Goal: Task Accomplishment & Management: Use online tool/utility

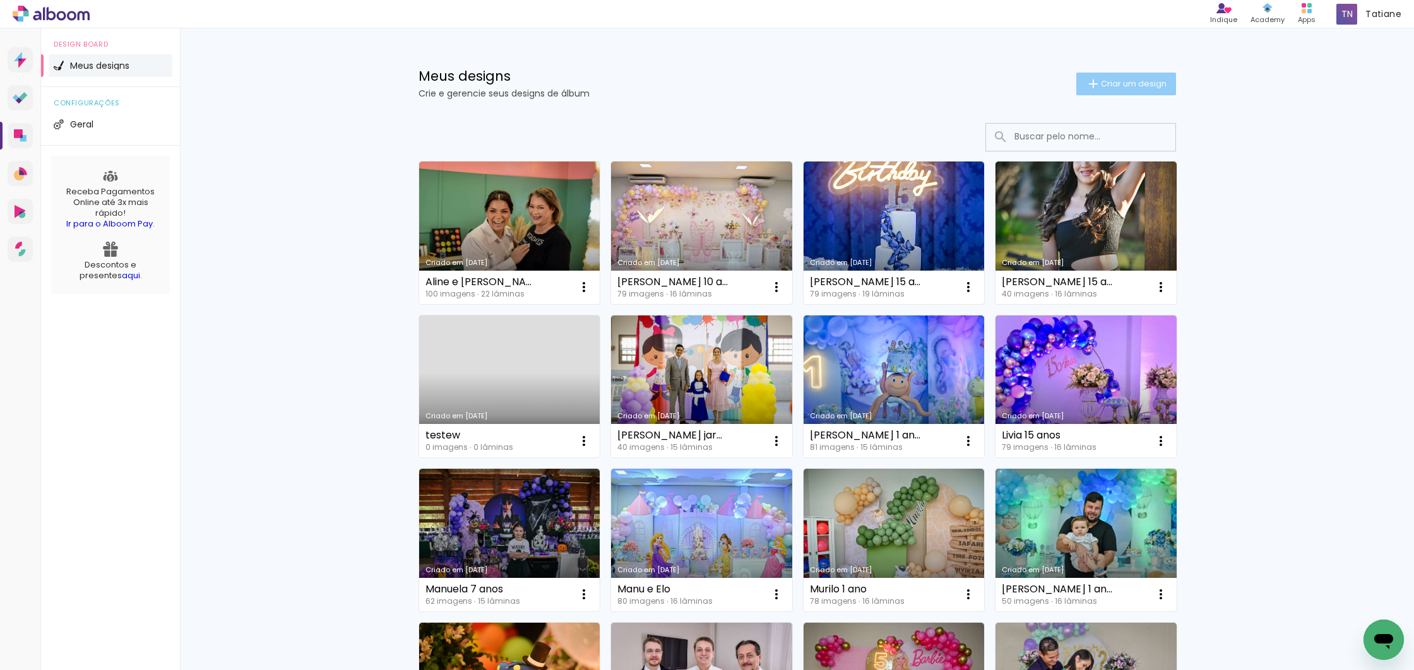
click at [1131, 80] on span "Criar um design" at bounding box center [1134, 84] width 66 height 8
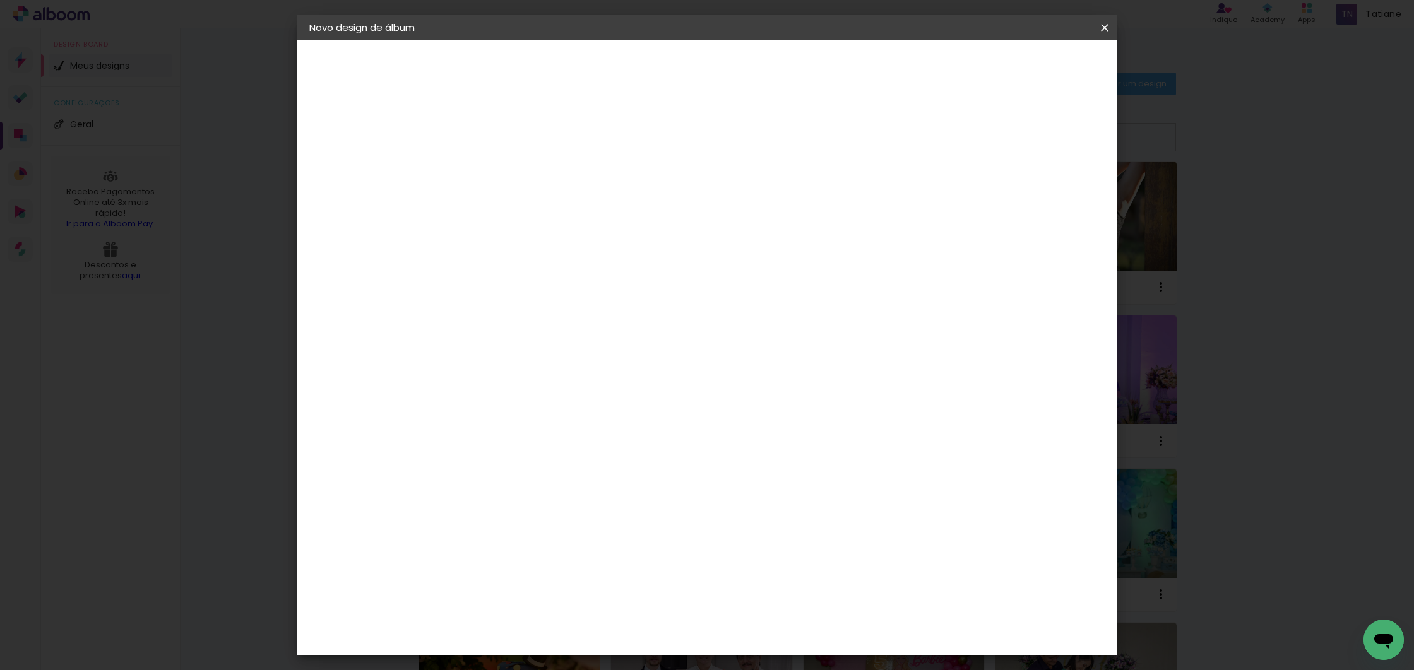
click at [516, 172] on input at bounding box center [516, 170] width 0 height 20
type input "Dirce"
type paper-input "Dirce"
click at [0, 0] on slot "Avançar" at bounding box center [0, 0] width 0 height 0
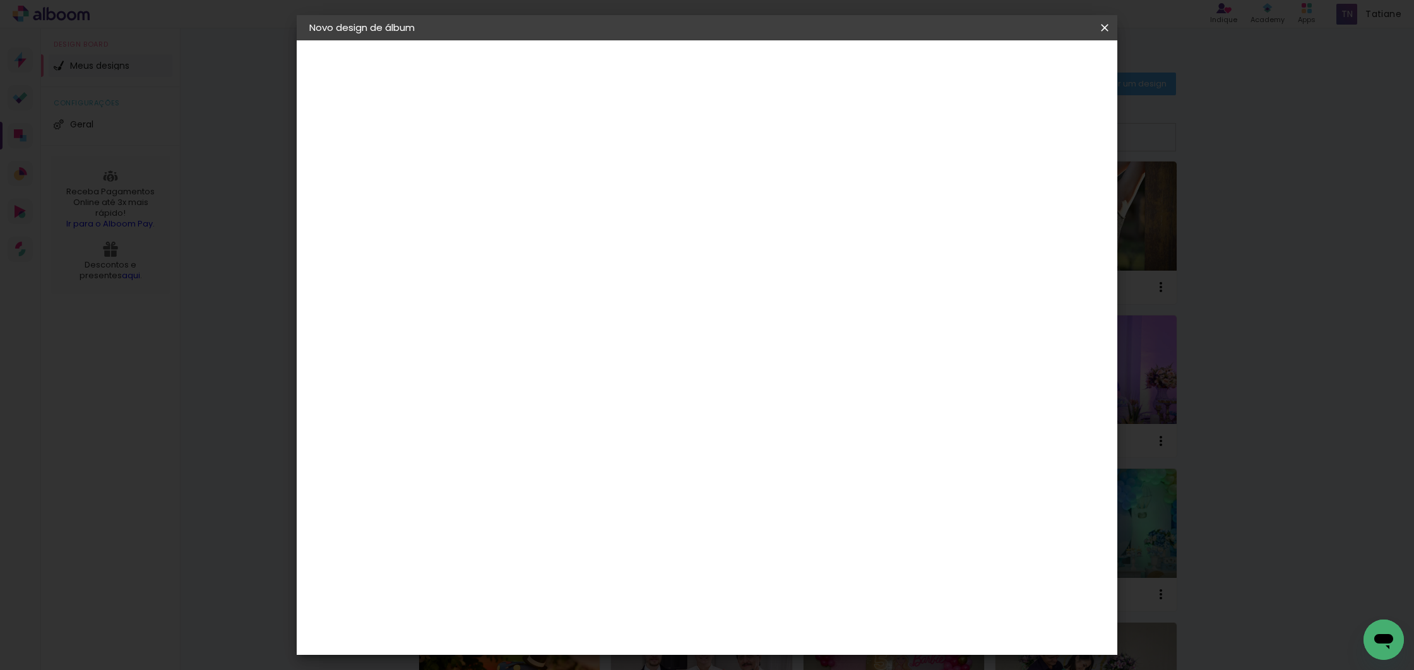
click at [569, 638] on paper-item "Photoalbum Universal" at bounding box center [548, 654] width 136 height 33
click at [0, 0] on slot "Avançar" at bounding box center [0, 0] width 0 height 0
click at [565, 210] on input "text" at bounding box center [540, 220] width 49 height 20
click at [808, 208] on paper-item "Padrão" at bounding box center [789, 209] width 253 height 25
type input "Padrão"
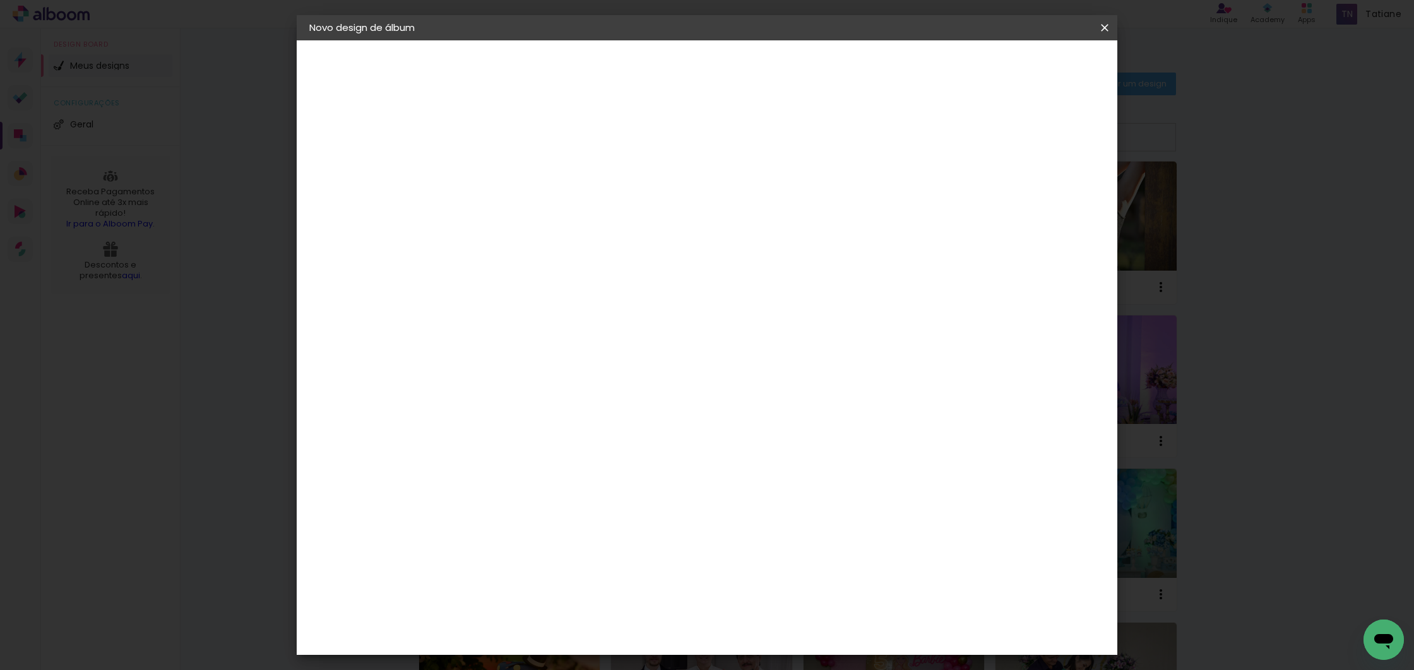
click at [670, 207] on input "Padrão" at bounding box center [593, 208] width 155 height 20
click at [871, 209] on paper-item "Padrão" at bounding box center [784, 209] width 253 height 25
click at [0, 0] on slot "Avançar" at bounding box center [0, 0] width 0 height 0
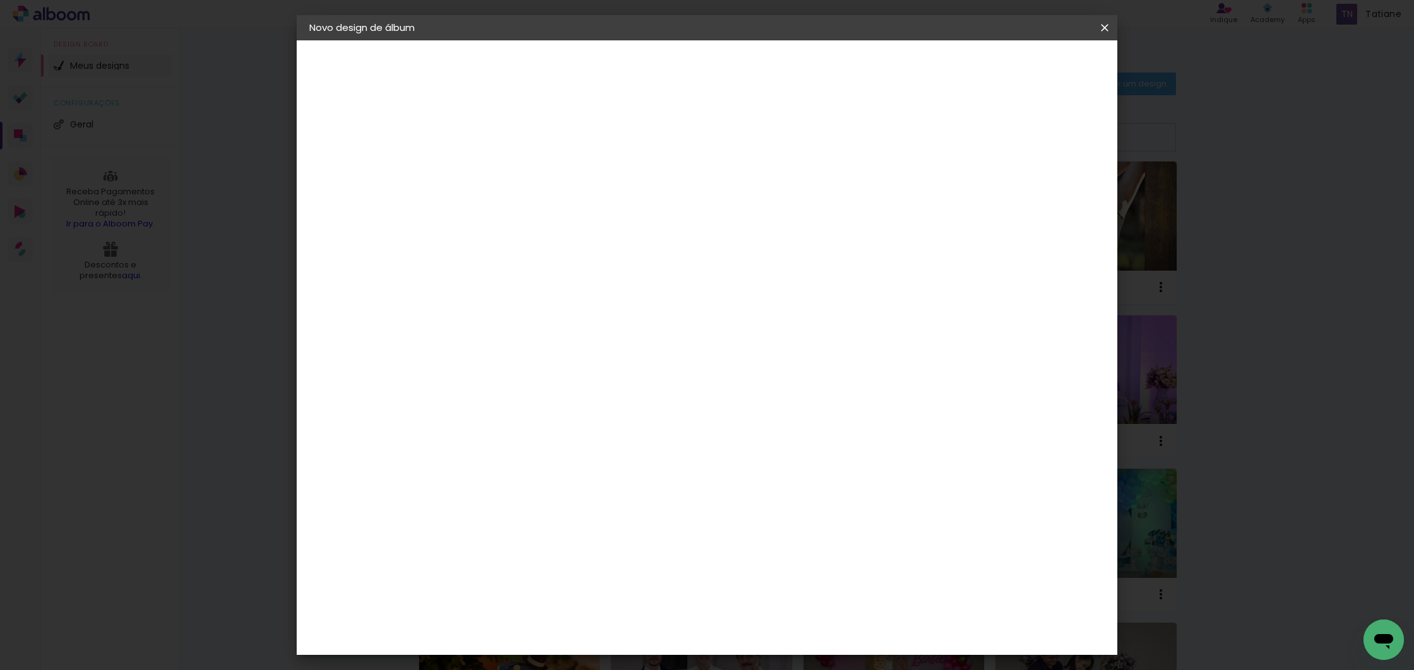
click at [955, 134] on div at bounding box center [948, 136] width 11 height 11
type paper-checkbox "on"
click at [1026, 66] on span "Iniciar design" at bounding box center [996, 67] width 57 height 9
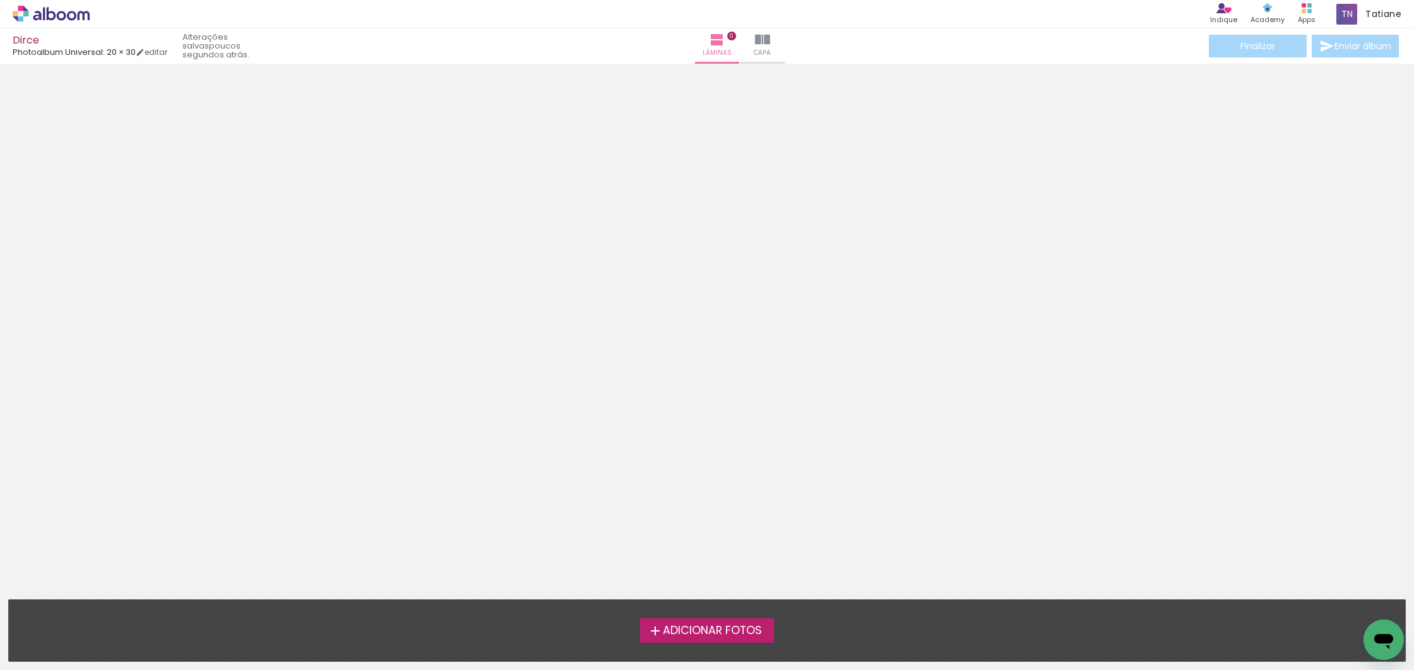
click at [720, 626] on span "Adicionar Fotos" at bounding box center [712, 631] width 99 height 11
click at [0, 0] on input "file" at bounding box center [0, 0] width 0 height 0
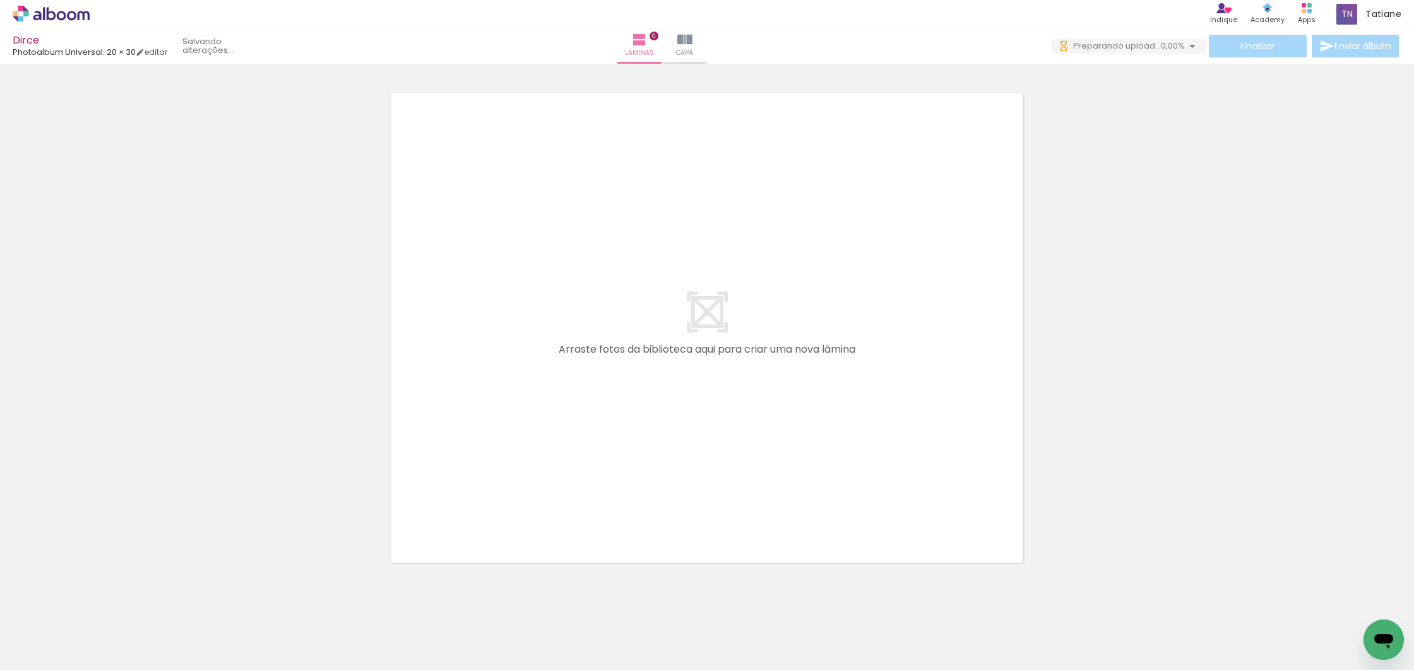
click at [669, 450] on quentale-layouter at bounding box center [707, 328] width 648 height 487
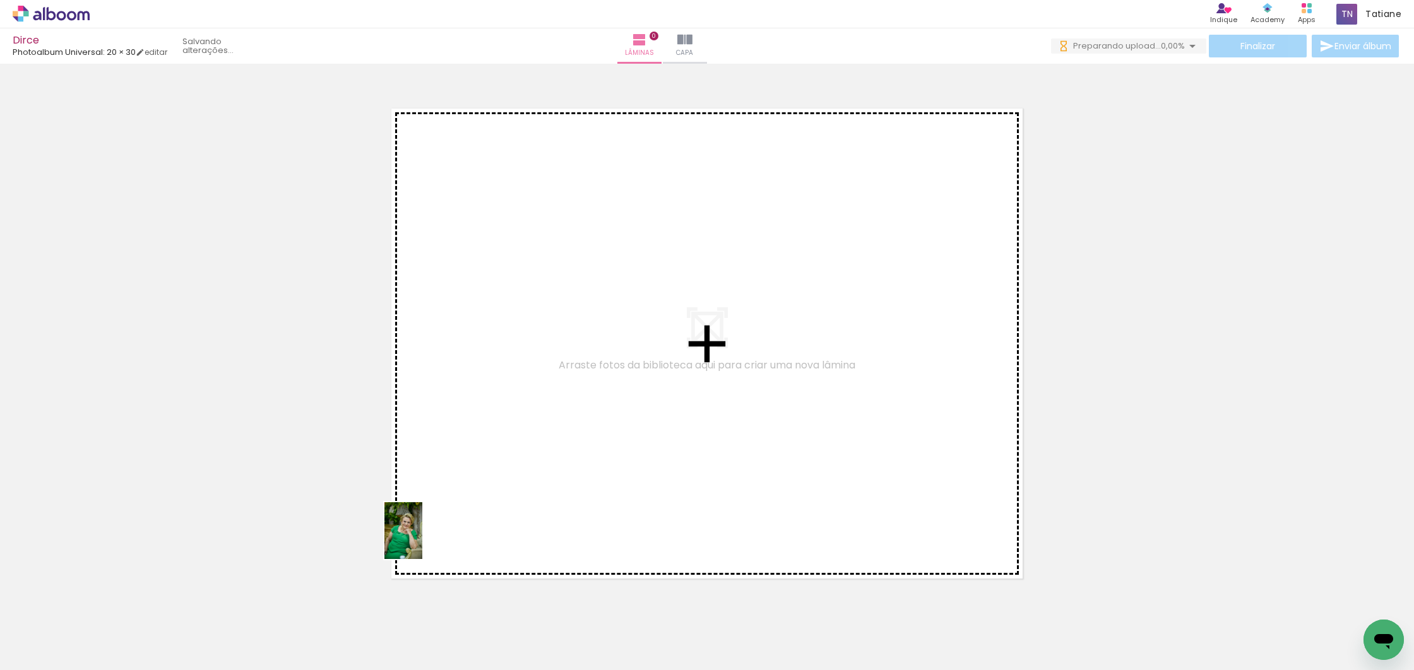
drag, startPoint x: 415, startPoint y: 629, endPoint x: 437, endPoint y: 540, distance: 91.7
click at [437, 540] on quentale-workspace at bounding box center [707, 335] width 1414 height 670
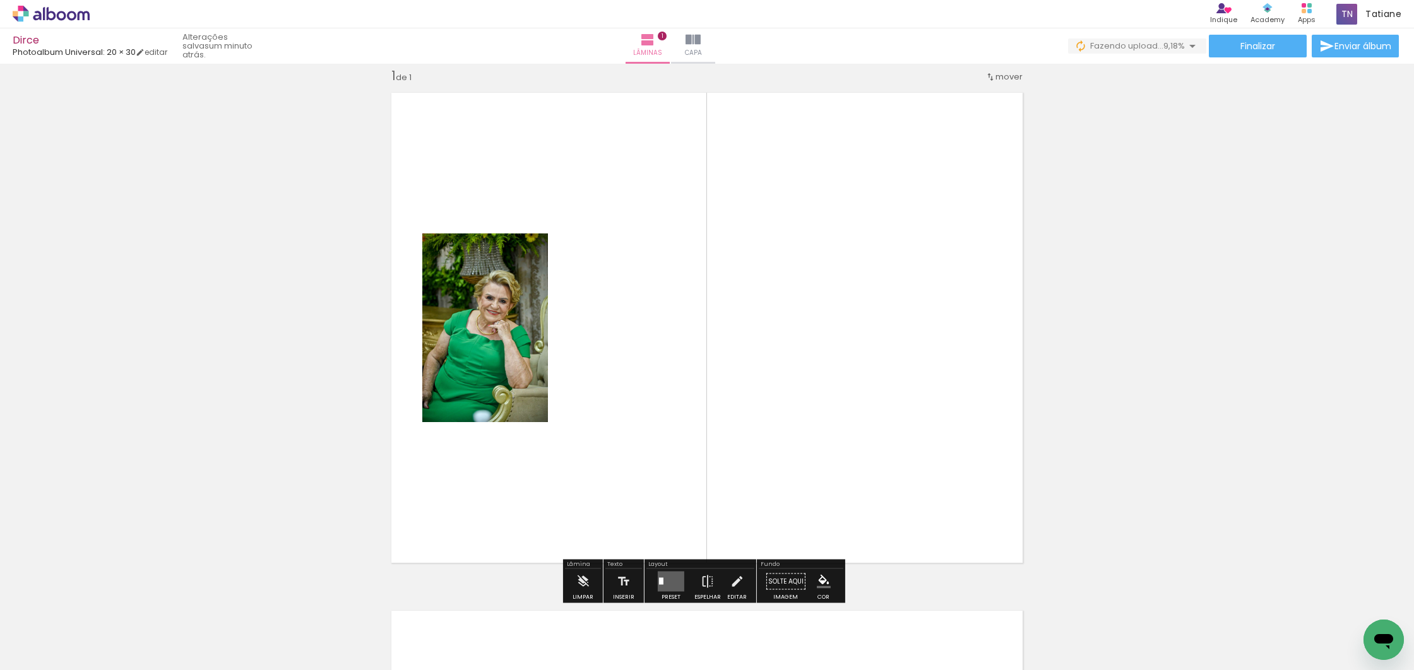
click at [69, 631] on iron-icon at bounding box center [64, 633] width 10 height 10
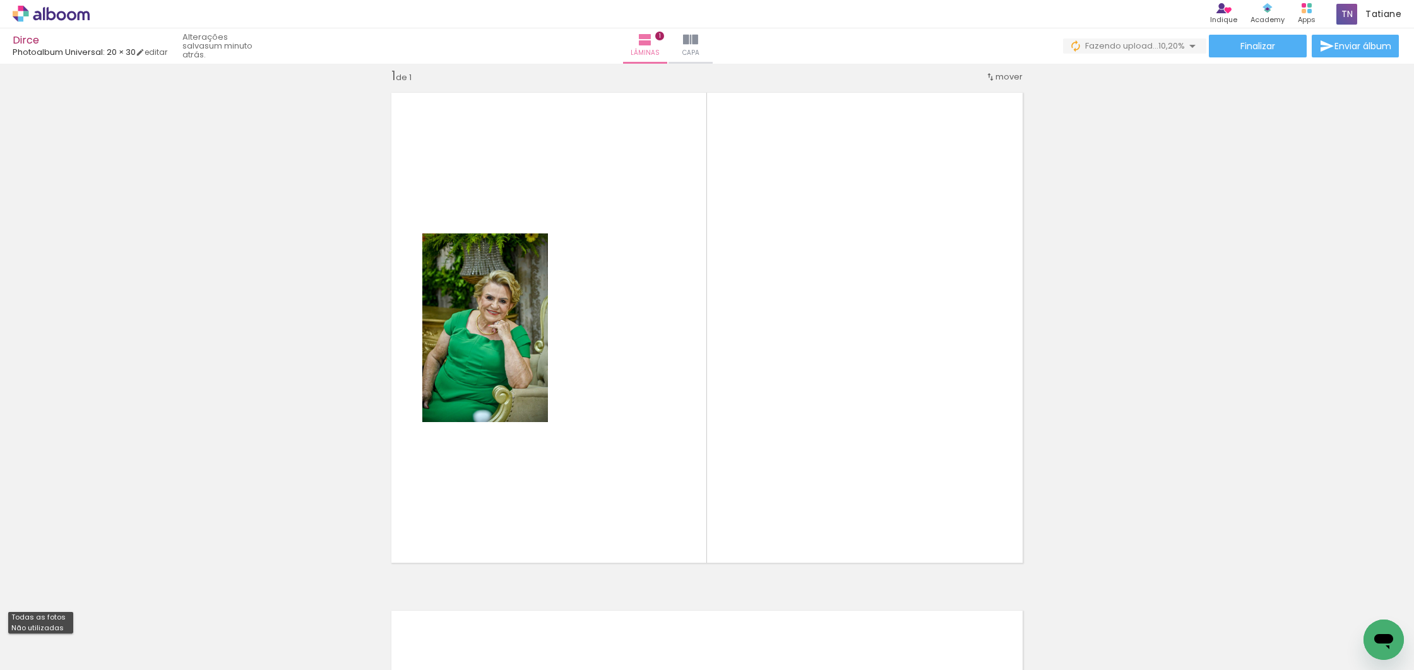
click at [0, 0] on slot "Não utilizadas" at bounding box center [0, 0] width 0 height 0
type input "Não utilizadas"
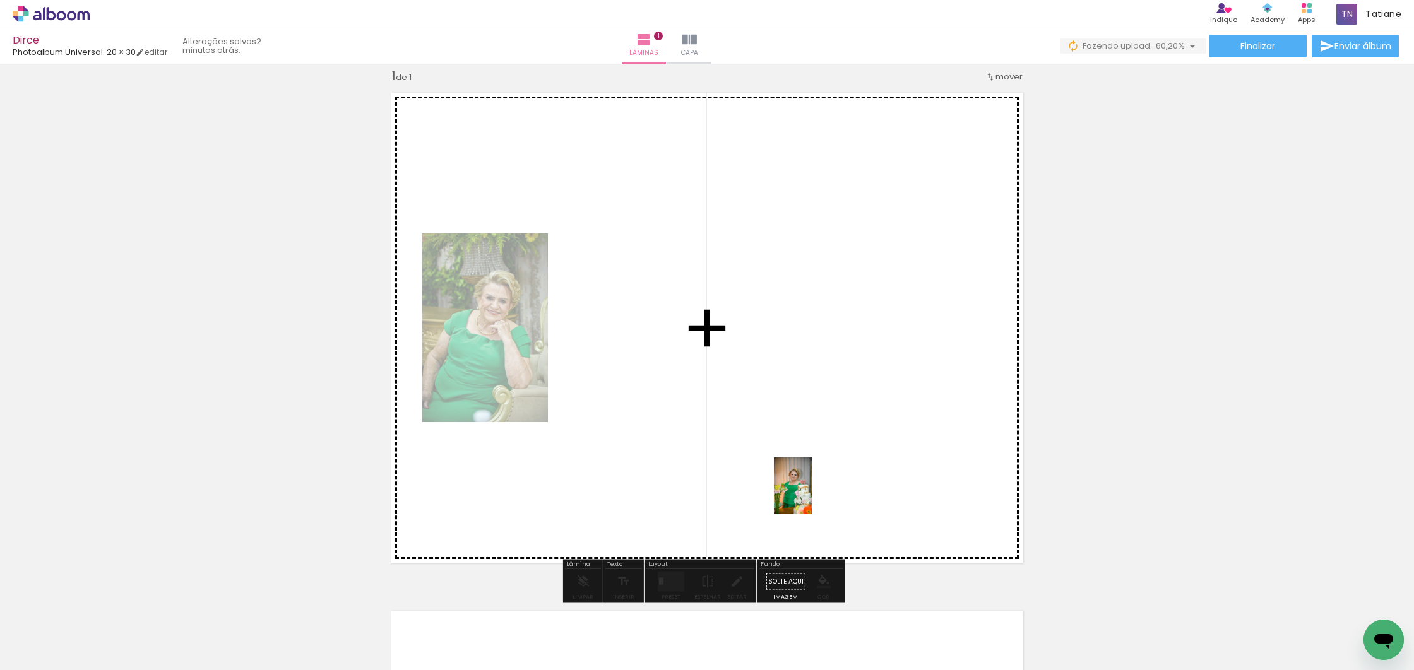
drag, startPoint x: 972, startPoint y: 619, endPoint x: 811, endPoint y: 496, distance: 203.1
click at [811, 496] on quentale-workspace at bounding box center [707, 335] width 1414 height 670
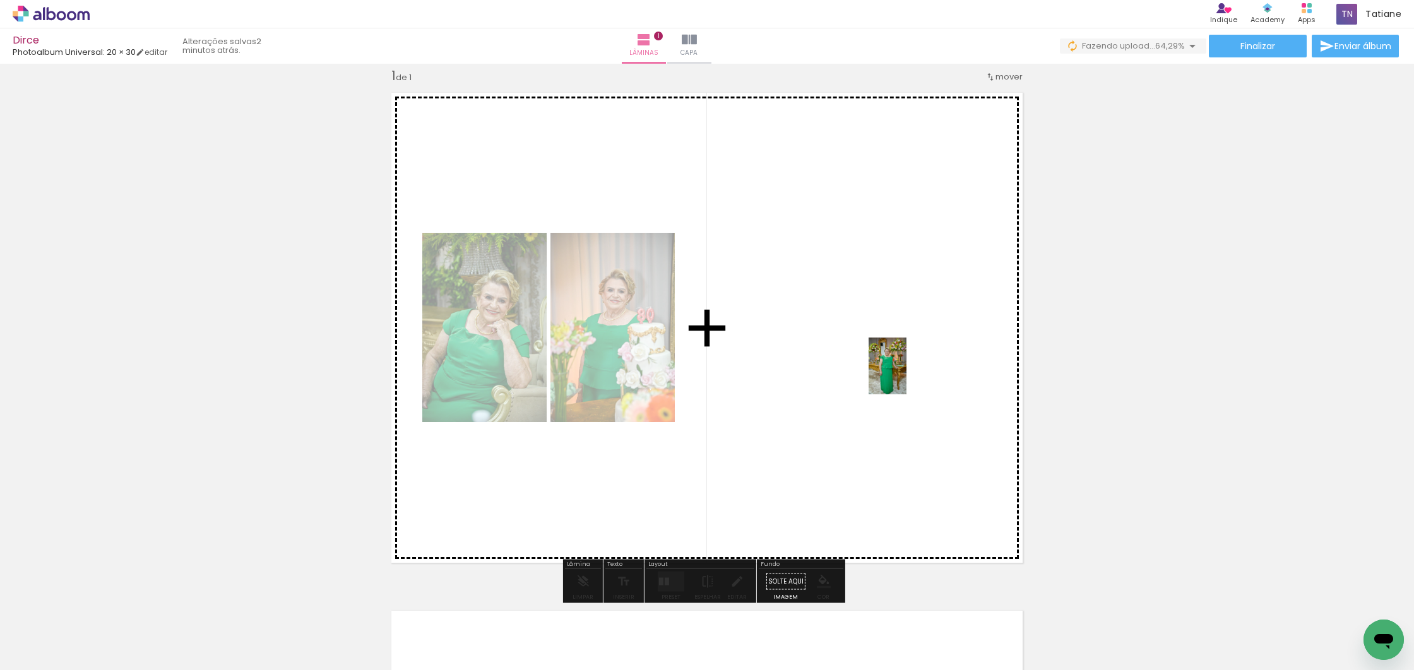
click at [906, 374] on quentale-workspace at bounding box center [707, 335] width 1414 height 670
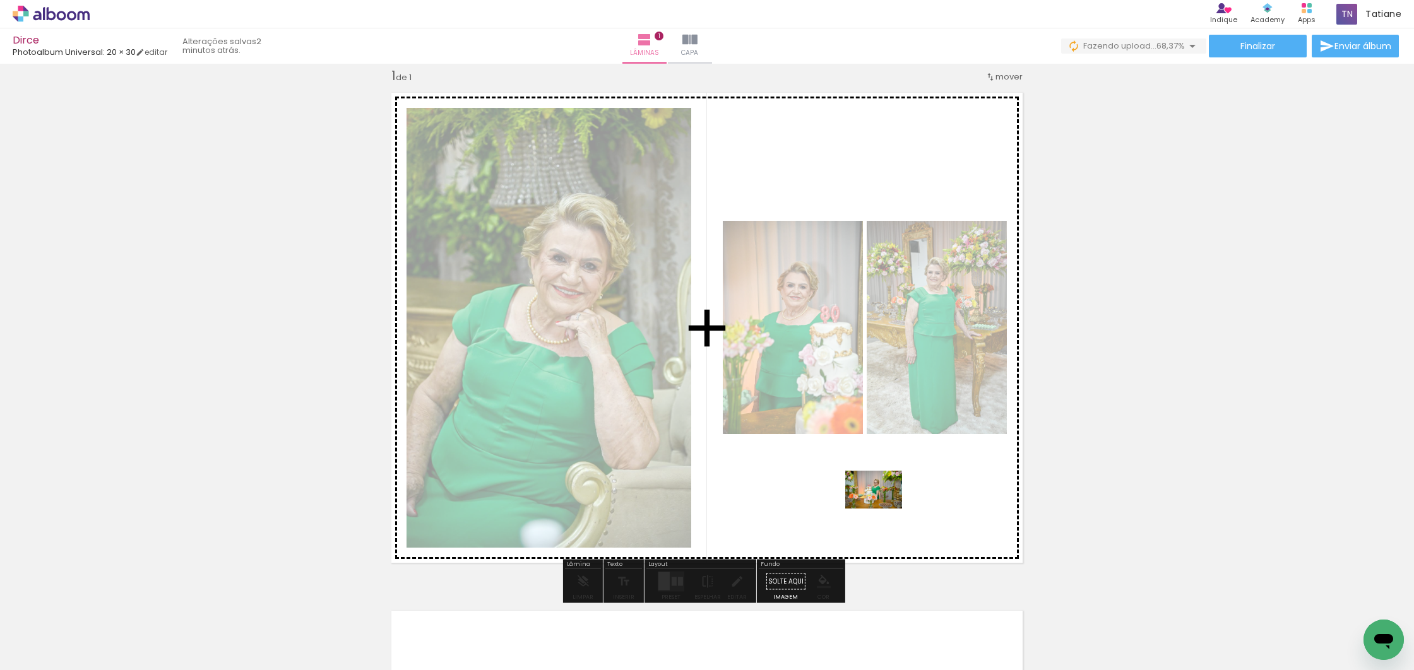
drag, startPoint x: 900, startPoint y: 629, endPoint x: 883, endPoint y: 508, distance: 121.8
click at [883, 509] on quentale-workspace at bounding box center [707, 335] width 1414 height 670
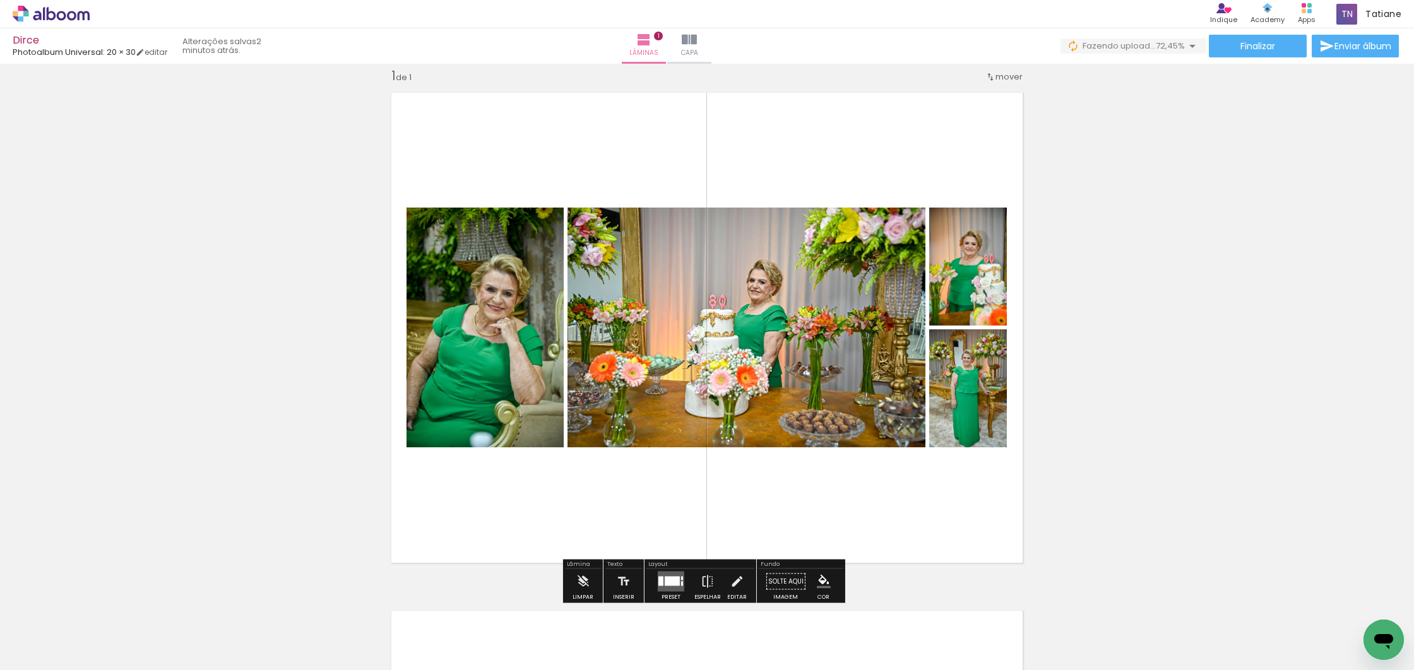
drag, startPoint x: 664, startPoint y: 575, endPoint x: 679, endPoint y: 566, distance: 17.0
click at [664, 575] on quentale-layouter at bounding box center [671, 582] width 27 height 20
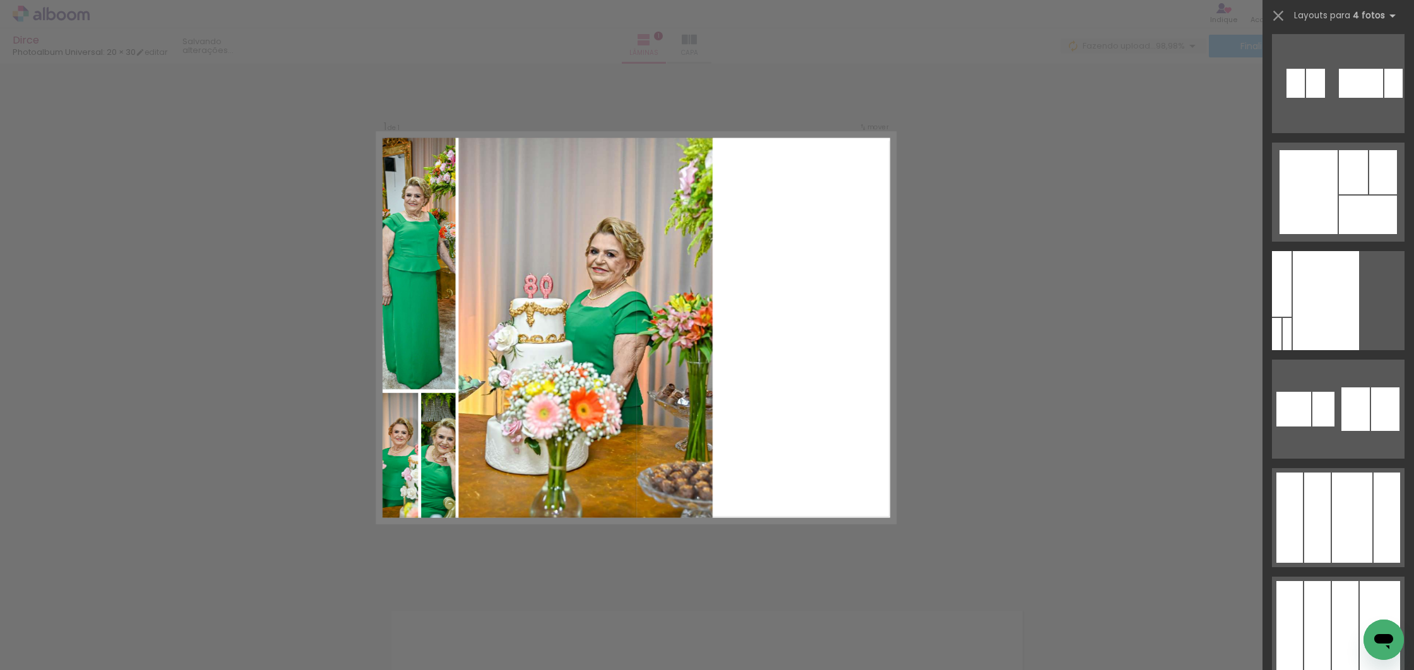
scroll to position [7073, 0]
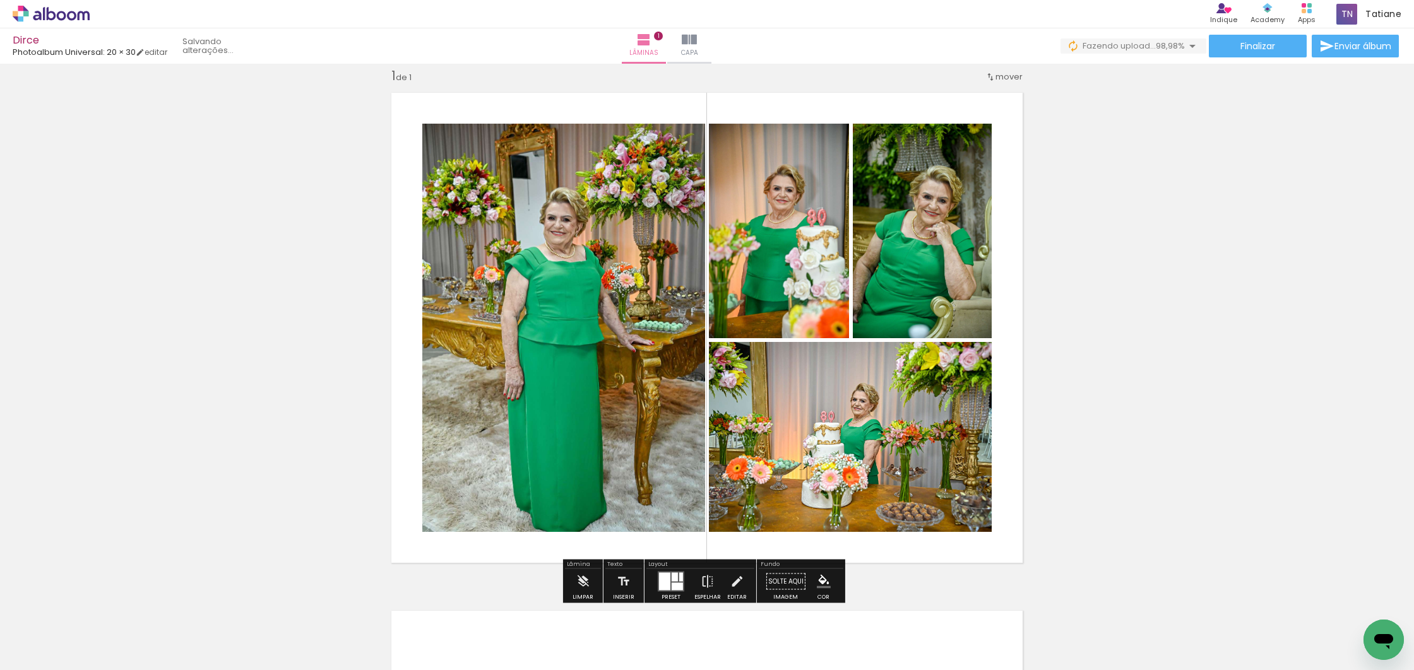
scroll to position [20, 0]
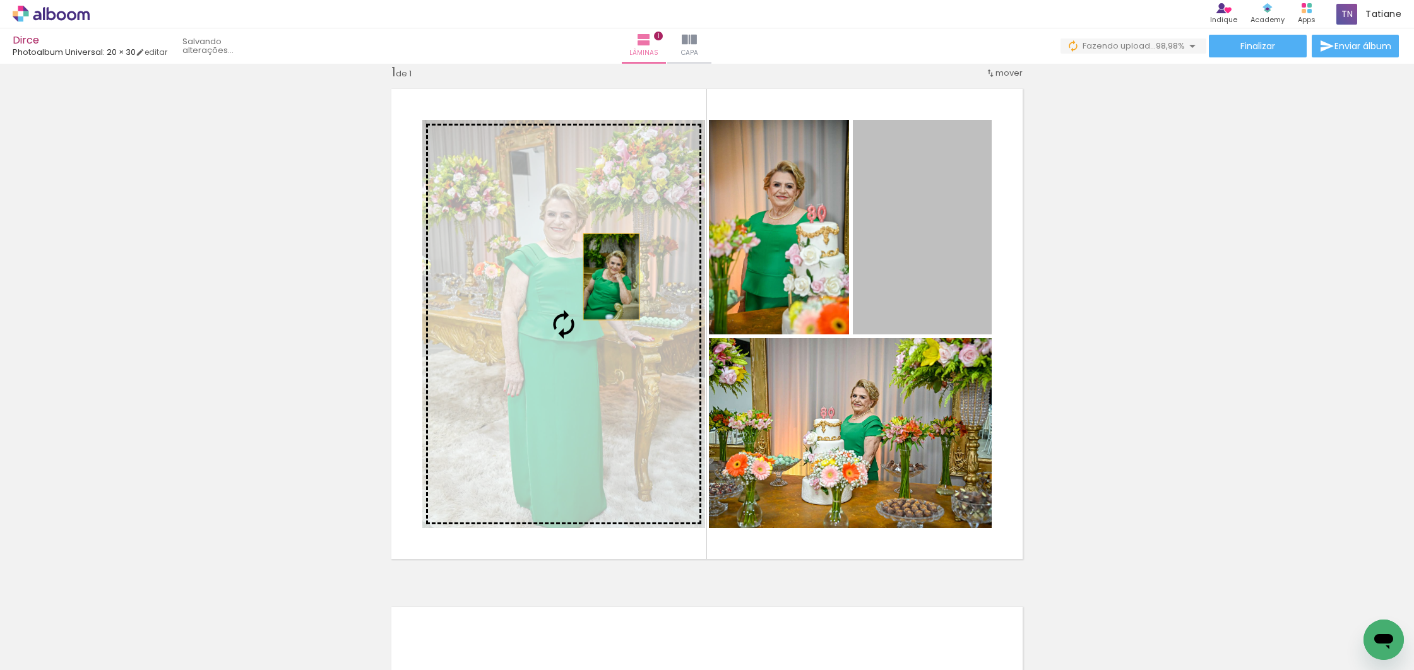
drag, startPoint x: 917, startPoint y: 236, endPoint x: 599, endPoint y: 278, distance: 321.0
click at [0, 0] on slot at bounding box center [0, 0] width 0 height 0
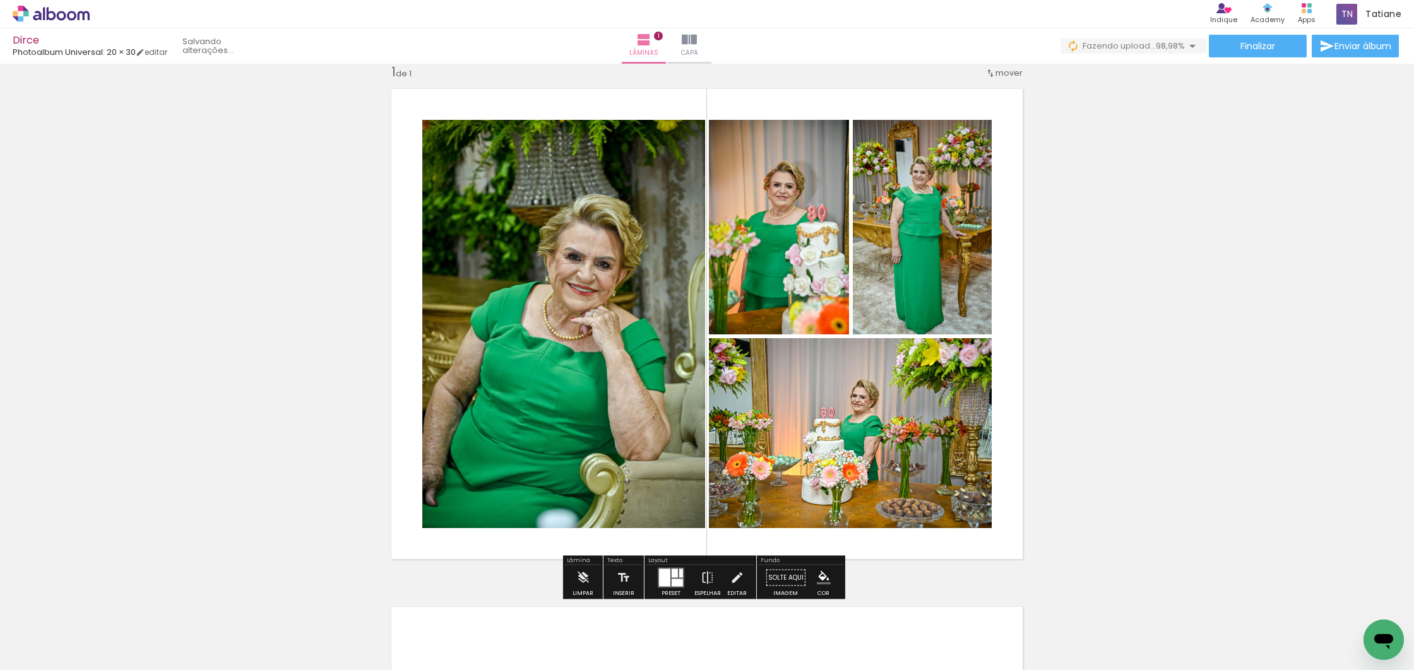
scroll to position [20, 0]
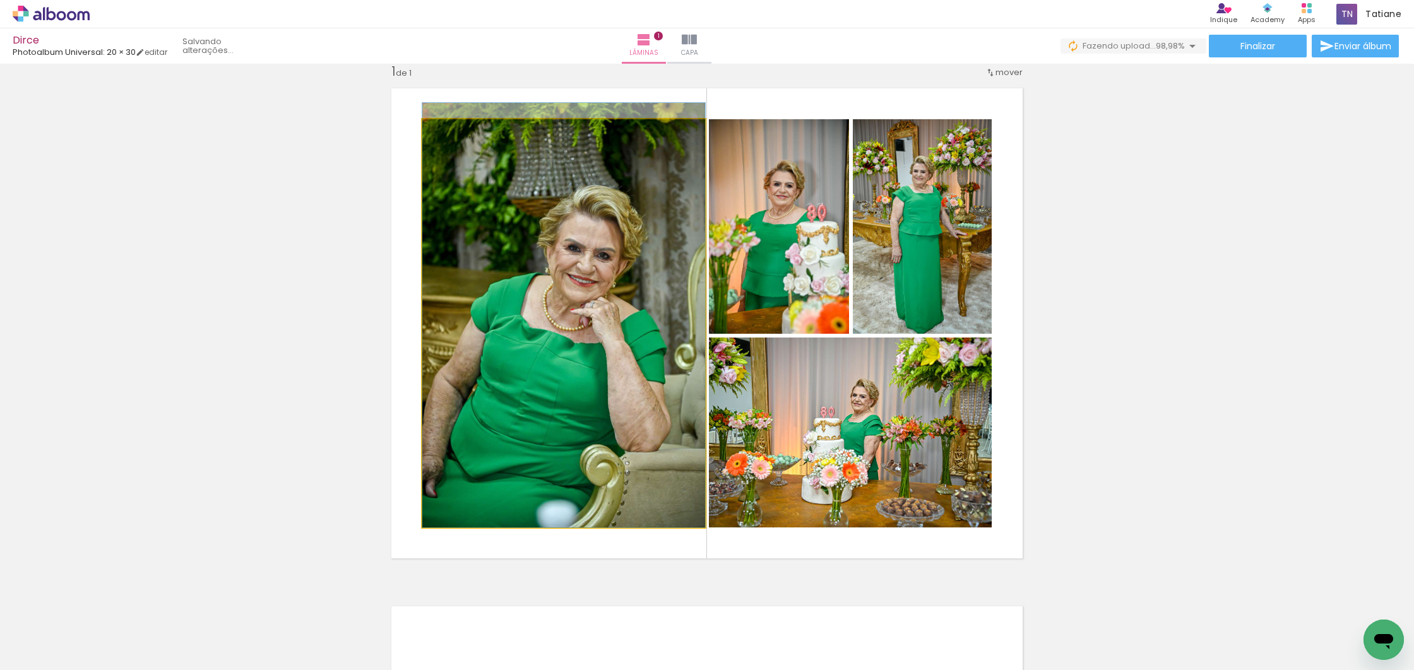
drag, startPoint x: 533, startPoint y: 321, endPoint x: 542, endPoint y: 304, distance: 18.4
click at [542, 304] on div at bounding box center [563, 315] width 283 height 425
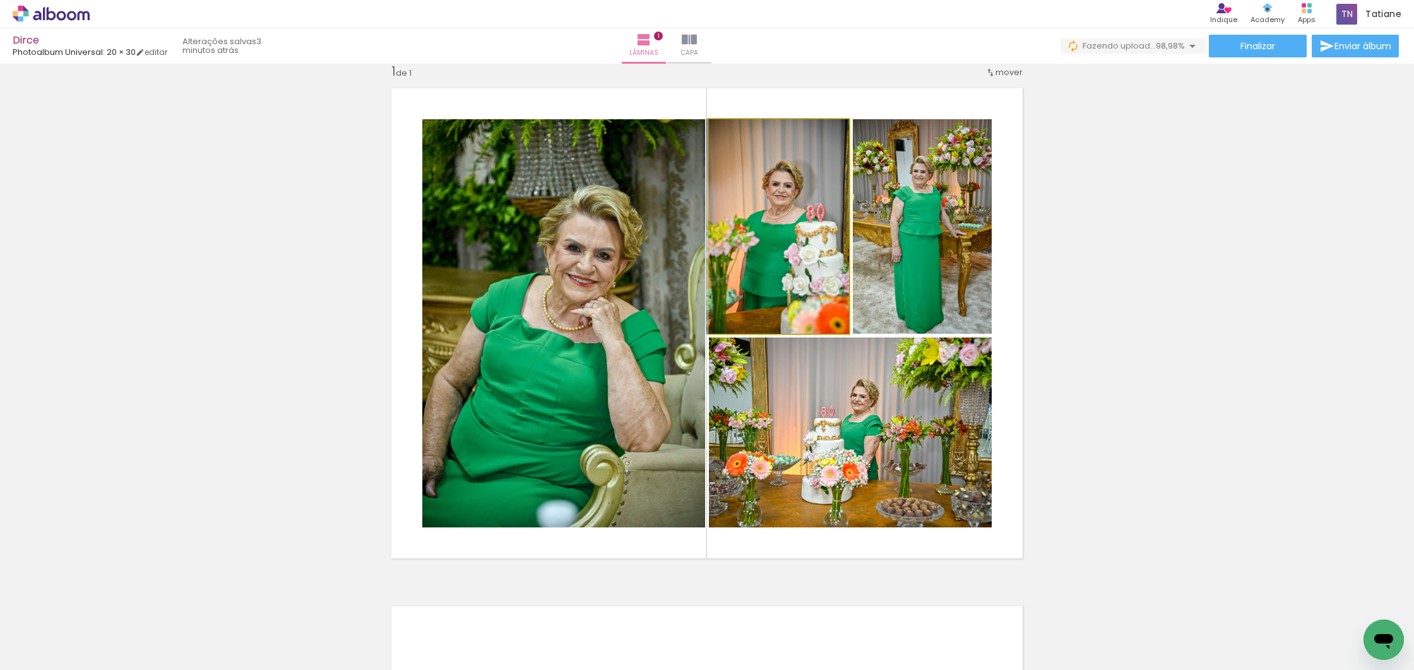
drag, startPoint x: 731, startPoint y: 268, endPoint x: 826, endPoint y: 379, distance: 146.4
click at [729, 263] on div at bounding box center [777, 226] width 143 height 215
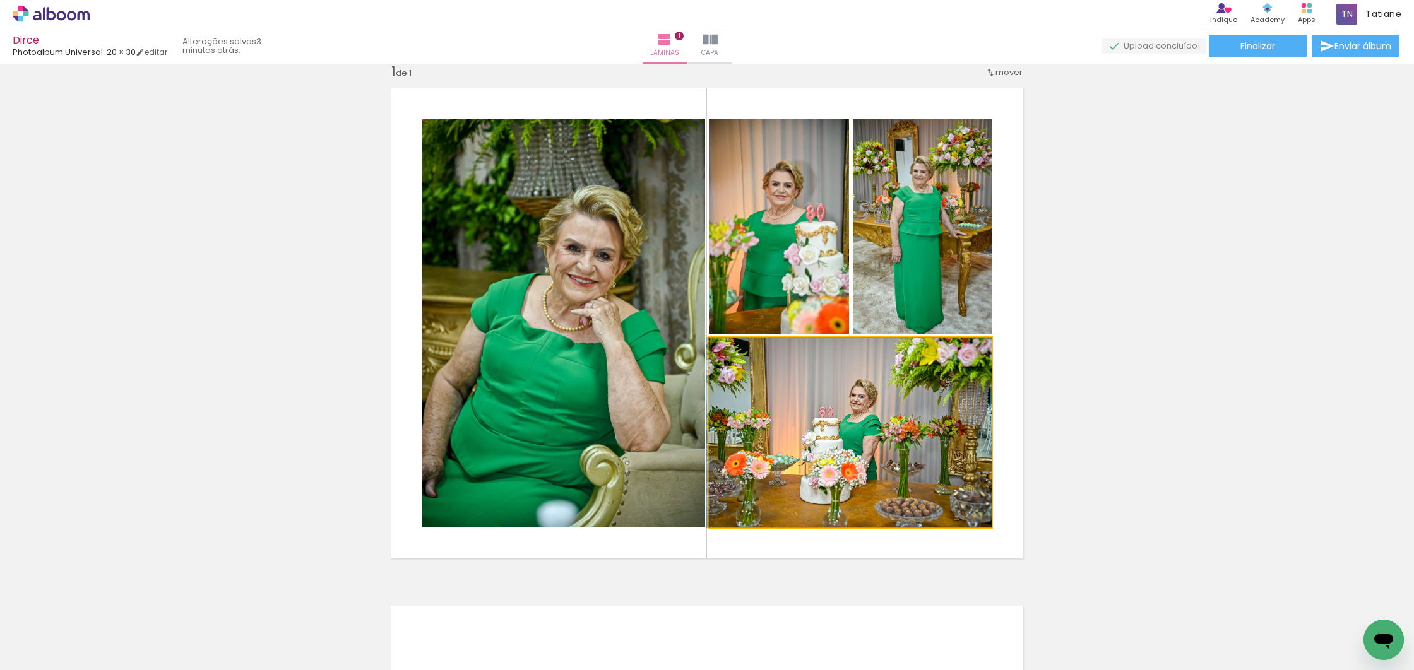
drag, startPoint x: 939, startPoint y: 473, endPoint x: 960, endPoint y: 369, distance: 105.6
click at [931, 472] on div at bounding box center [848, 433] width 285 height 190
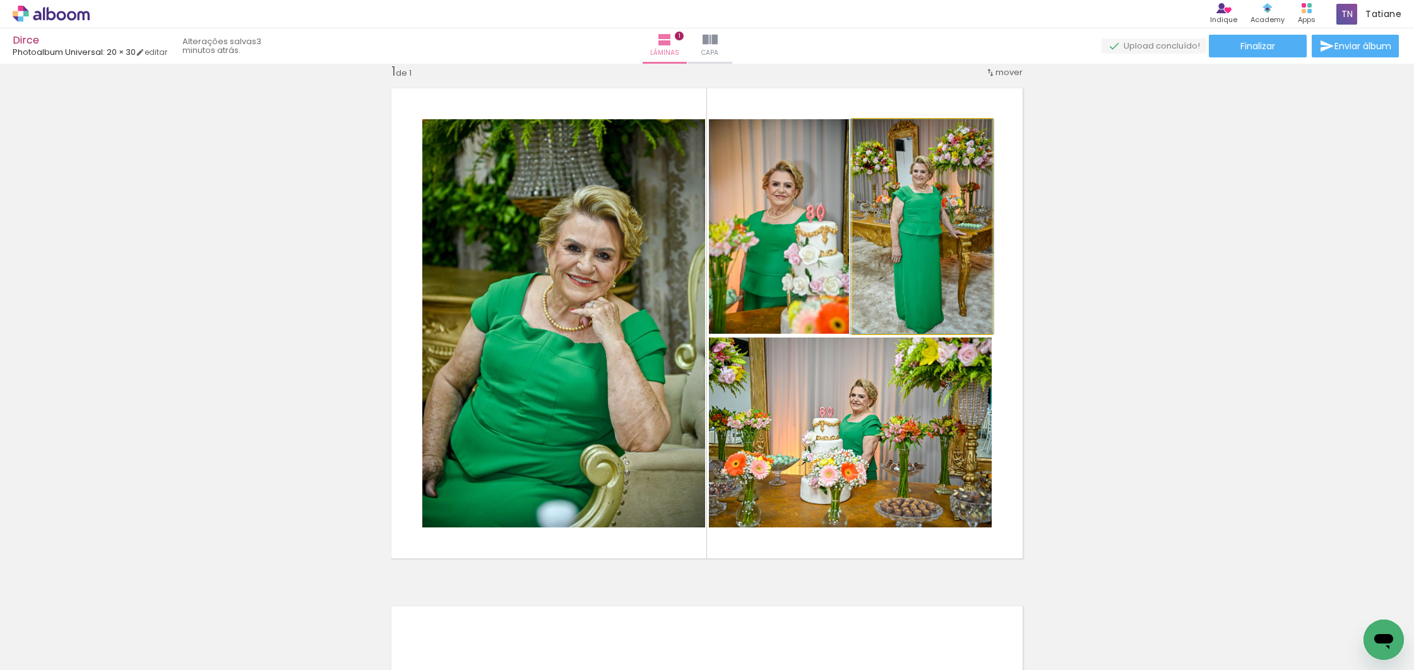
click at [944, 282] on quentale-photo at bounding box center [922, 226] width 139 height 215
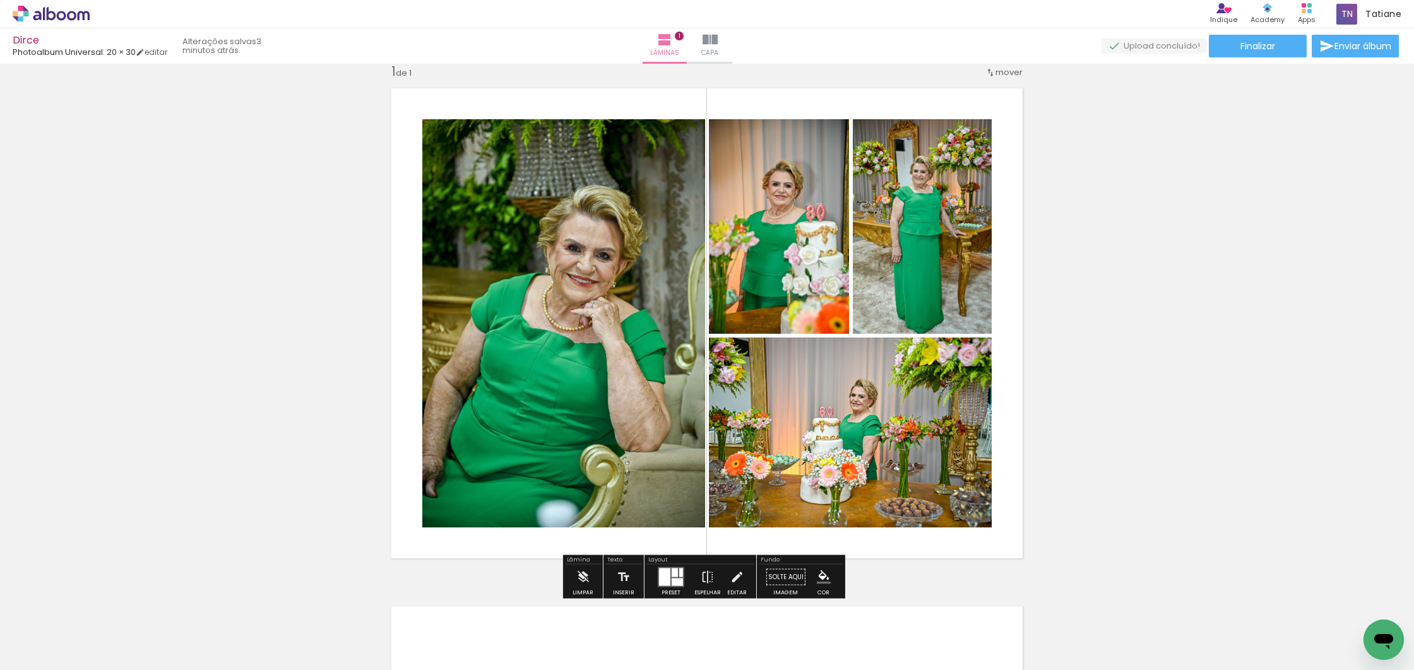
click at [247, 601] on iron-icon at bounding box center [240, 602] width 13 height 13
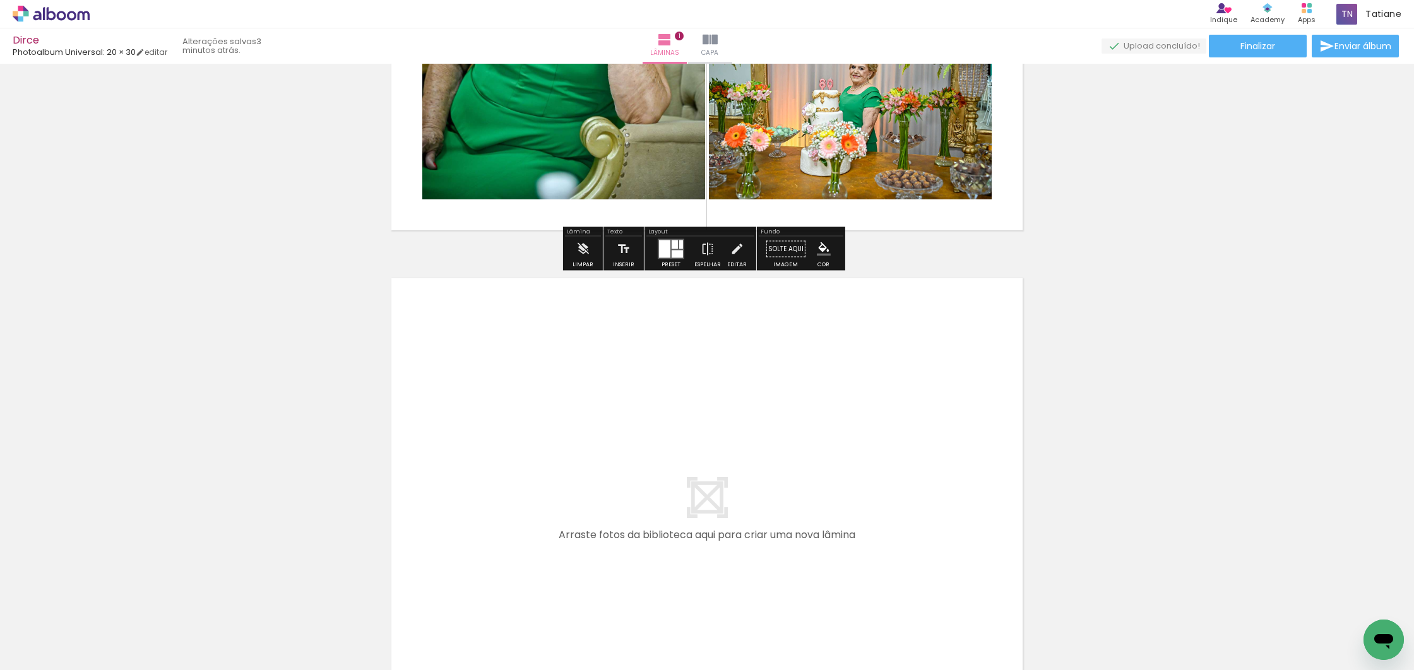
scroll to position [331, 0]
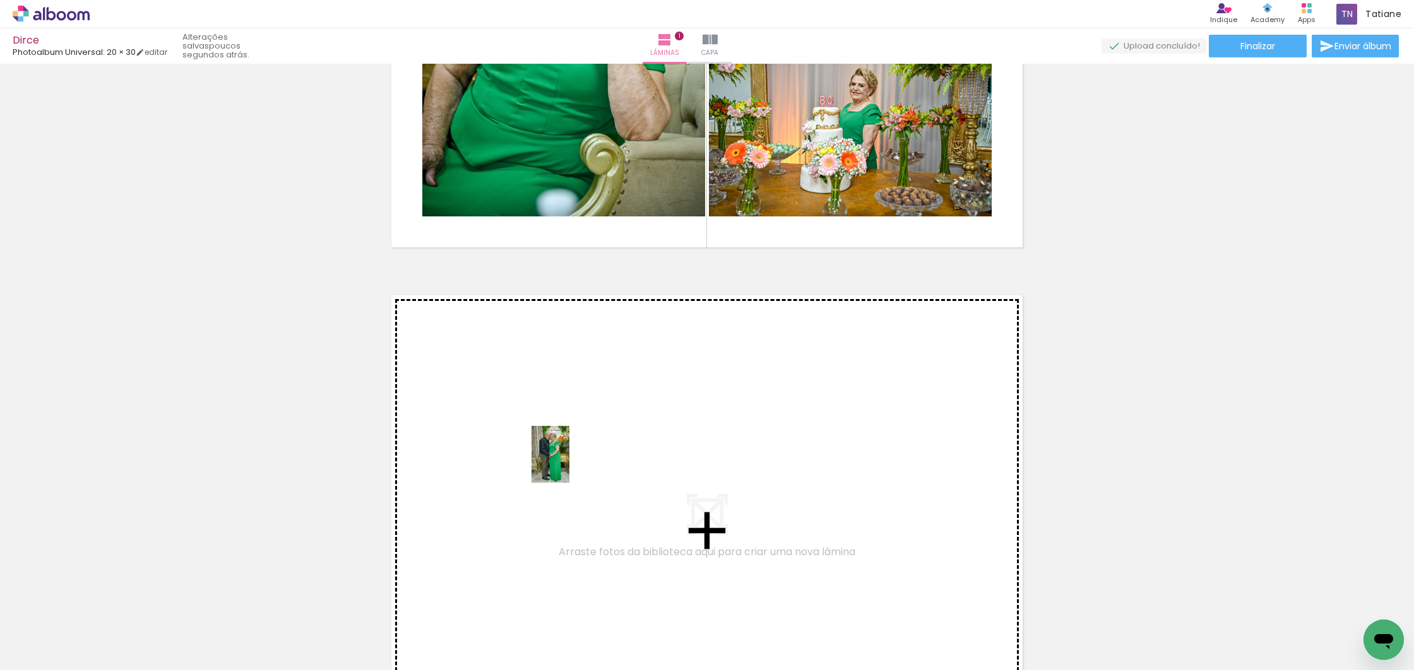
click at [569, 464] on quentale-workspace at bounding box center [707, 335] width 1414 height 670
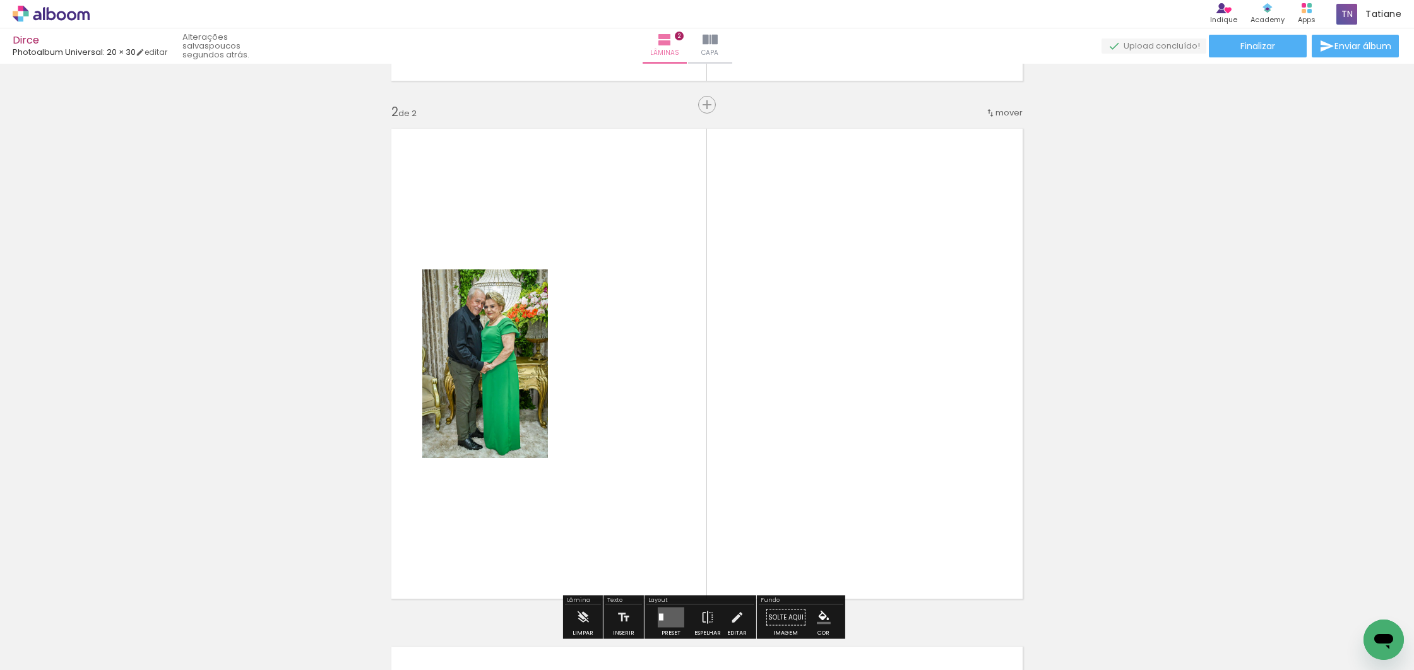
scroll to position [534, 0]
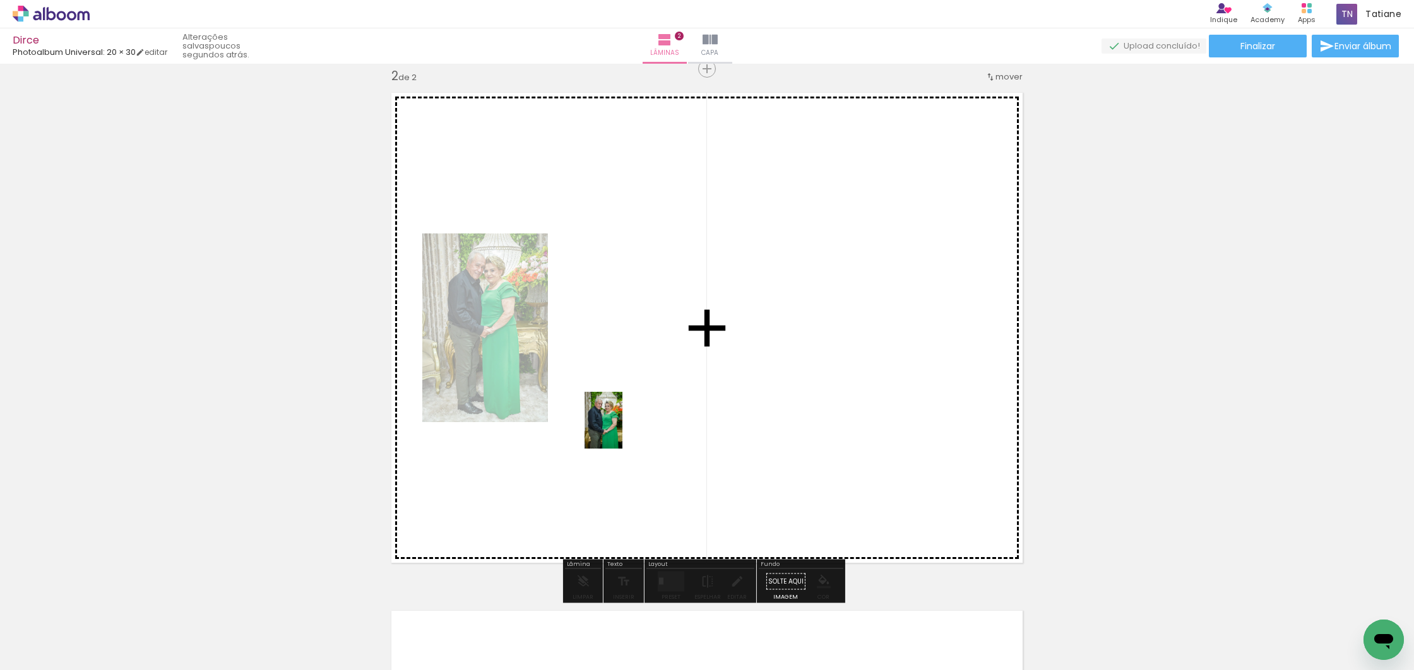
drag, startPoint x: 274, startPoint y: 633, endPoint x: 643, endPoint y: 422, distance: 425.0
click at [643, 422] on quentale-workspace at bounding box center [707, 335] width 1414 height 670
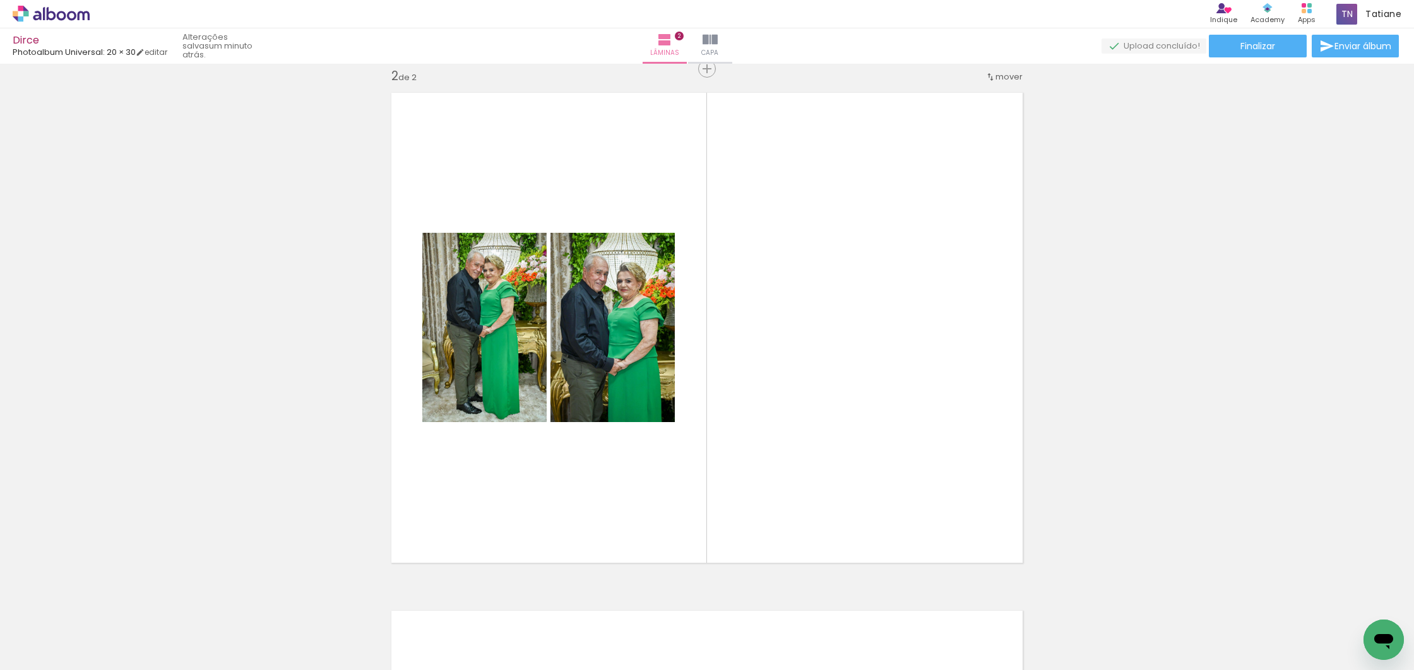
scroll to position [527, 0]
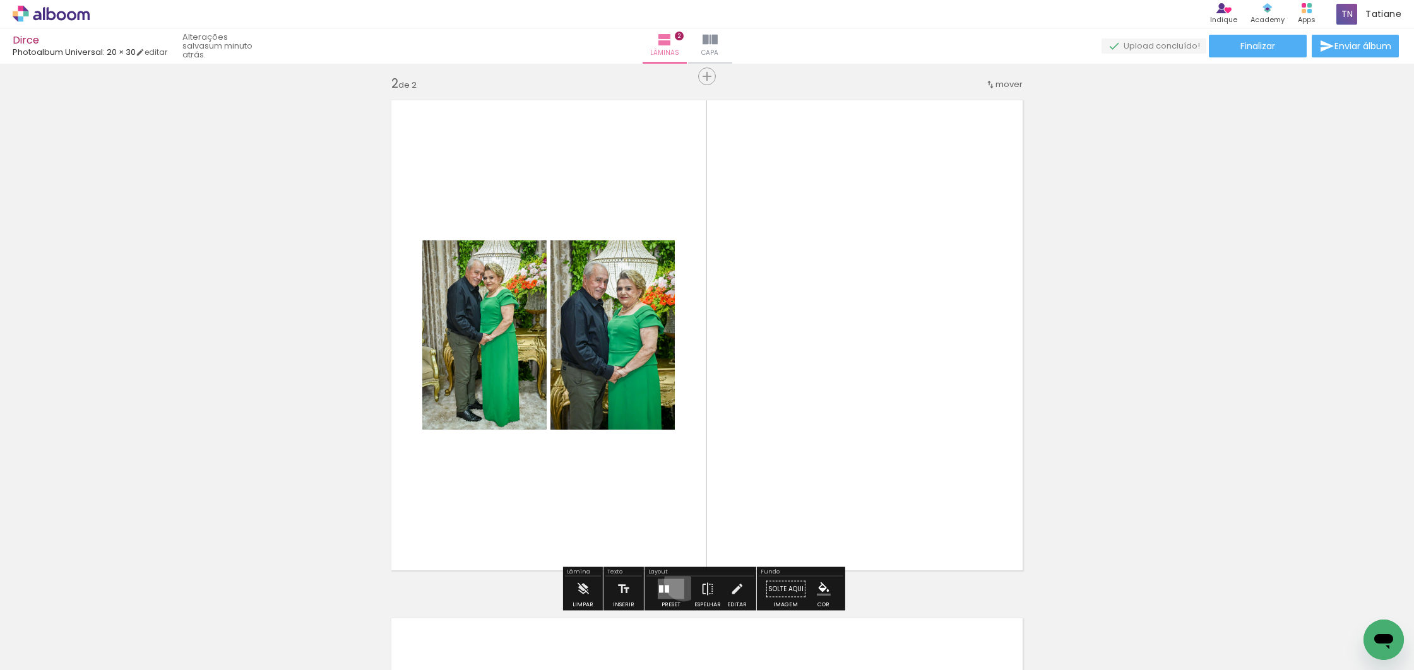
click at [681, 581] on quentale-layouter at bounding box center [671, 590] width 27 height 20
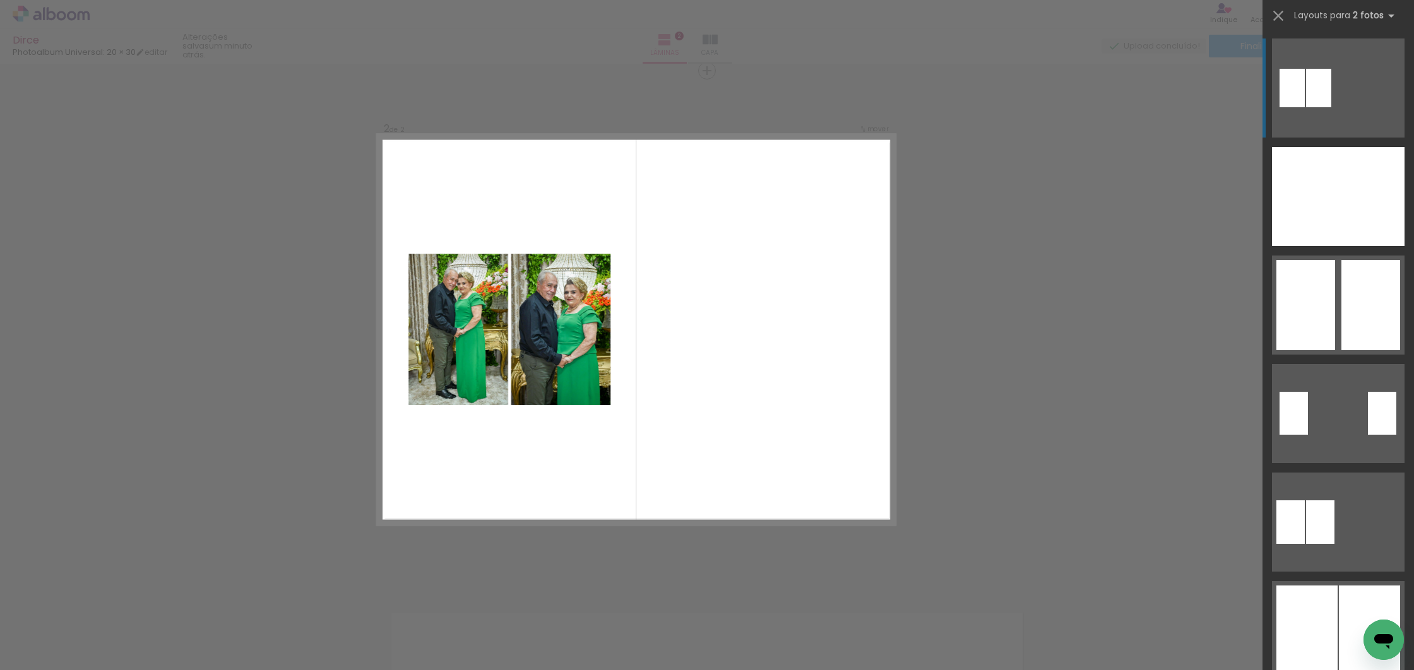
scroll to position [534, 0]
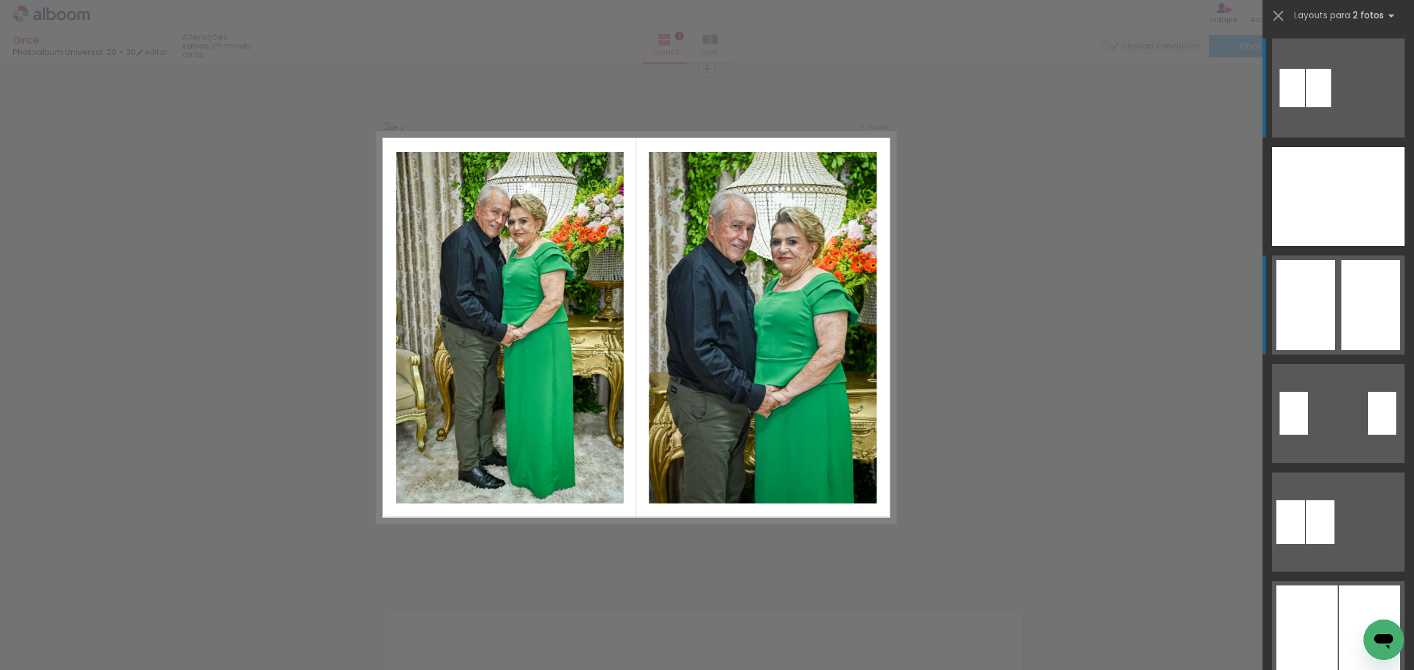
click at [1339, 246] on div at bounding box center [1371, 196] width 66 height 99
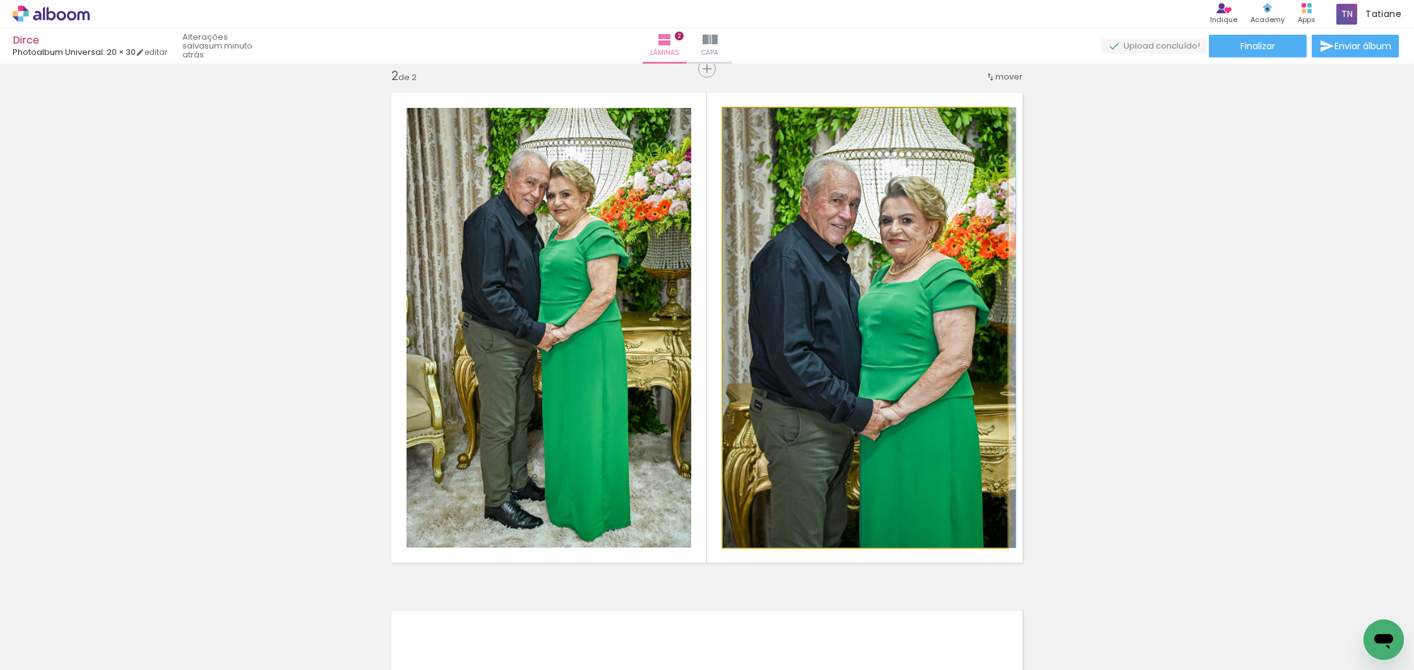
click at [899, 277] on div at bounding box center [869, 328] width 293 height 440
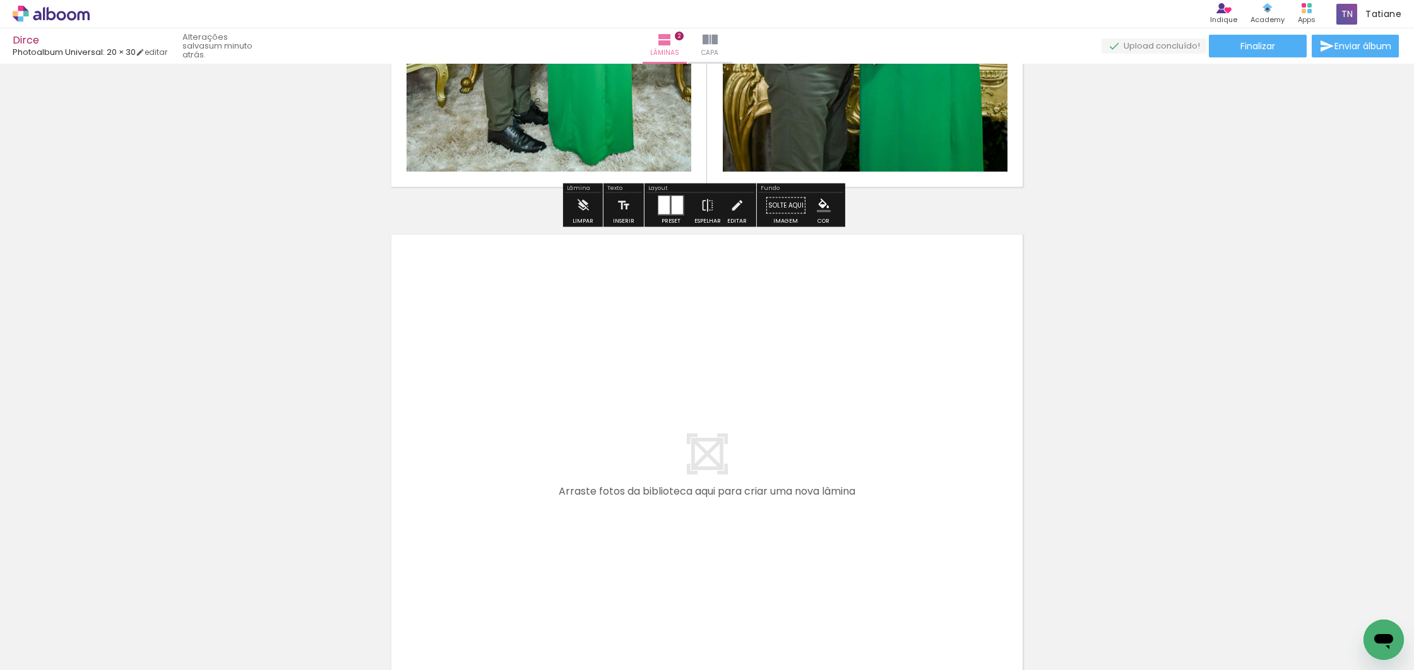
scroll to position [912, 0]
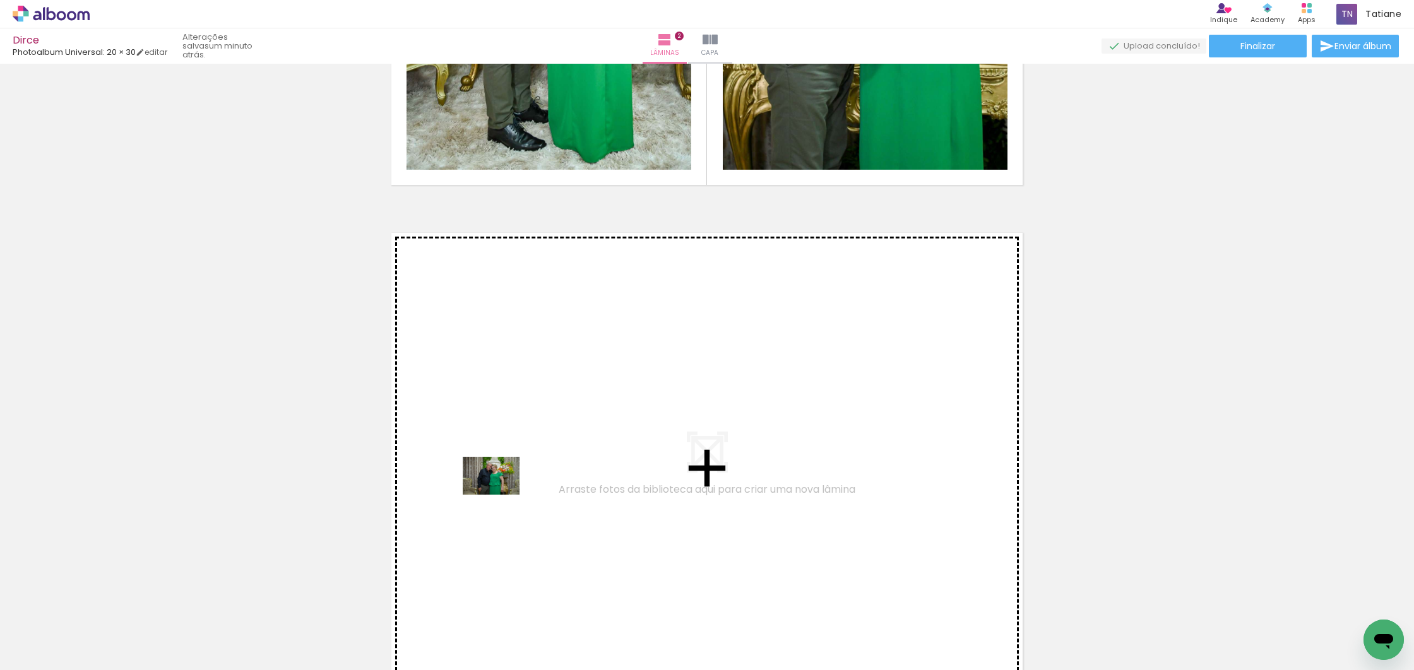
click at [501, 494] on quentale-workspace at bounding box center [707, 335] width 1414 height 670
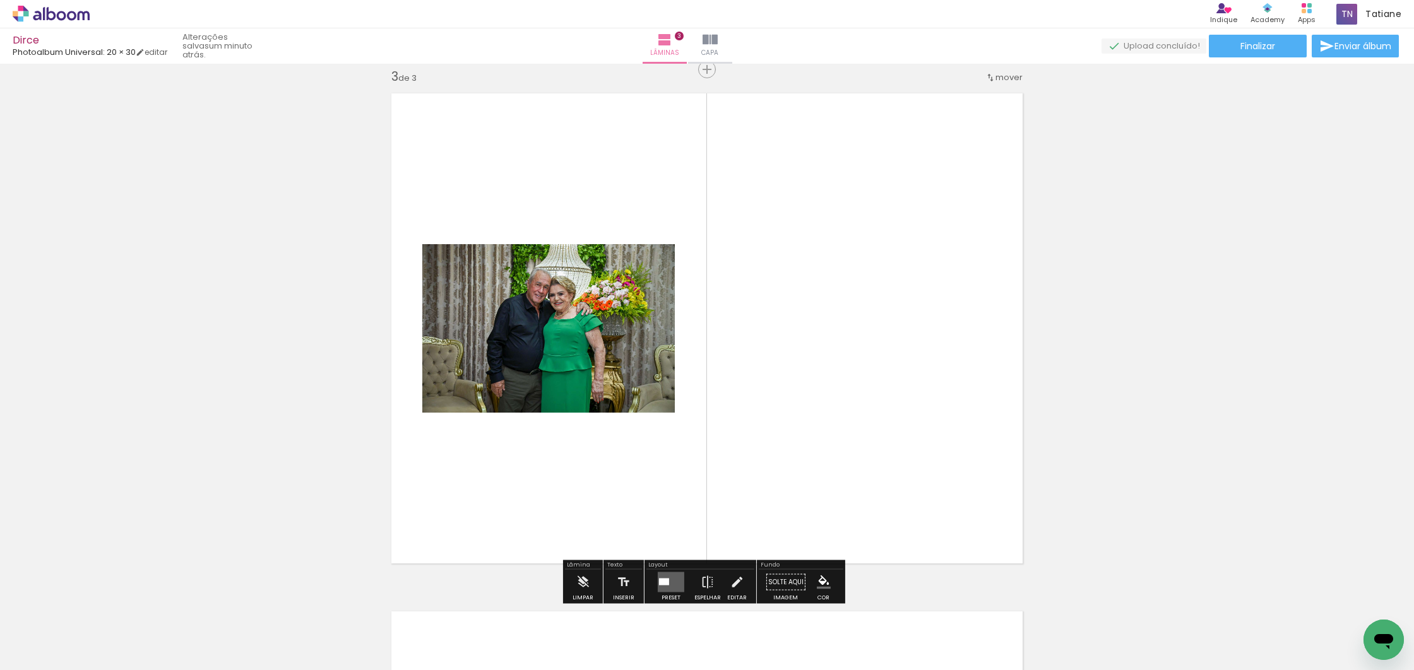
scroll to position [1052, 0]
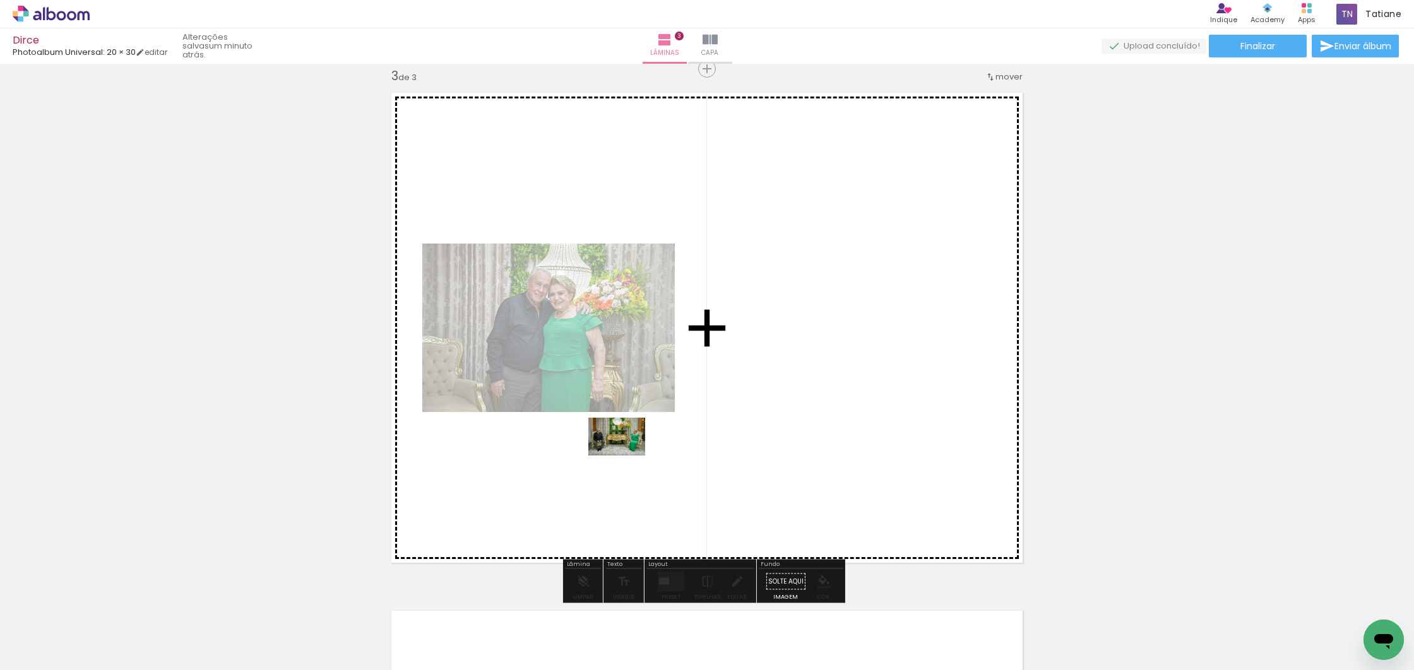
drag, startPoint x: 136, startPoint y: 633, endPoint x: 616, endPoint y: 475, distance: 504.9
click at [630, 455] on quentale-workspace at bounding box center [707, 335] width 1414 height 670
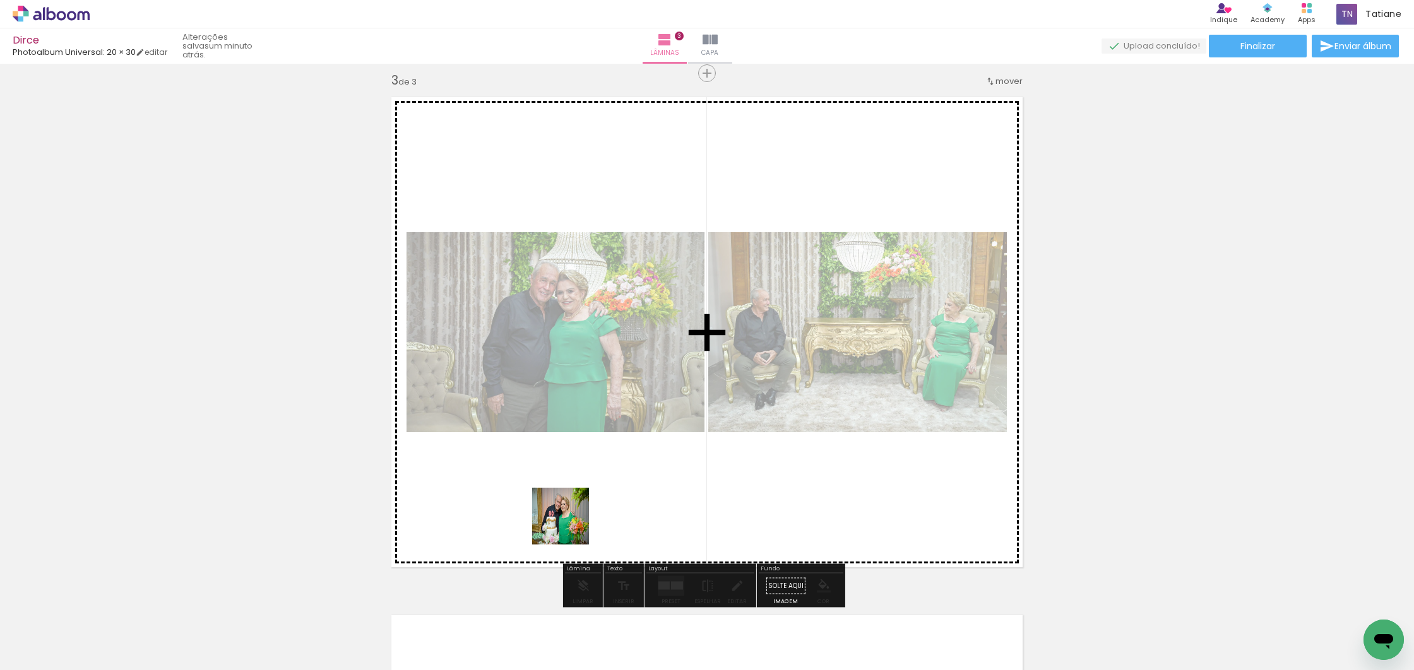
scroll to position [1044, 0]
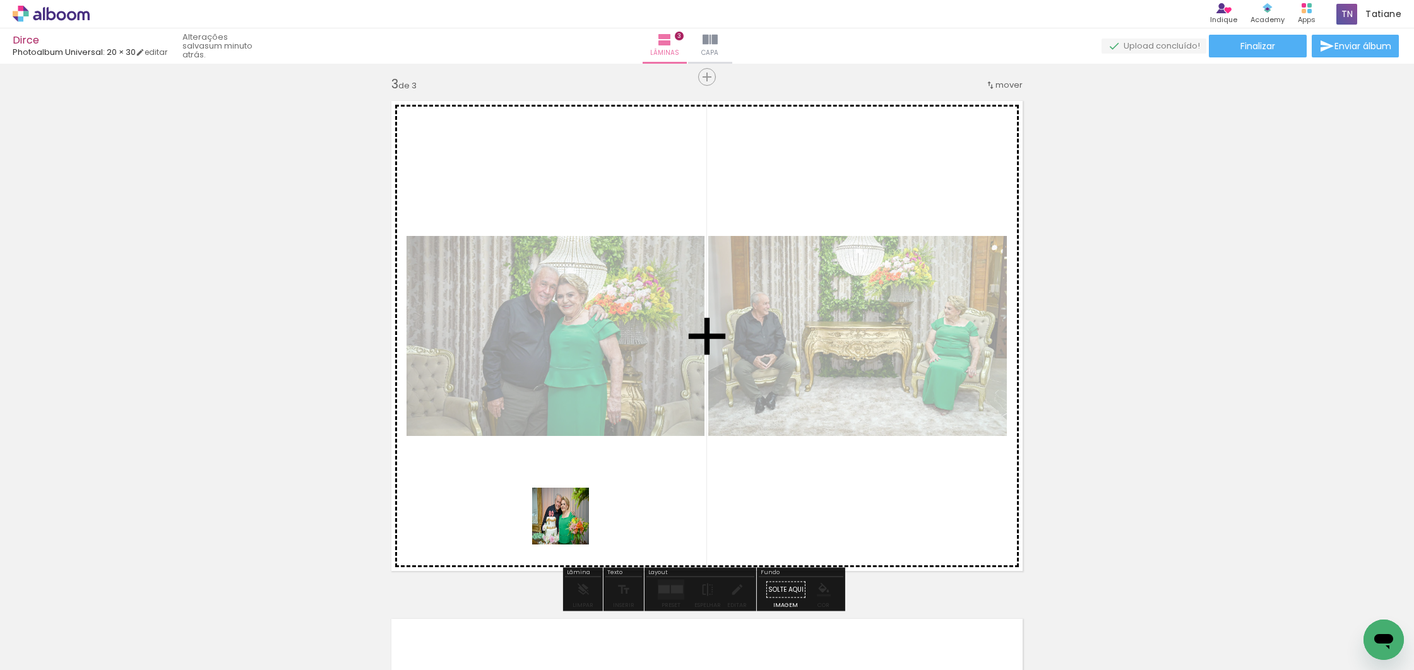
drag, startPoint x: 549, startPoint y: 633, endPoint x: 571, endPoint y: 520, distance: 115.8
click at [571, 520] on quentale-workspace at bounding box center [707, 335] width 1414 height 670
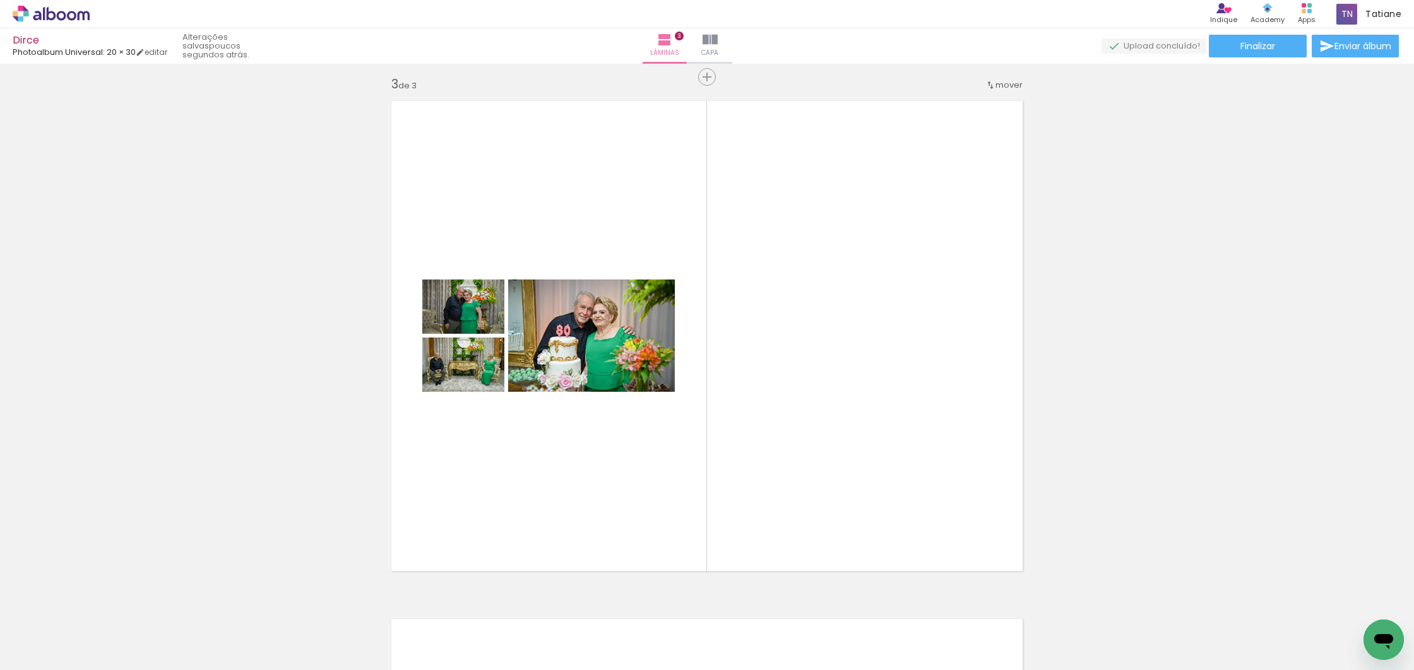
scroll to position [0, 4916]
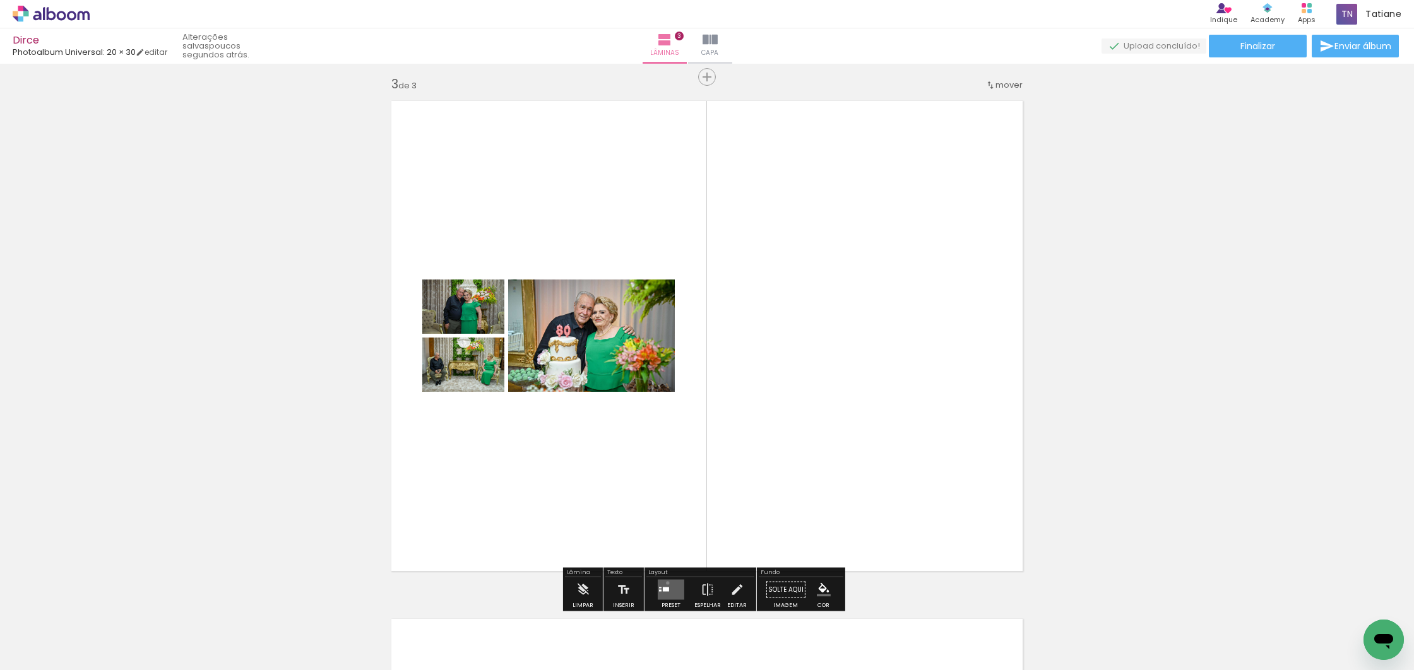
click at [665, 583] on quentale-layouter at bounding box center [671, 590] width 27 height 20
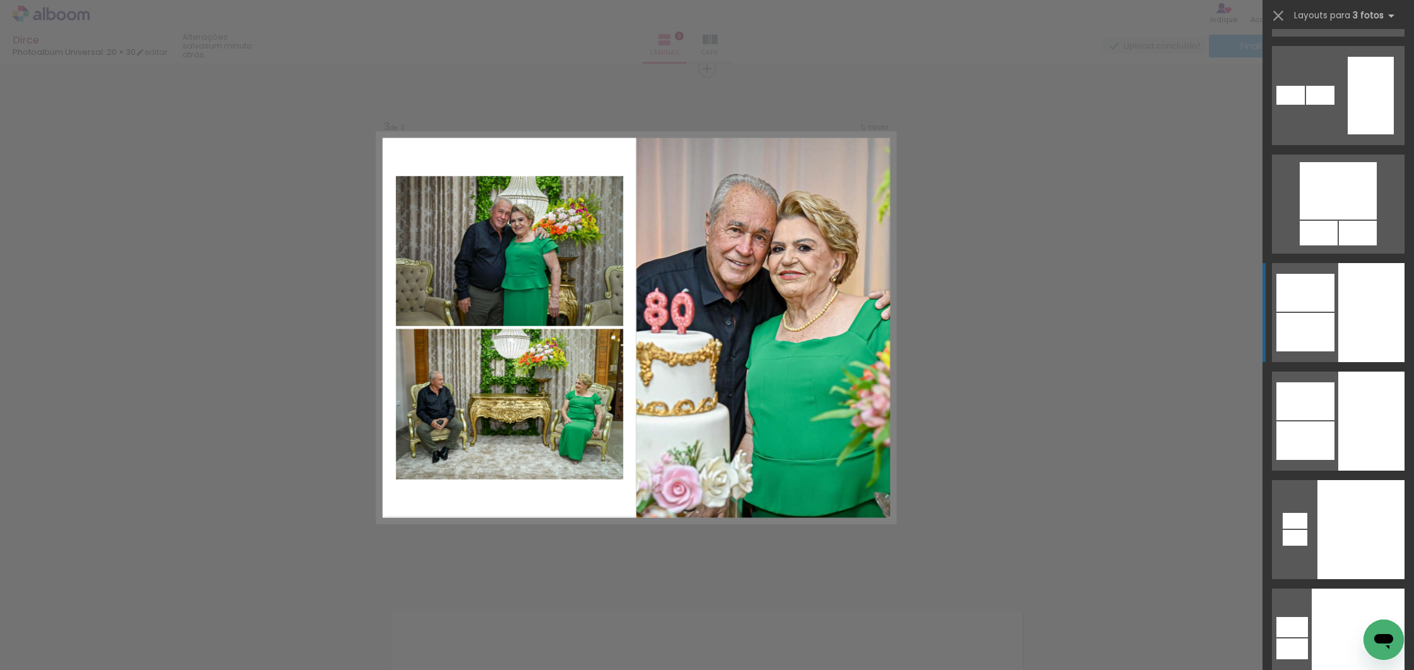
scroll to position [4445, 0]
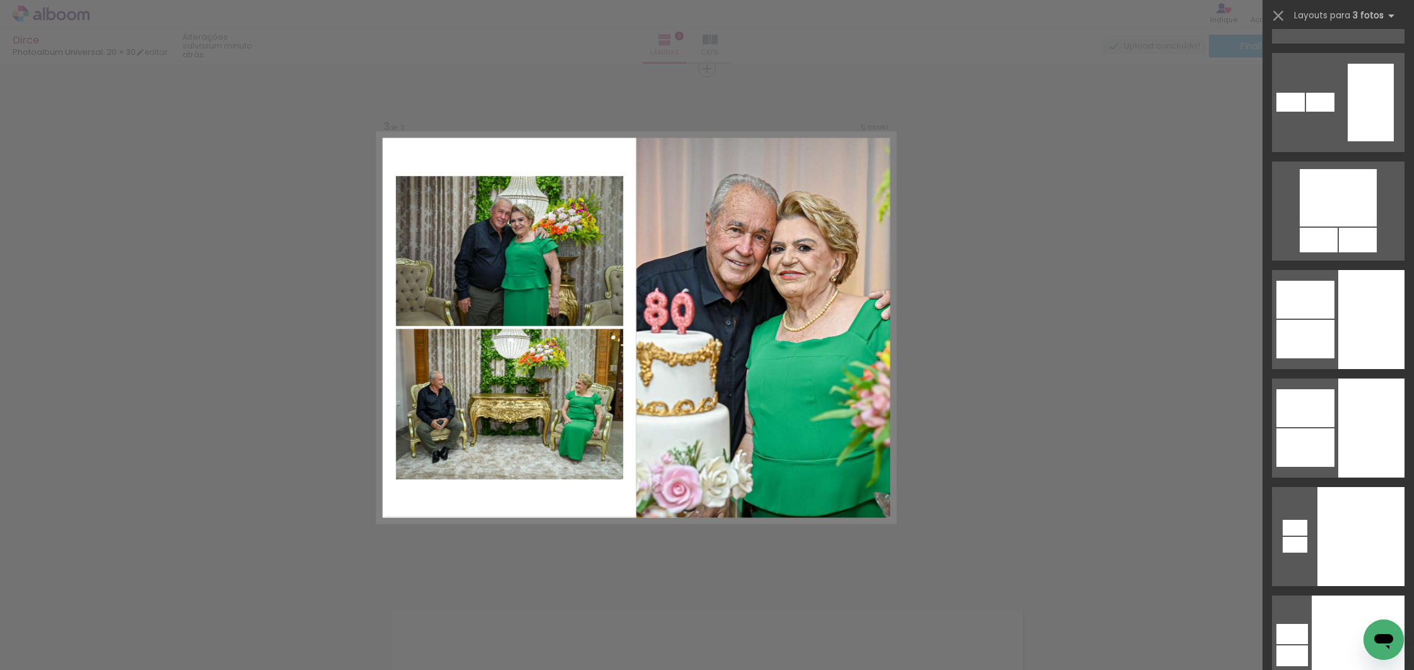
click at [1345, 341] on div at bounding box center [1371, 319] width 66 height 99
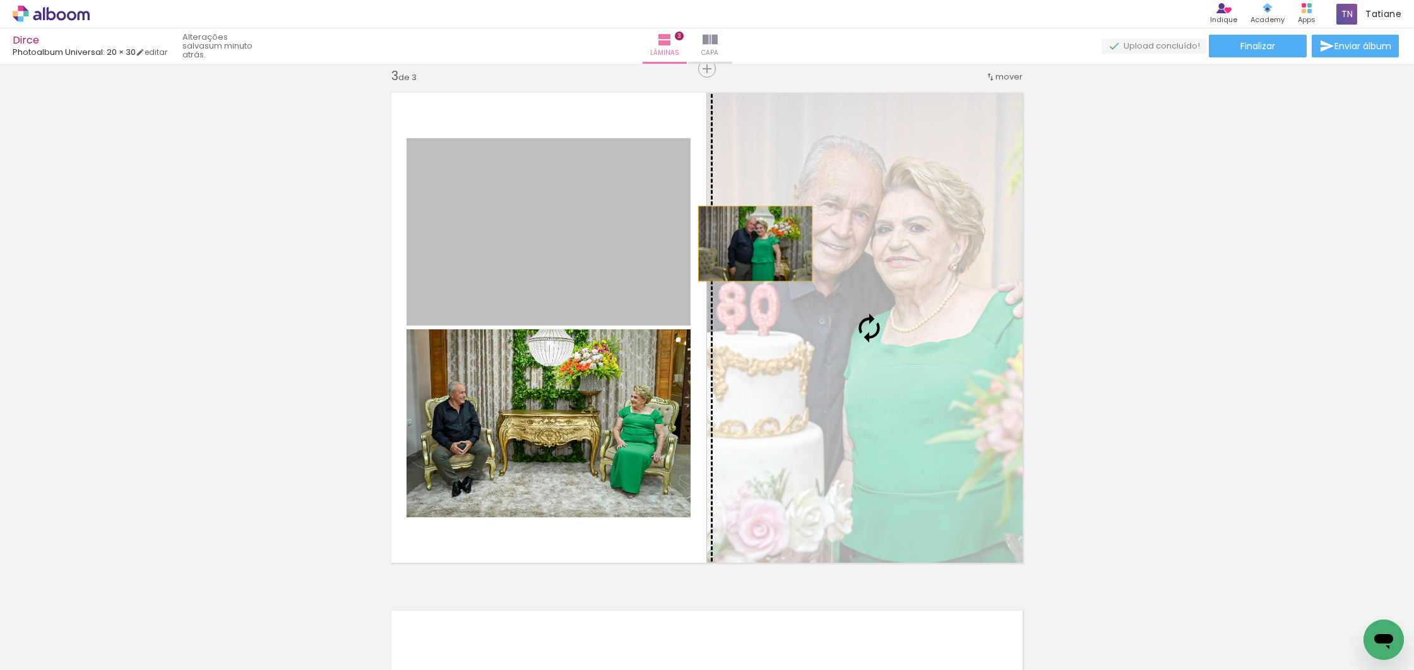
drag, startPoint x: 566, startPoint y: 243, endPoint x: 765, endPoint y: 244, distance: 198.9
click at [0, 0] on slot at bounding box center [0, 0] width 0 height 0
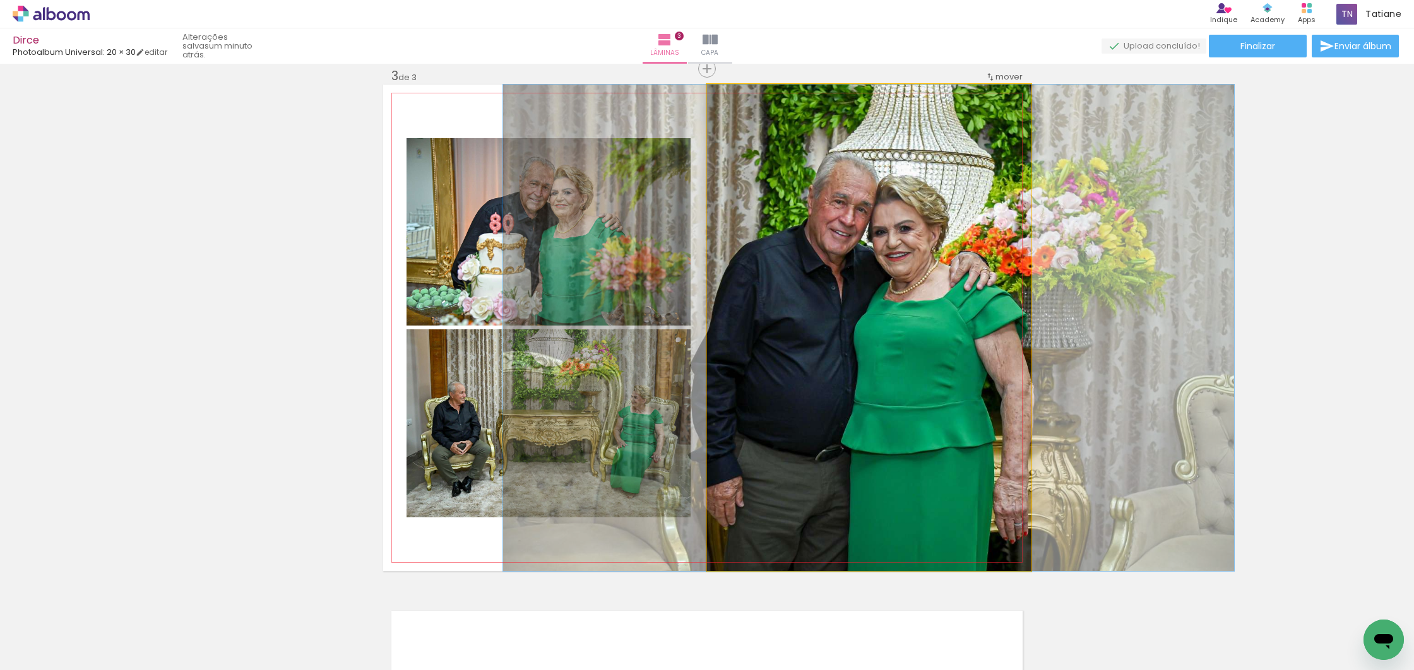
click at [818, 374] on quentale-photo at bounding box center [869, 328] width 324 height 487
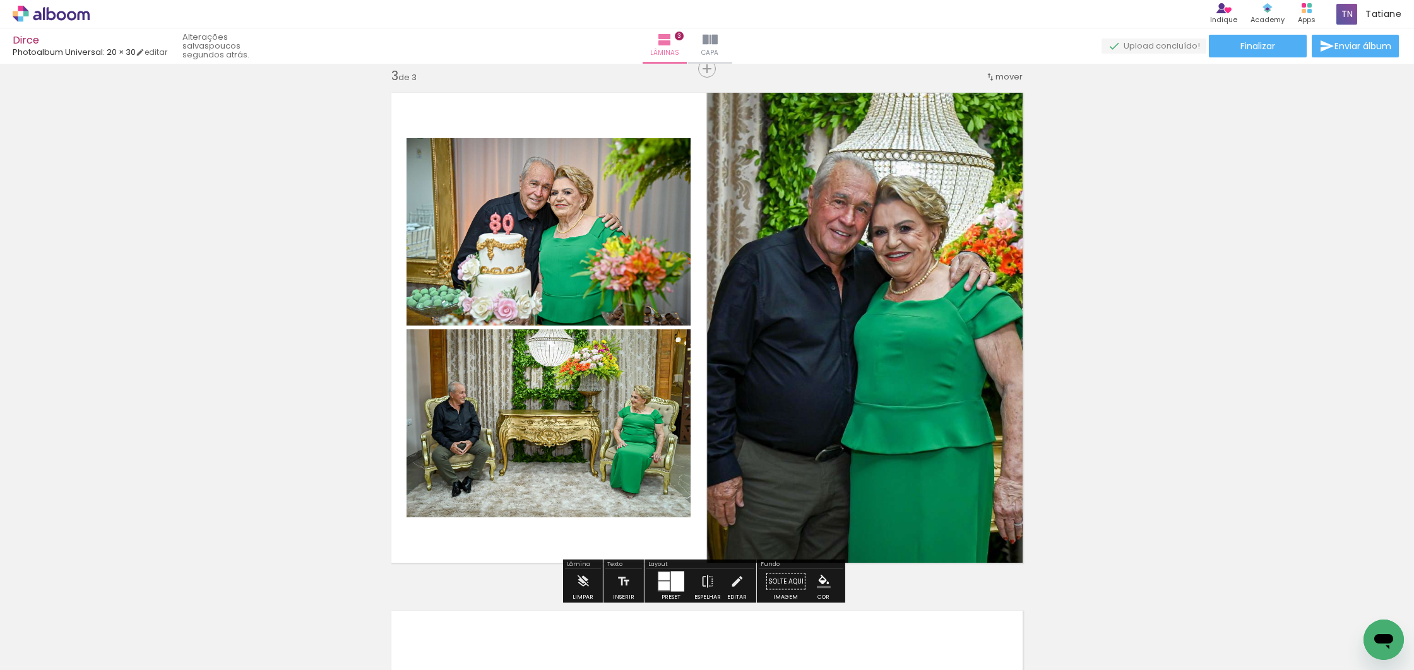
click at [676, 586] on div at bounding box center [677, 582] width 13 height 20
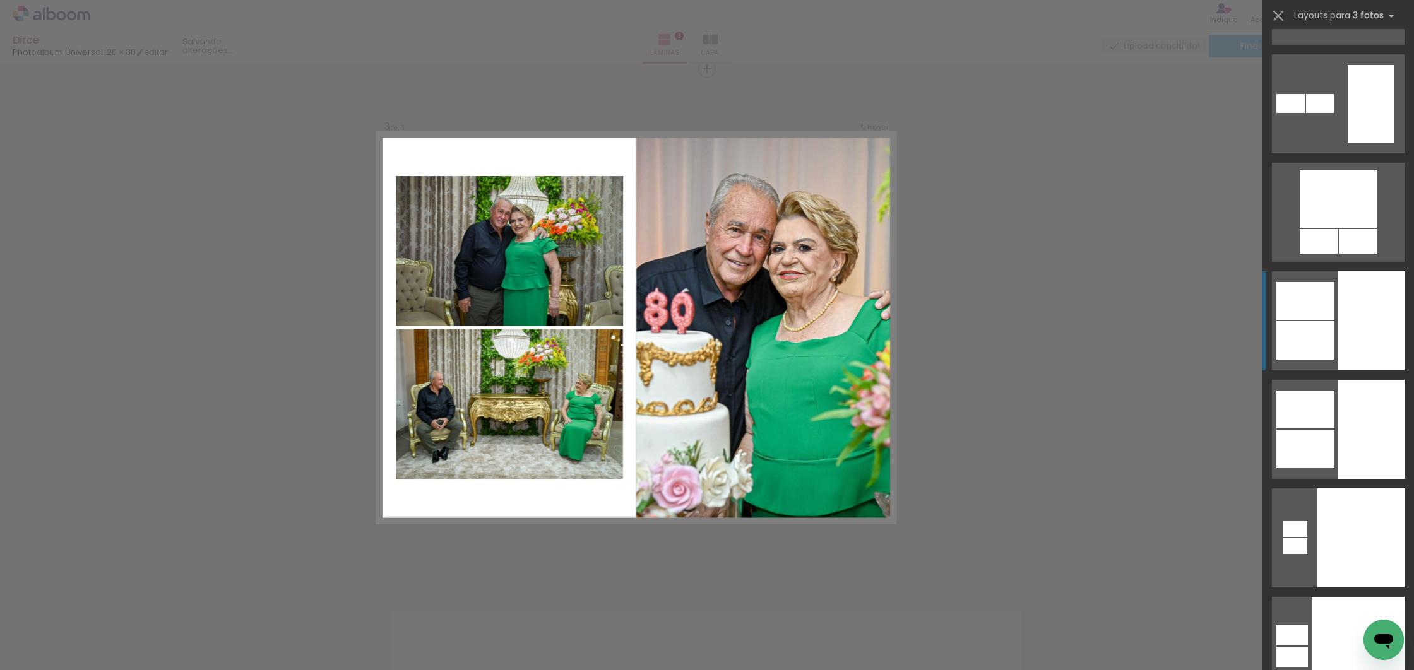
scroll to position [4669, 0]
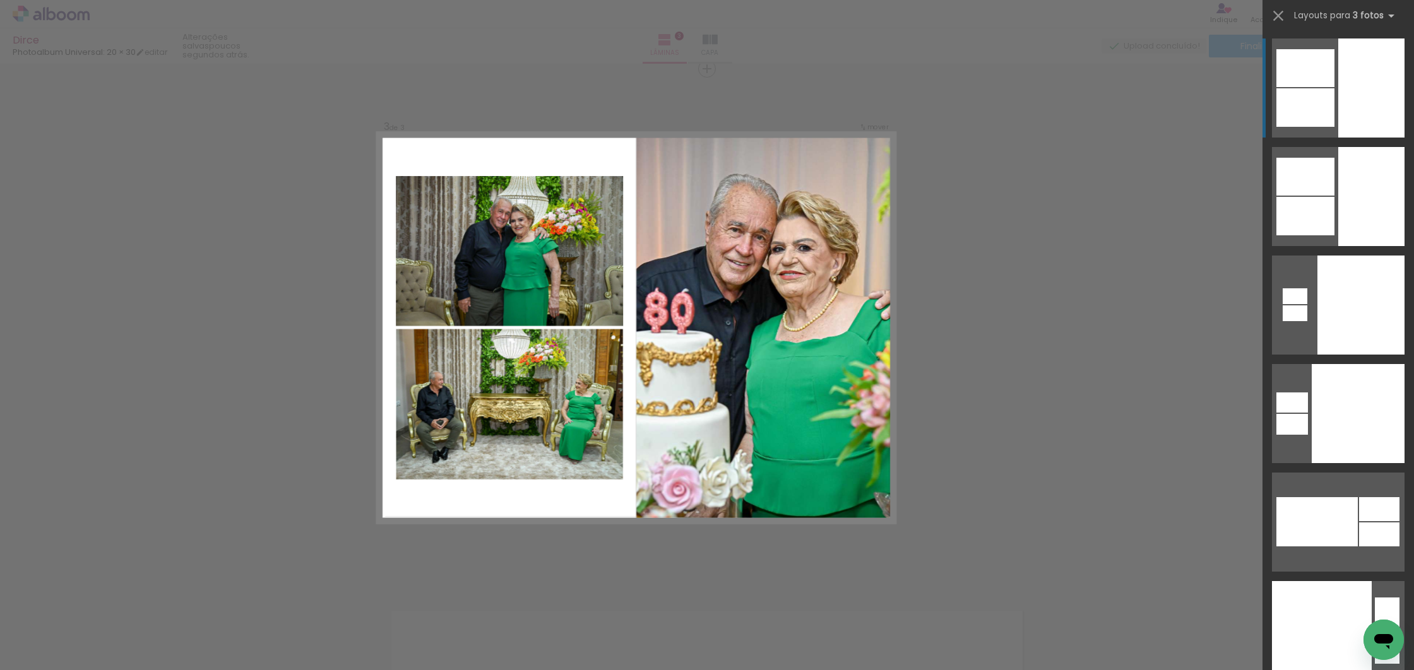
click at [1362, 125] on div at bounding box center [1371, 88] width 66 height 99
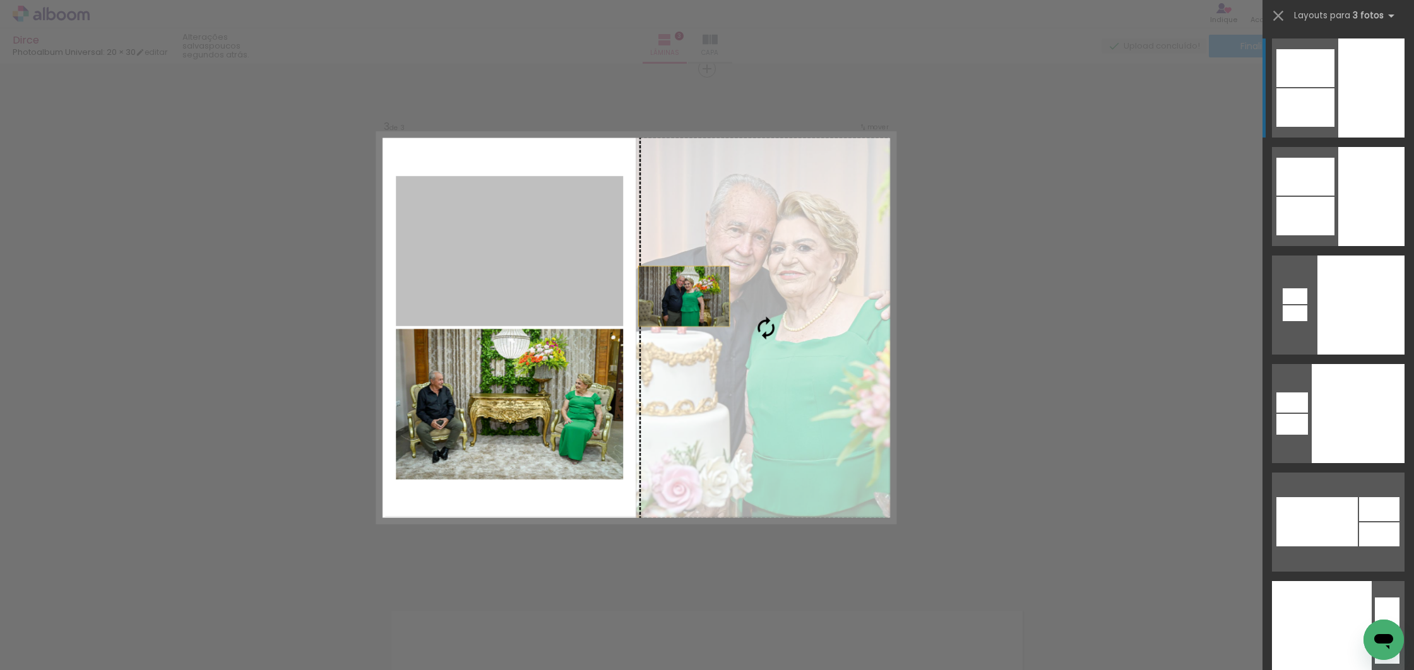
drag, startPoint x: 473, startPoint y: 275, endPoint x: 723, endPoint y: 307, distance: 252.2
click at [0, 0] on slot at bounding box center [0, 0] width 0 height 0
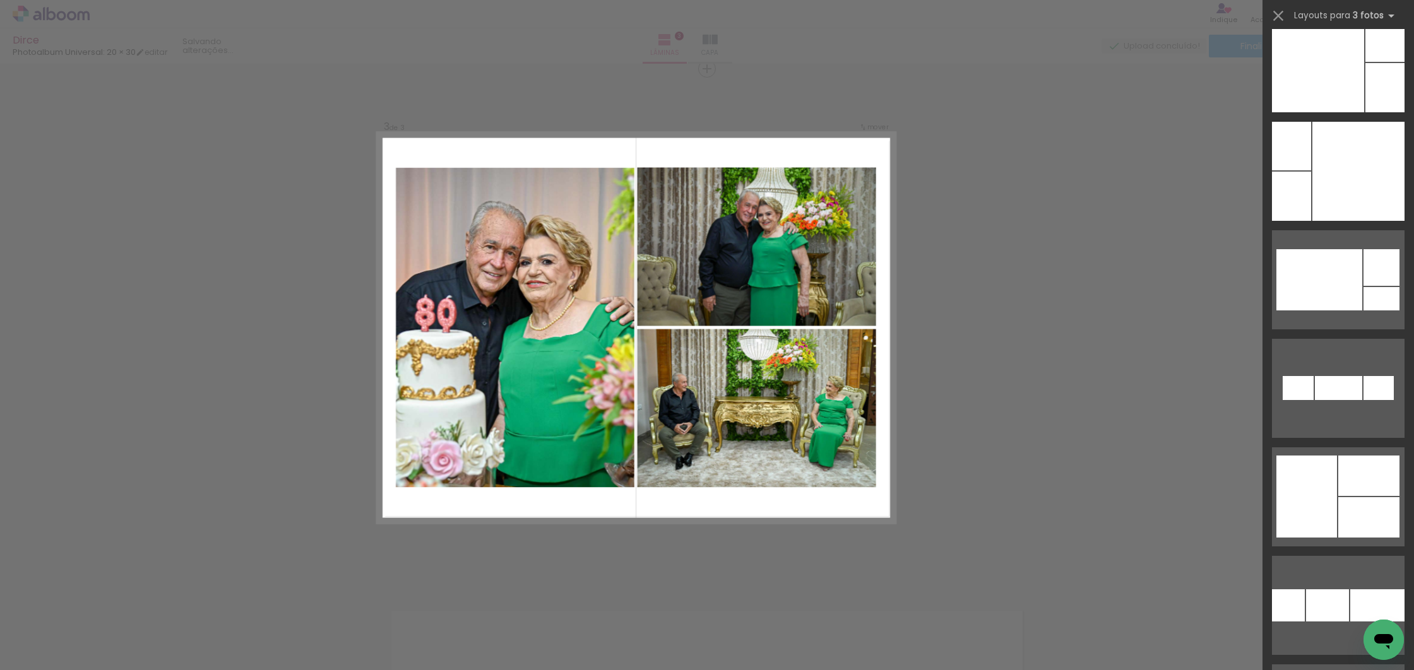
scroll to position [6011, 0]
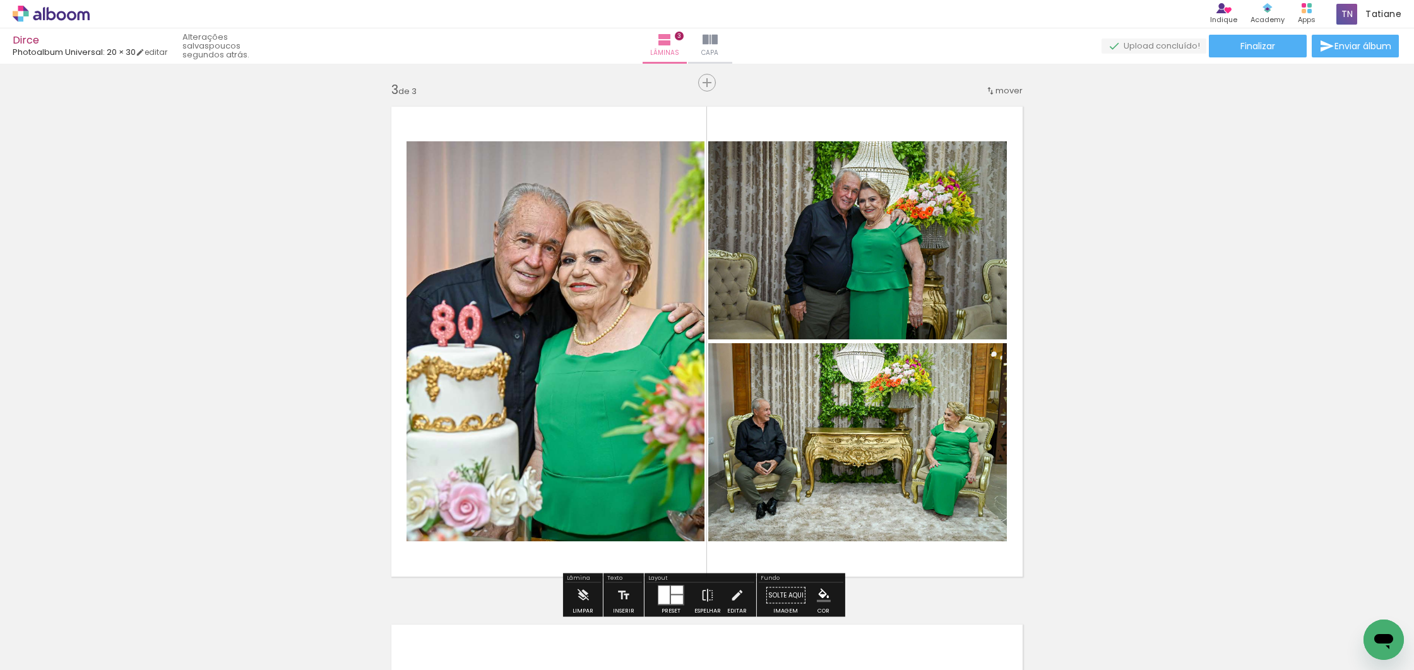
scroll to position [1039, 0]
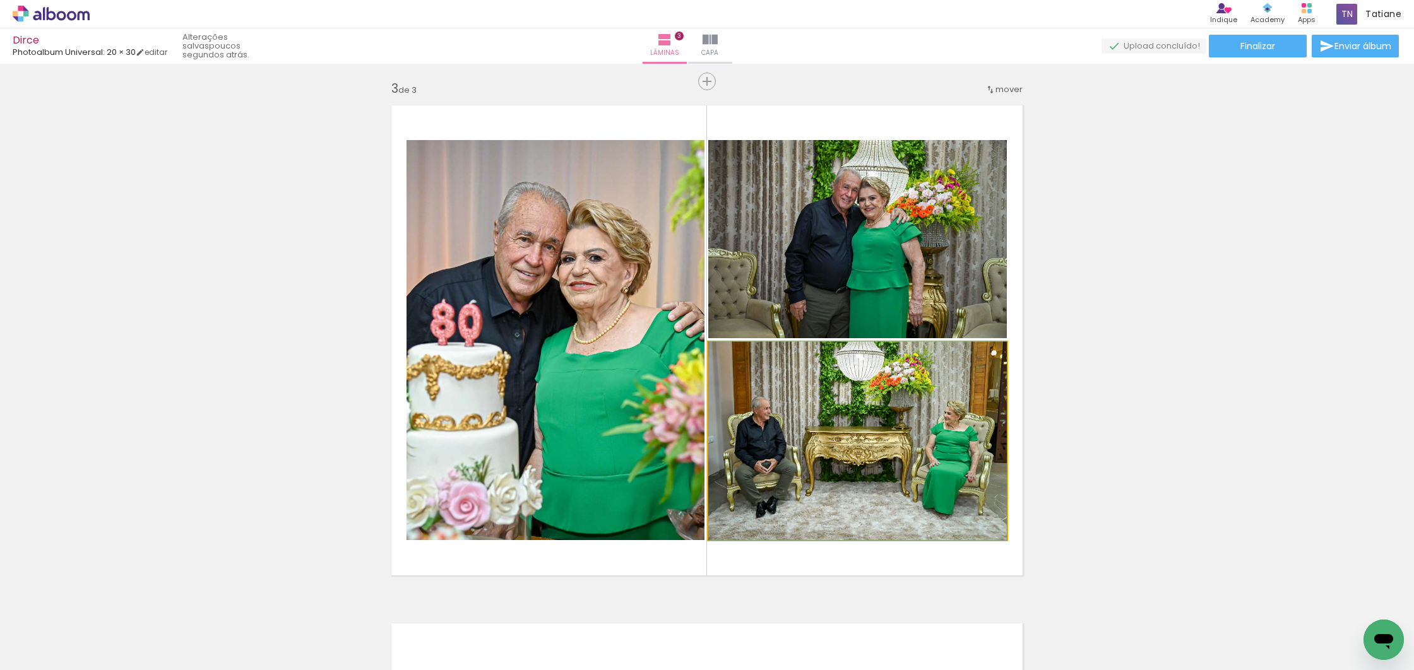
drag, startPoint x: 917, startPoint y: 440, endPoint x: 924, endPoint y: 438, distance: 7.4
click at [924, 438] on div at bounding box center [857, 441] width 299 height 199
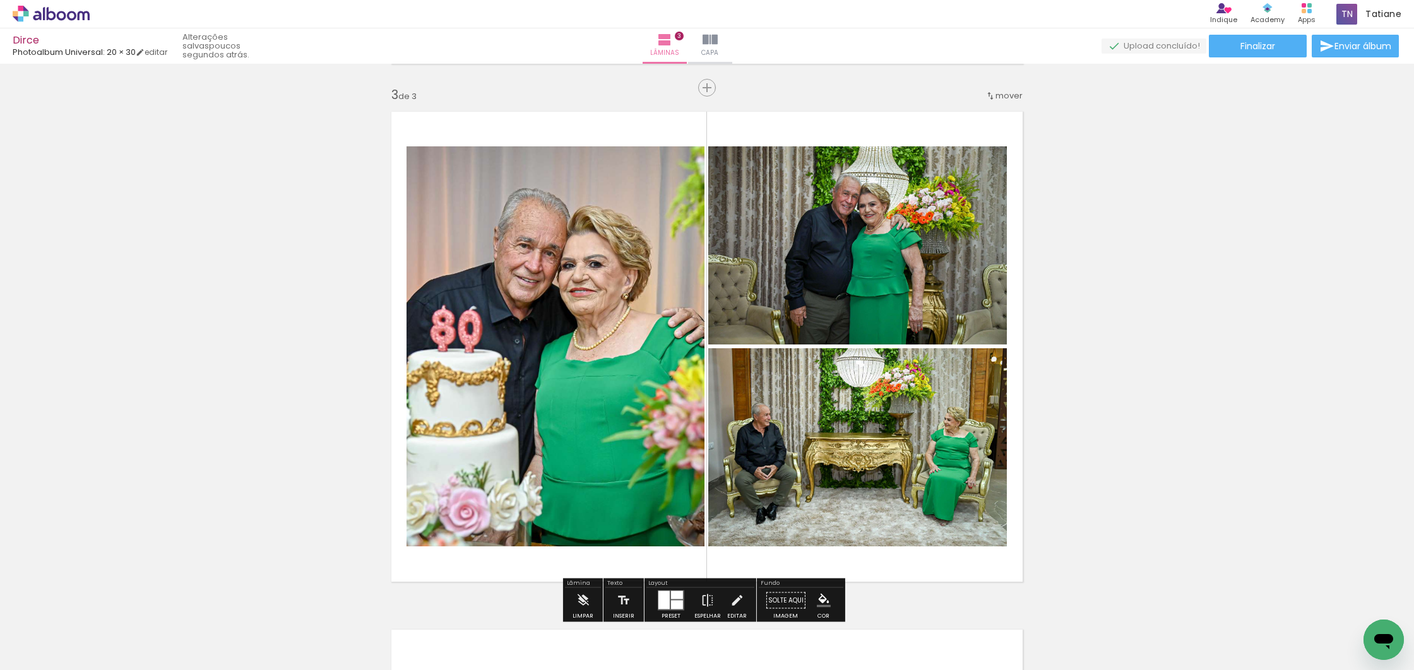
scroll to position [1034, 0]
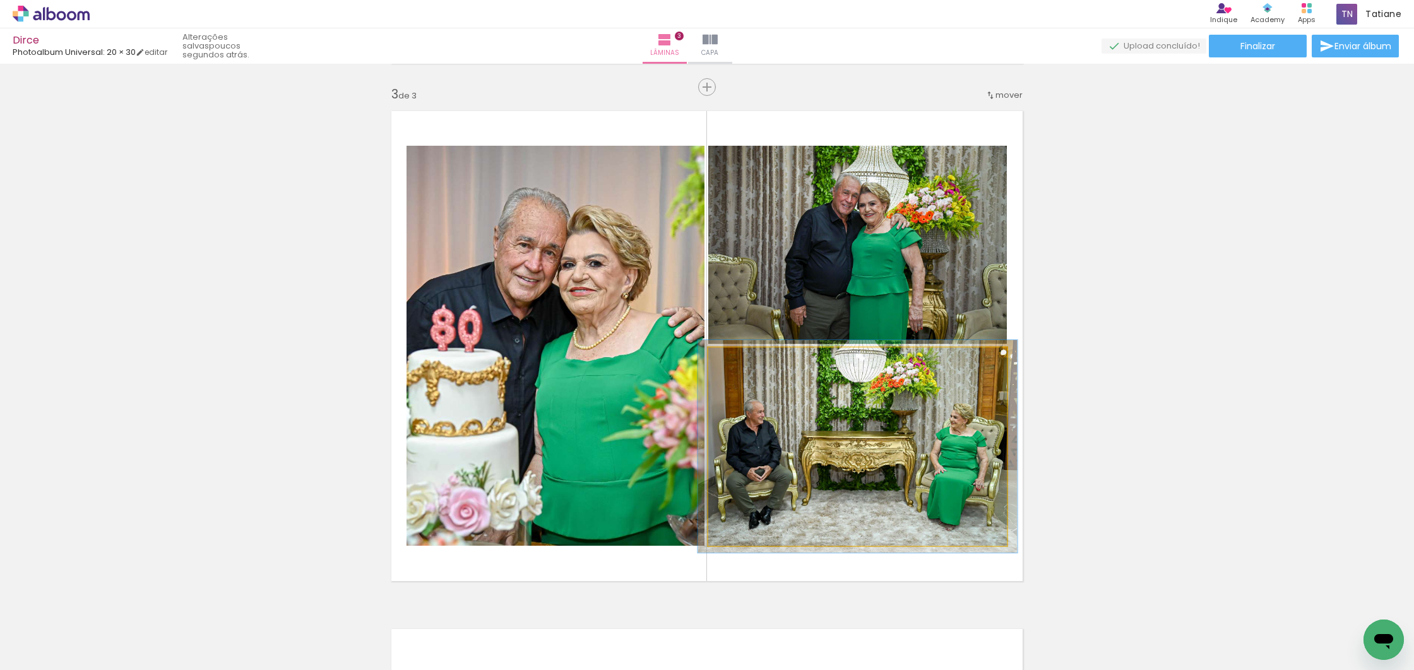
type paper-slider "107"
click at [736, 360] on div at bounding box center [741, 360] width 11 height 11
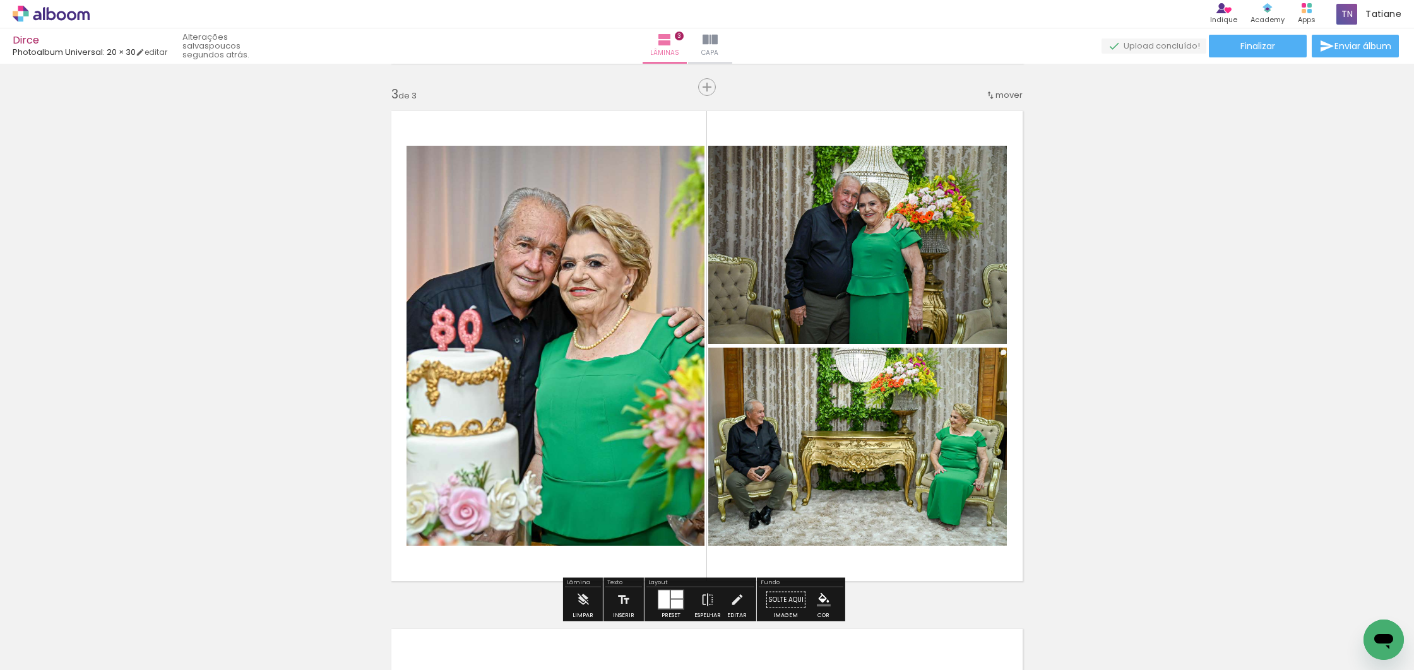
click at [1145, 472] on div "Inserir lâmina 1 de 3 Inserir lâmina 2 de 3 Inserir lâmina 3 de 3" at bounding box center [707, 71] width 1414 height 2074
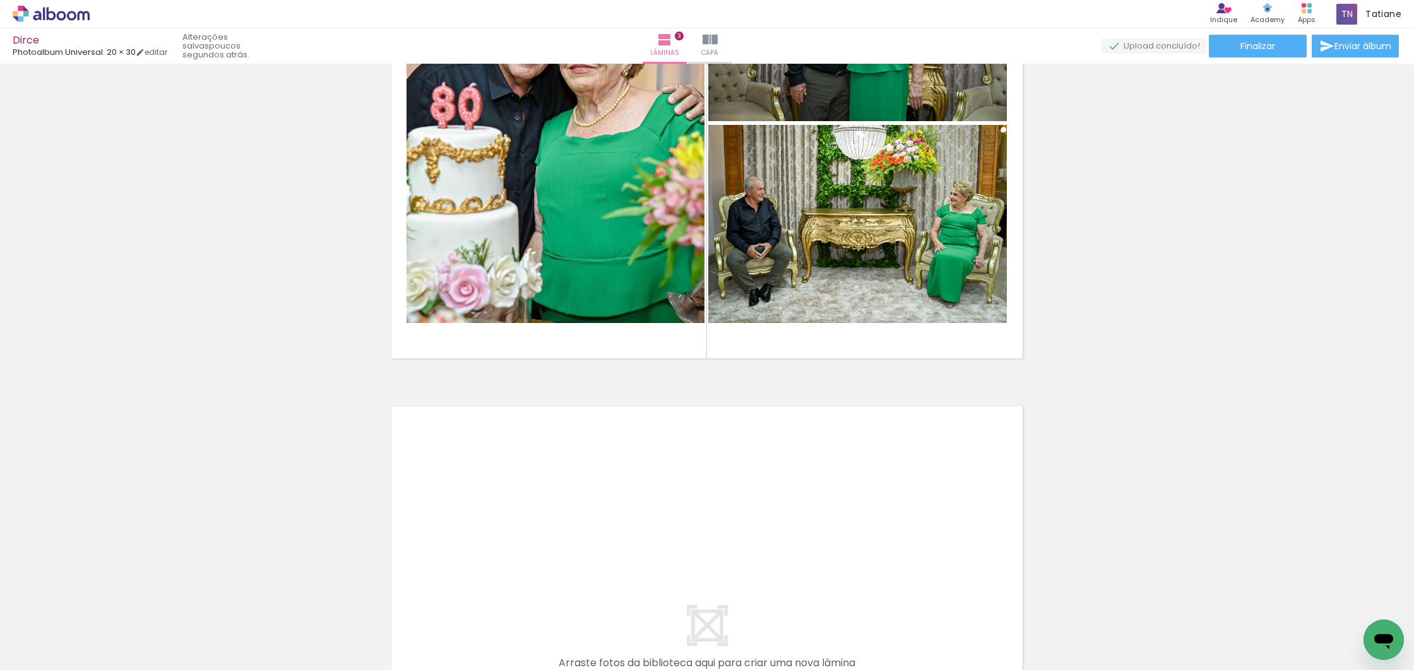
scroll to position [0, 0]
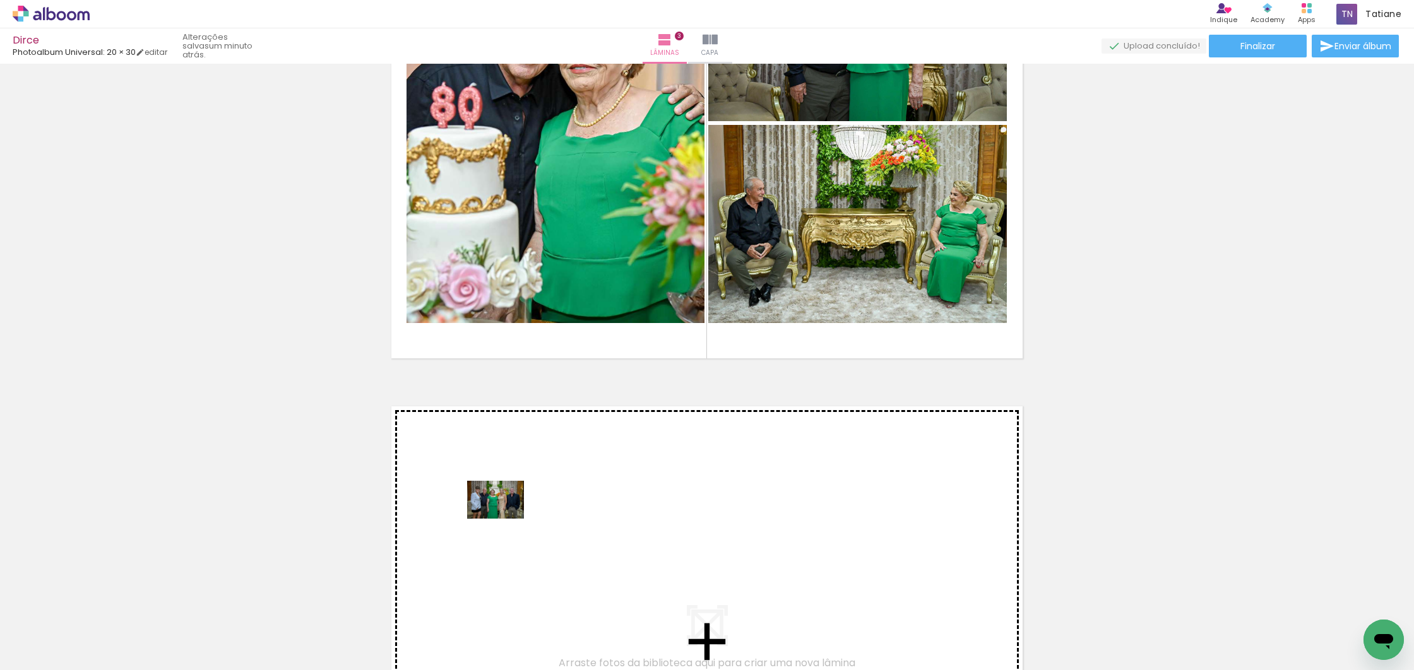
click at [513, 517] on quentale-workspace at bounding box center [707, 335] width 1414 height 670
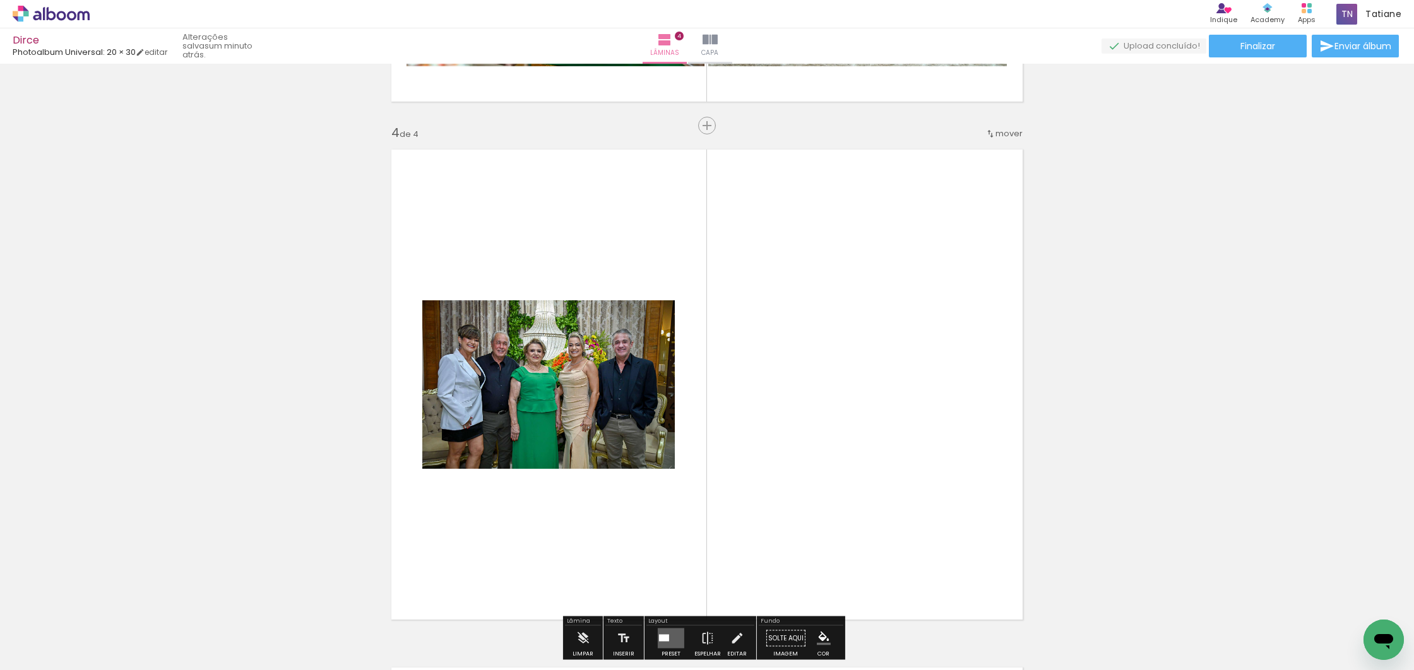
scroll to position [1571, 0]
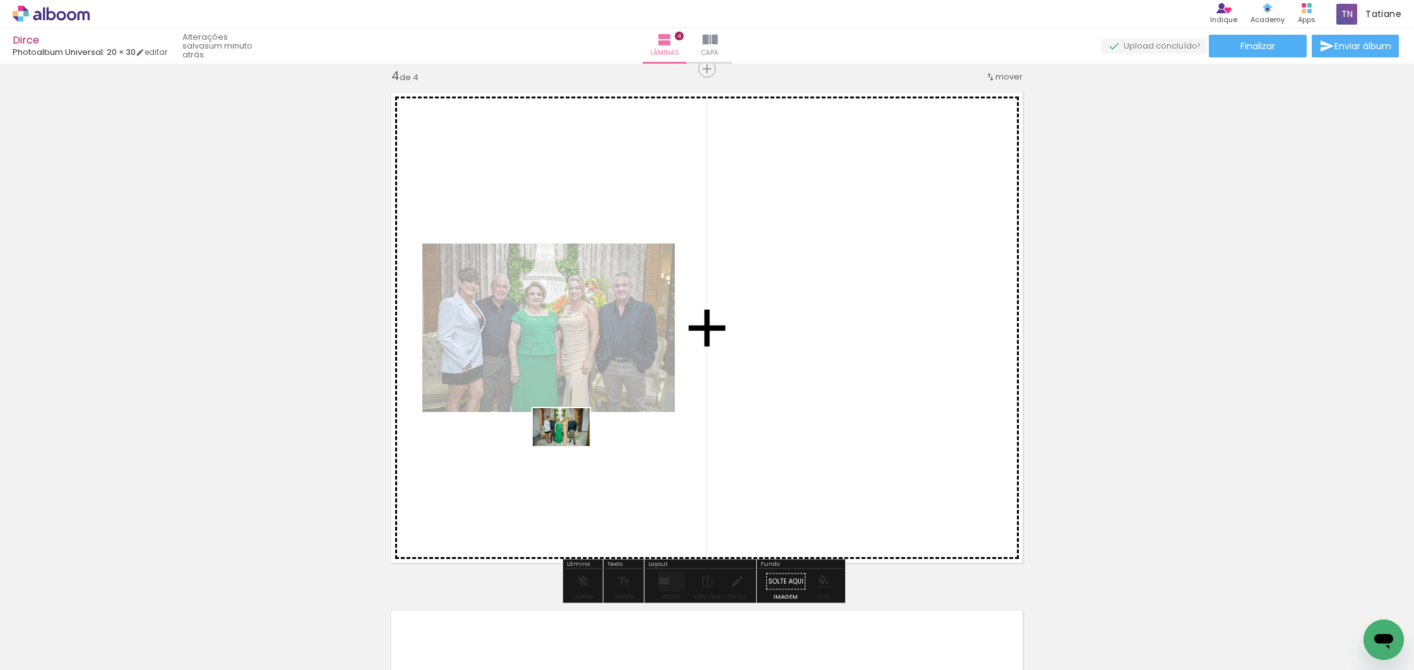
drag, startPoint x: 141, startPoint y: 625, endPoint x: 607, endPoint y: 447, distance: 498.2
click at [611, 447] on quentale-workspace at bounding box center [707, 335] width 1414 height 670
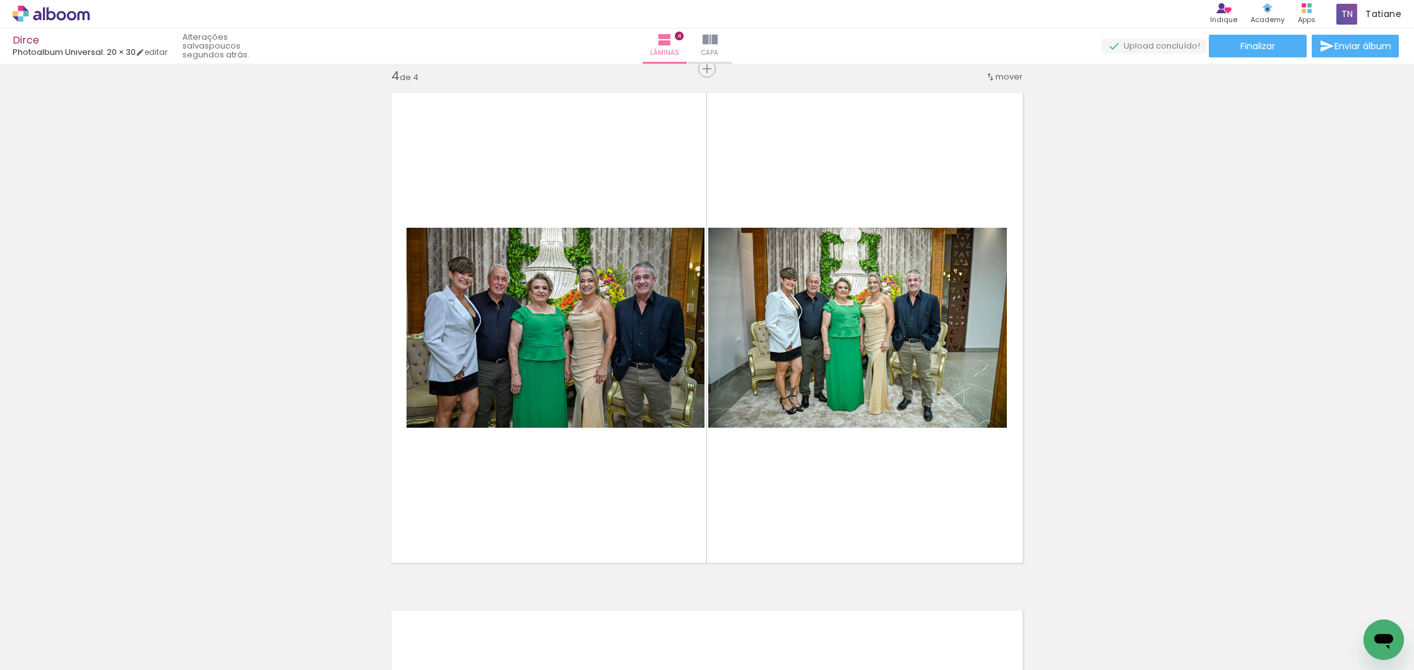
scroll to position [0, 106]
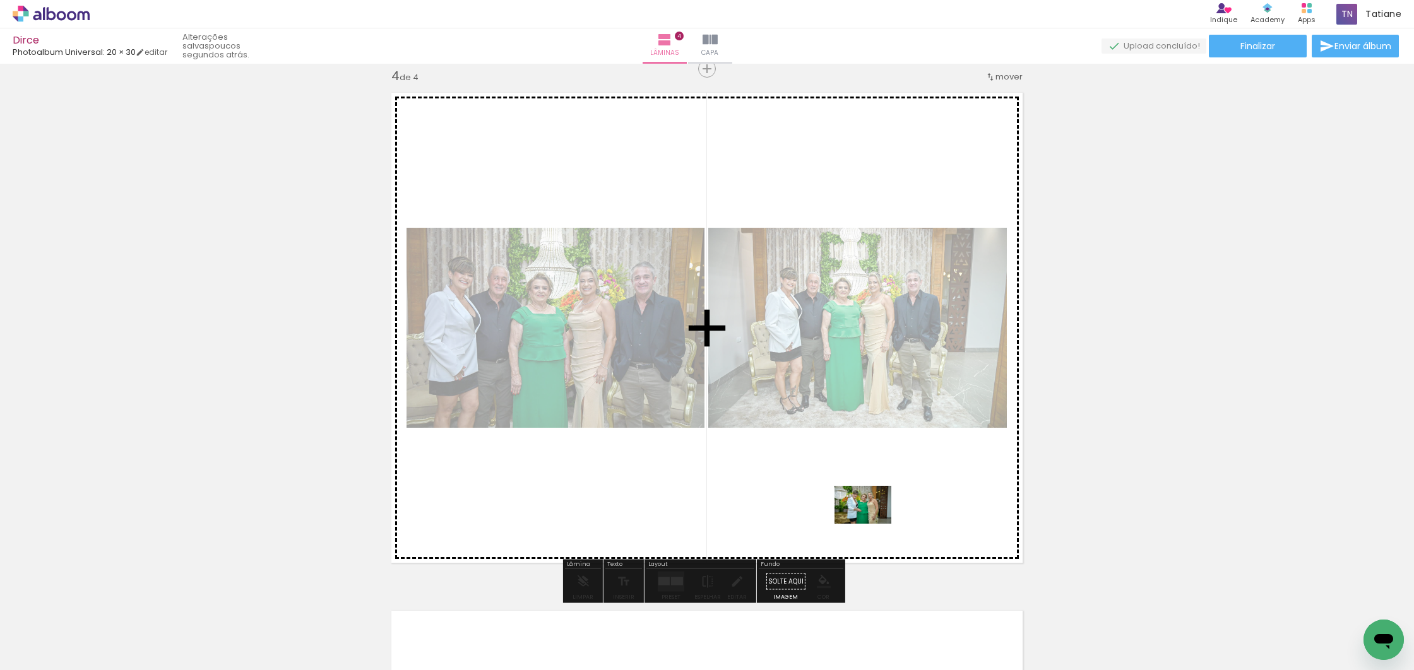
drag, startPoint x: 868, startPoint y: 640, endPoint x: 870, endPoint y: 513, distance: 126.9
click at [871, 513] on quentale-workspace at bounding box center [707, 335] width 1414 height 670
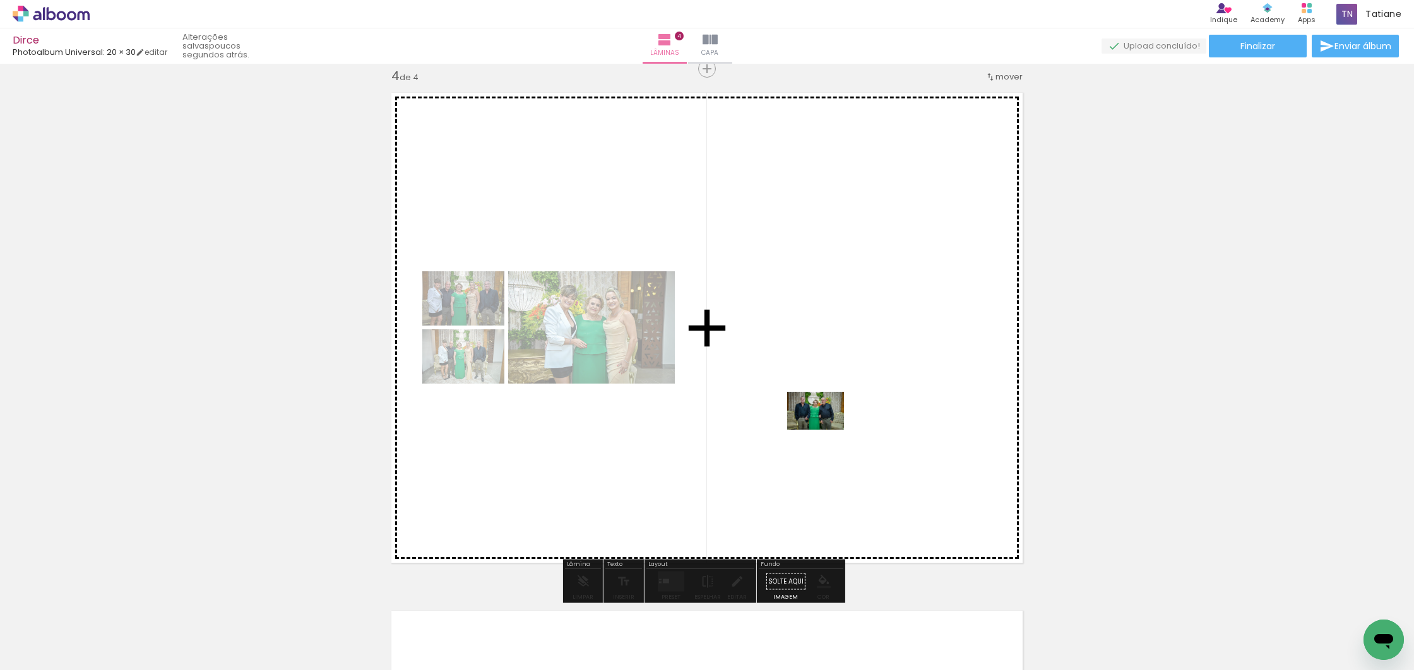
click at [825, 429] on quentale-workspace at bounding box center [707, 335] width 1414 height 670
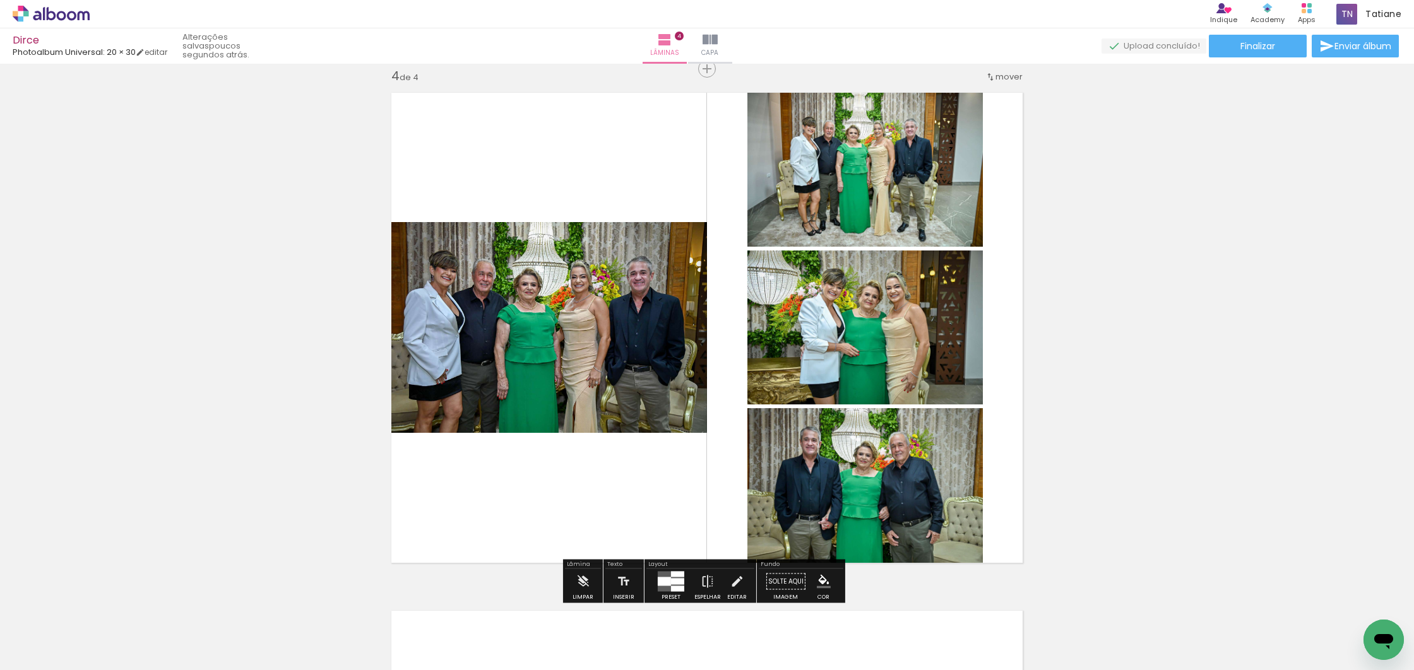
click at [665, 585] on div at bounding box center [664, 582] width 13 height 9
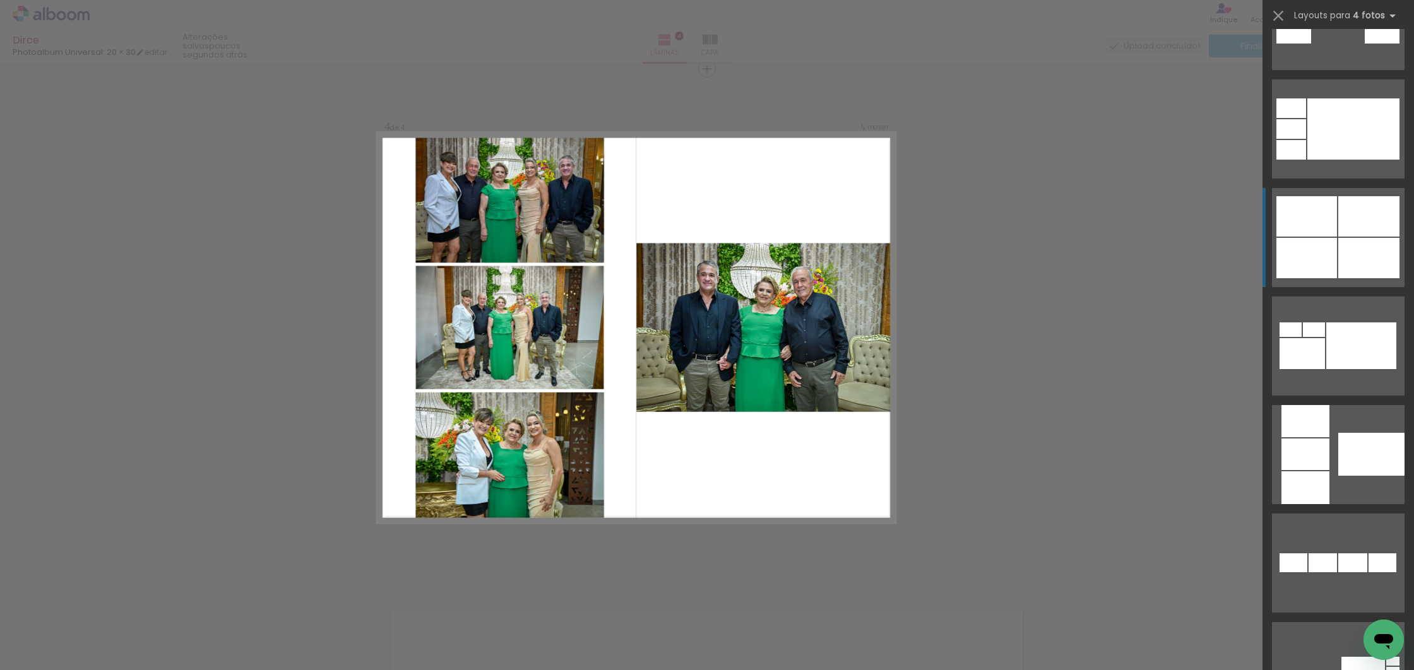
scroll to position [840, 0]
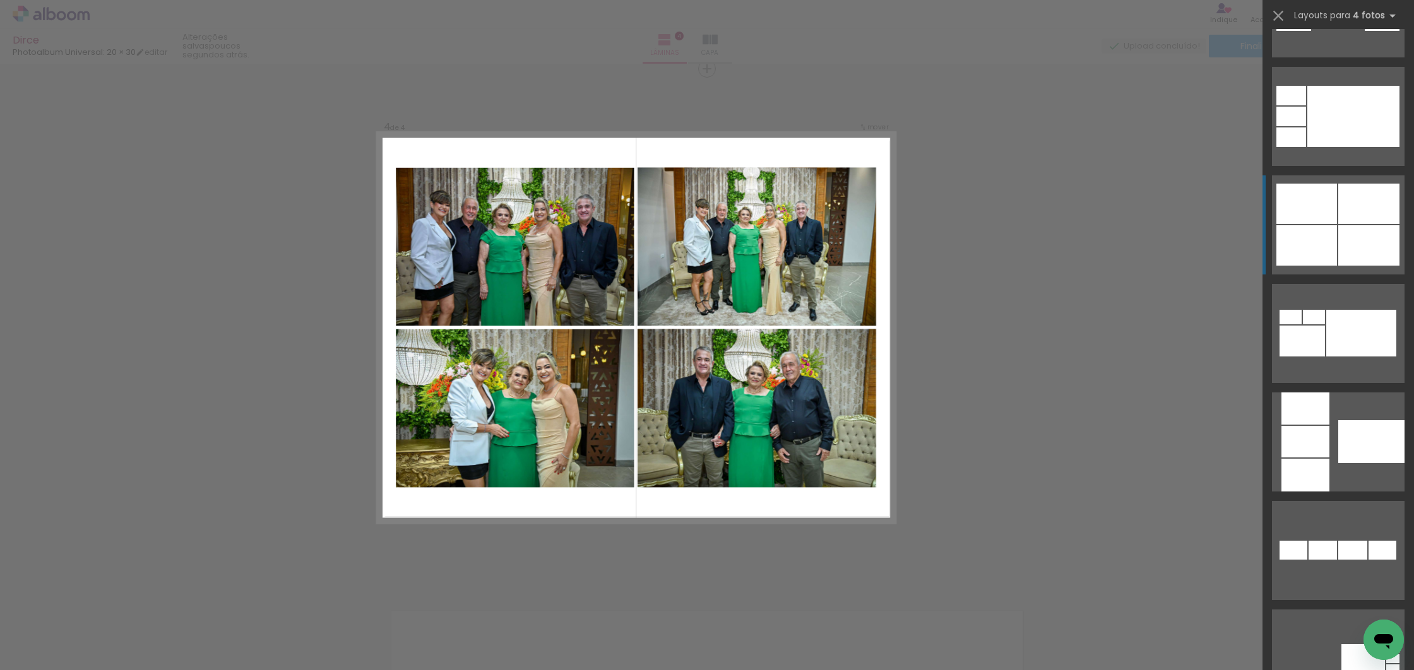
click at [1386, 665] on div at bounding box center [1392, 669] width 13 height 9
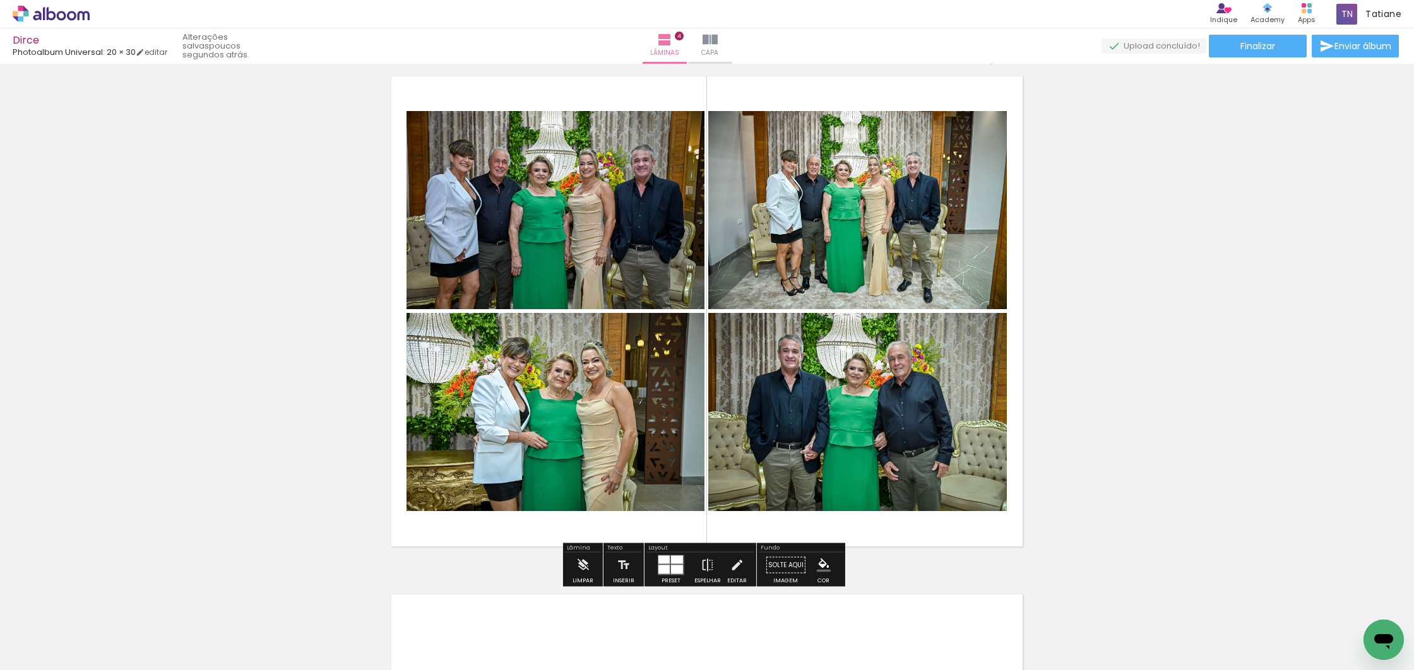
scroll to position [1592, 0]
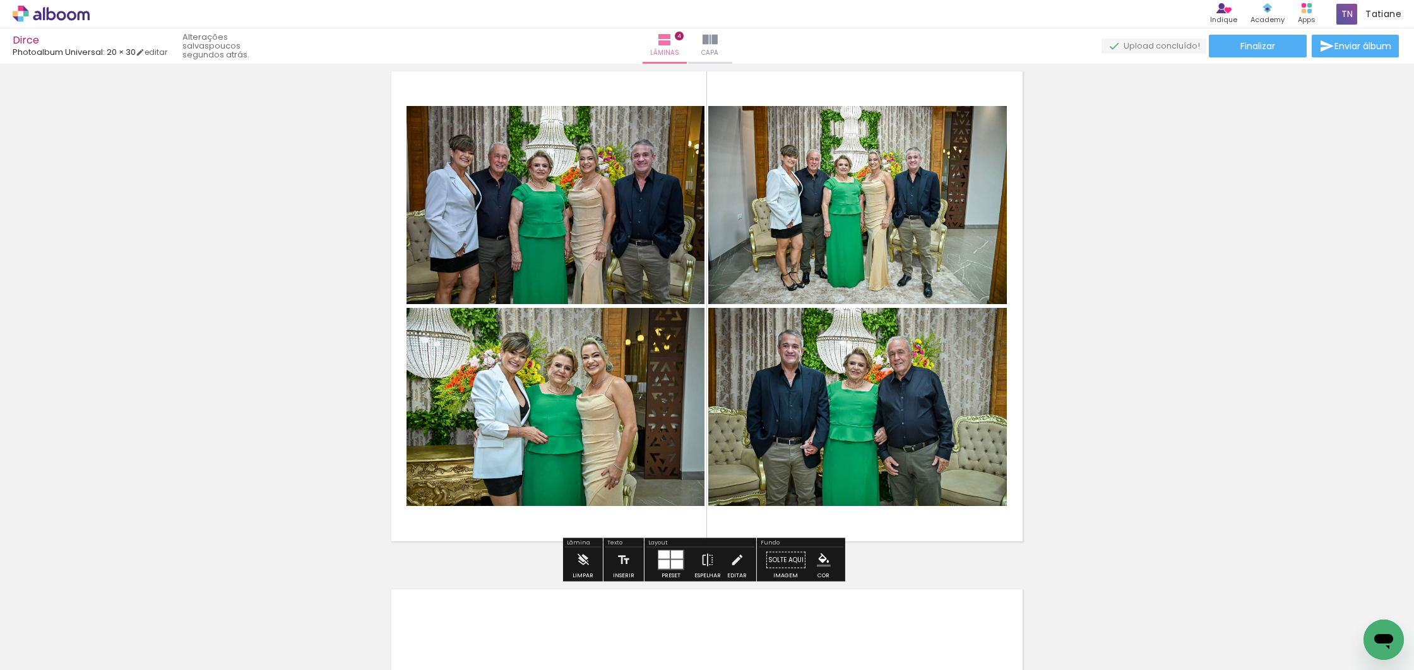
click at [672, 557] on div at bounding box center [677, 555] width 12 height 8
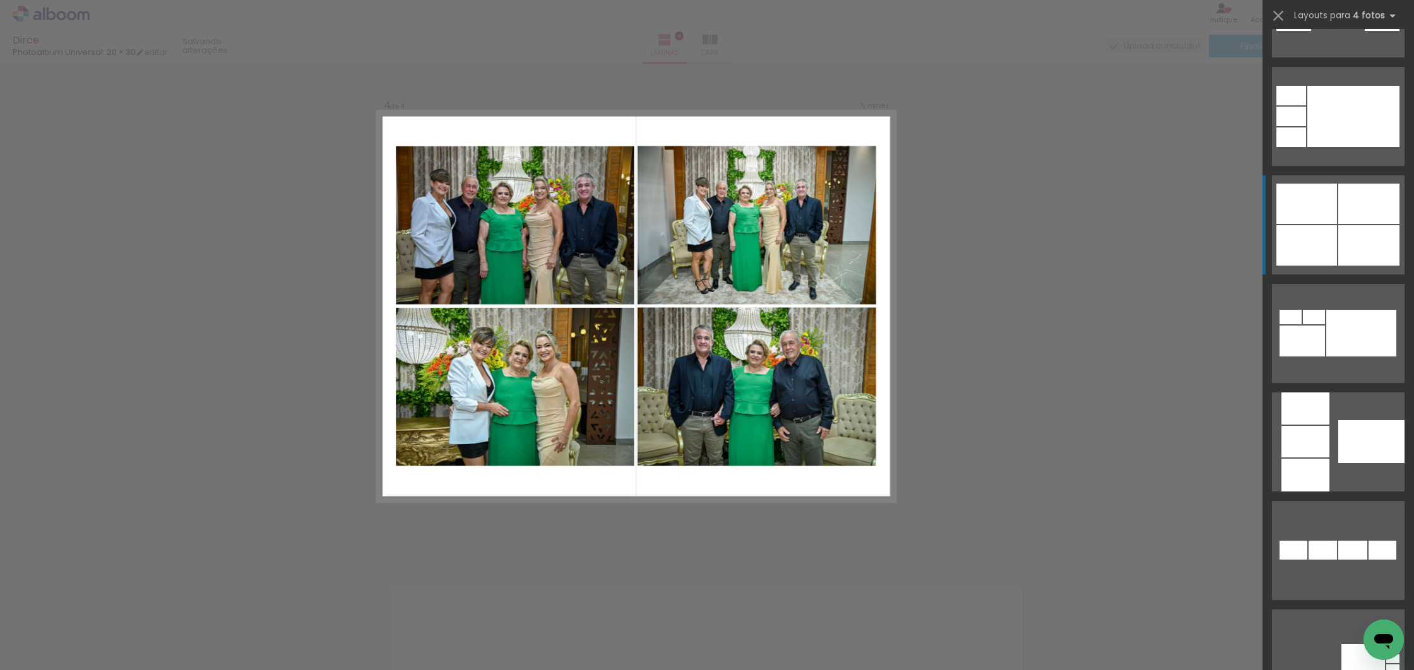
scroll to position [977, 0]
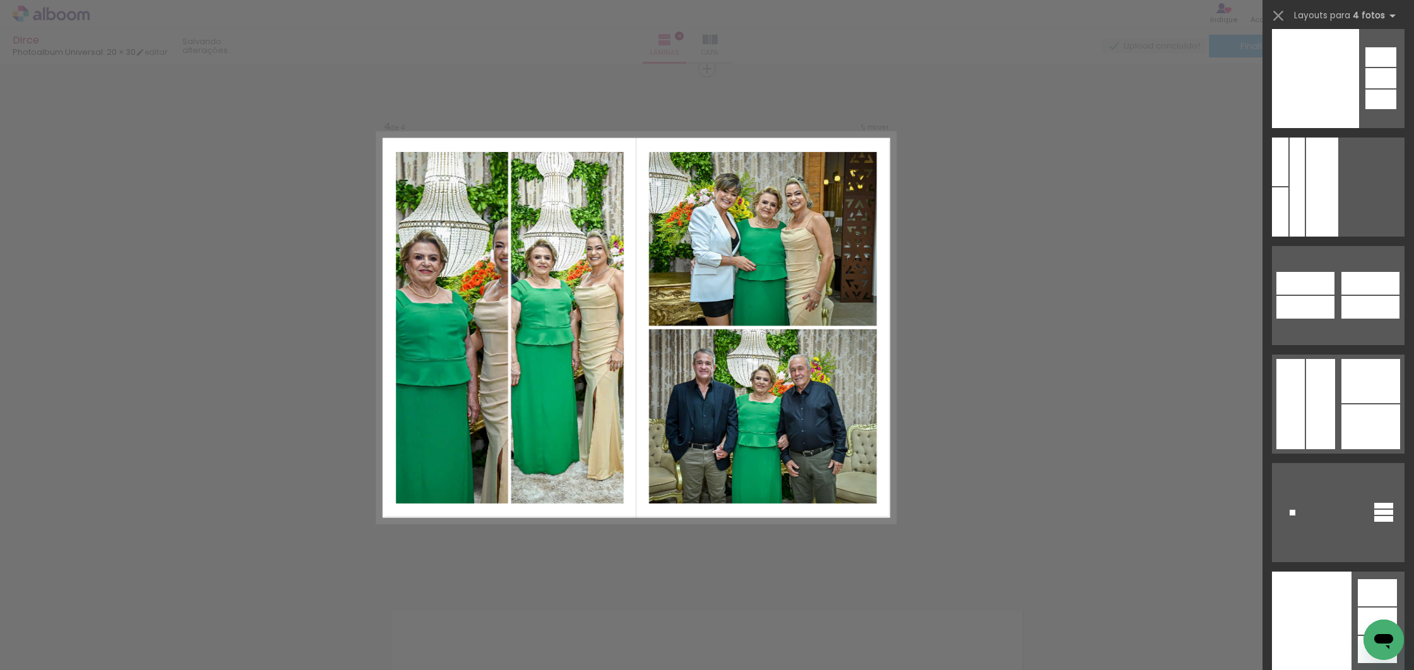
scroll to position [39862, 0]
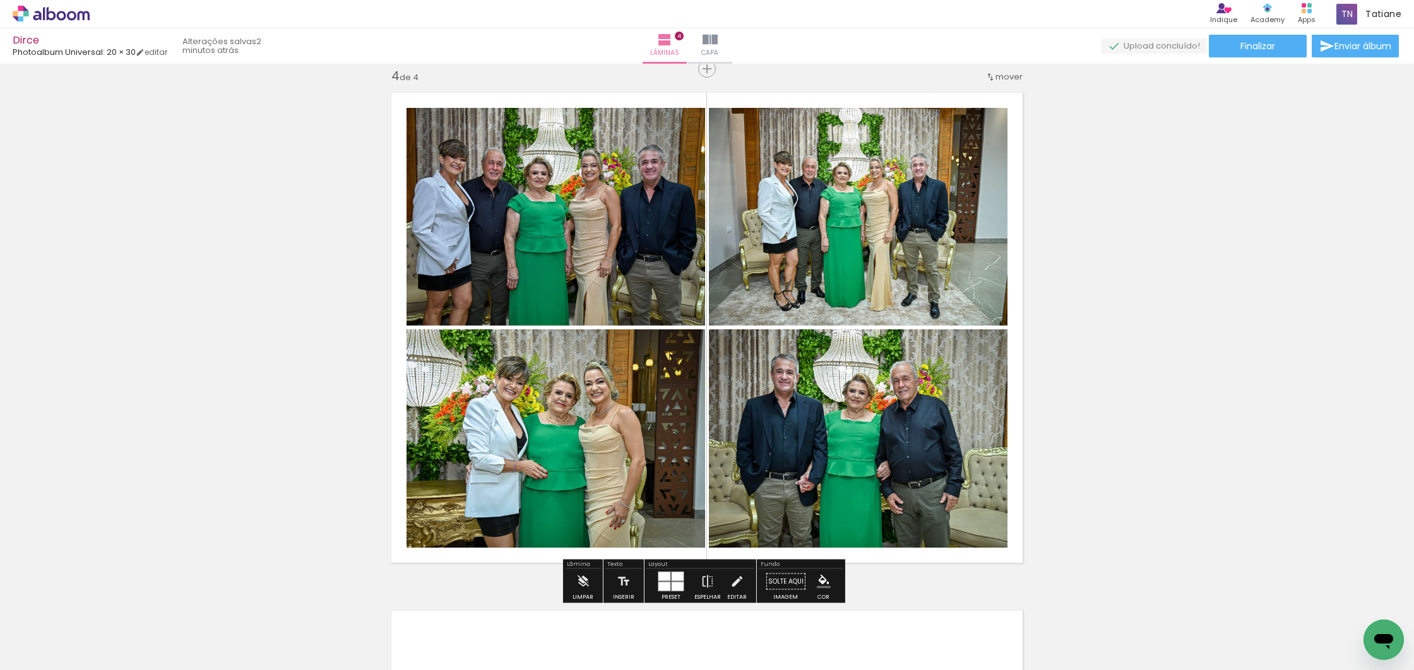
scroll to position [1570, 0]
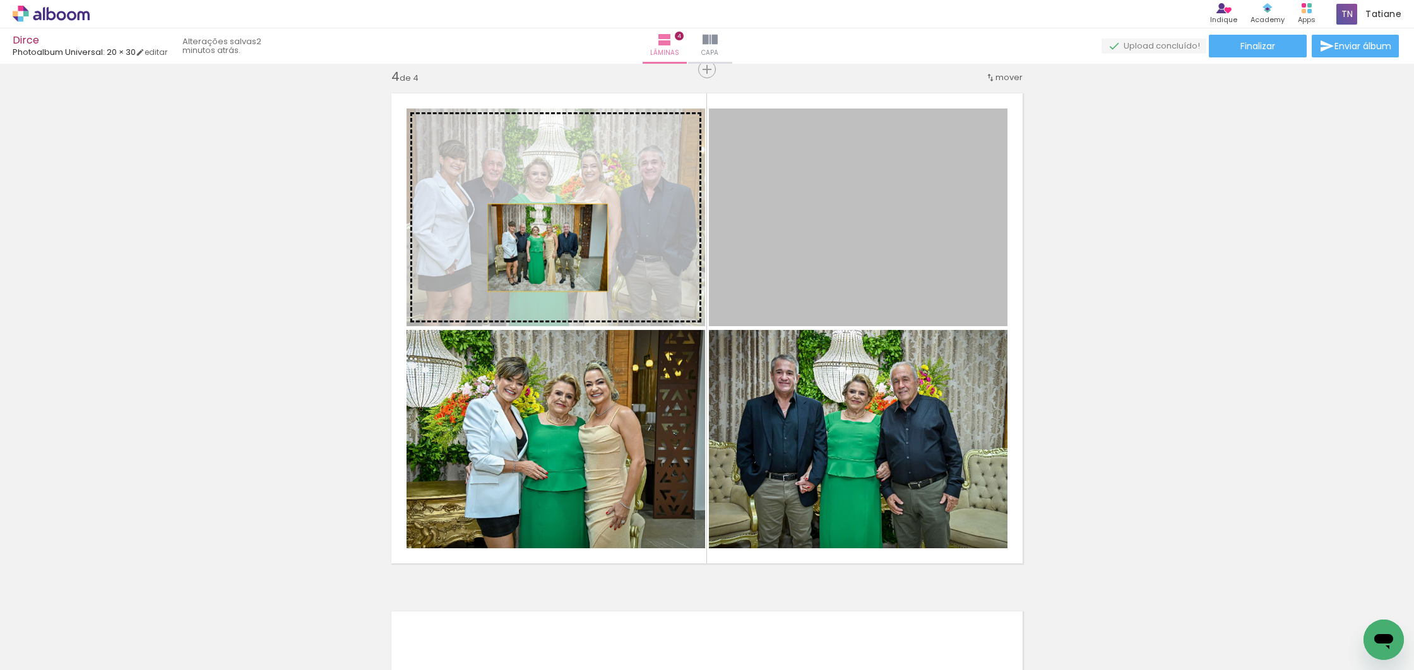
drag, startPoint x: 922, startPoint y: 256, endPoint x: 543, endPoint y: 247, distance: 378.9
click at [0, 0] on slot at bounding box center [0, 0] width 0 height 0
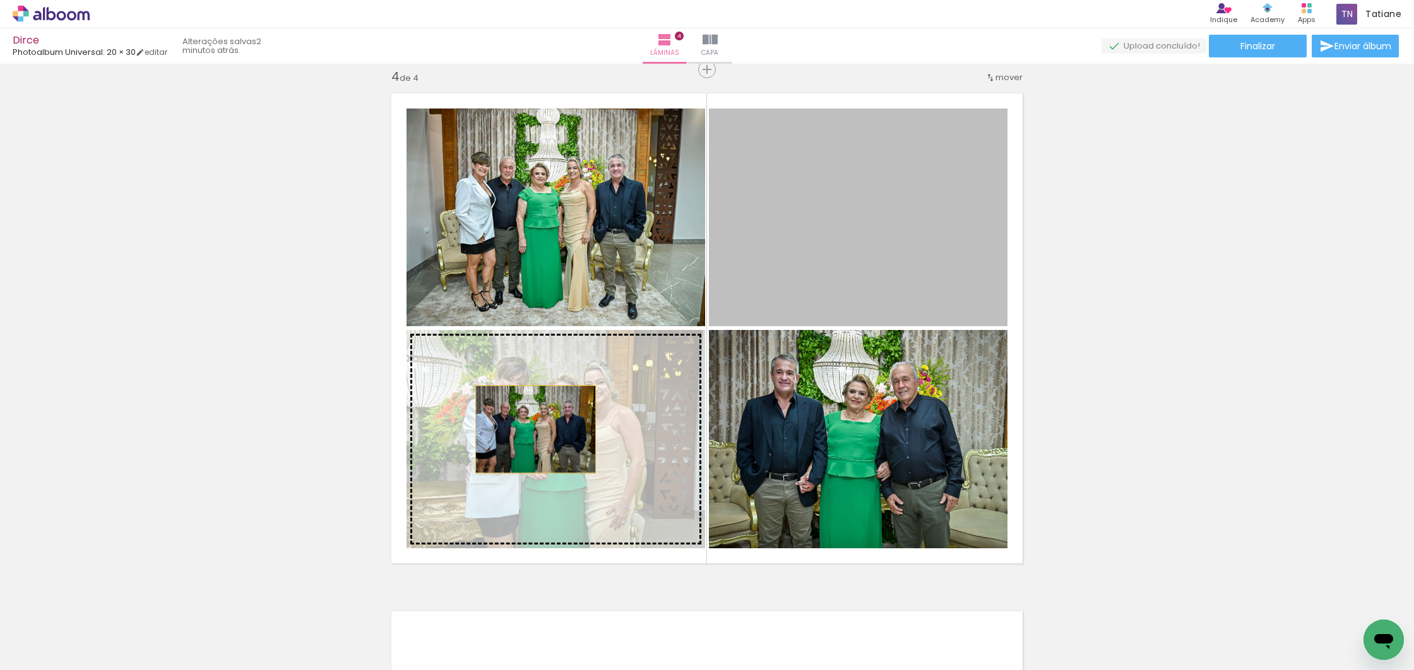
drag, startPoint x: 843, startPoint y: 239, endPoint x: 531, endPoint y: 429, distance: 365.5
click at [0, 0] on slot at bounding box center [0, 0] width 0 height 0
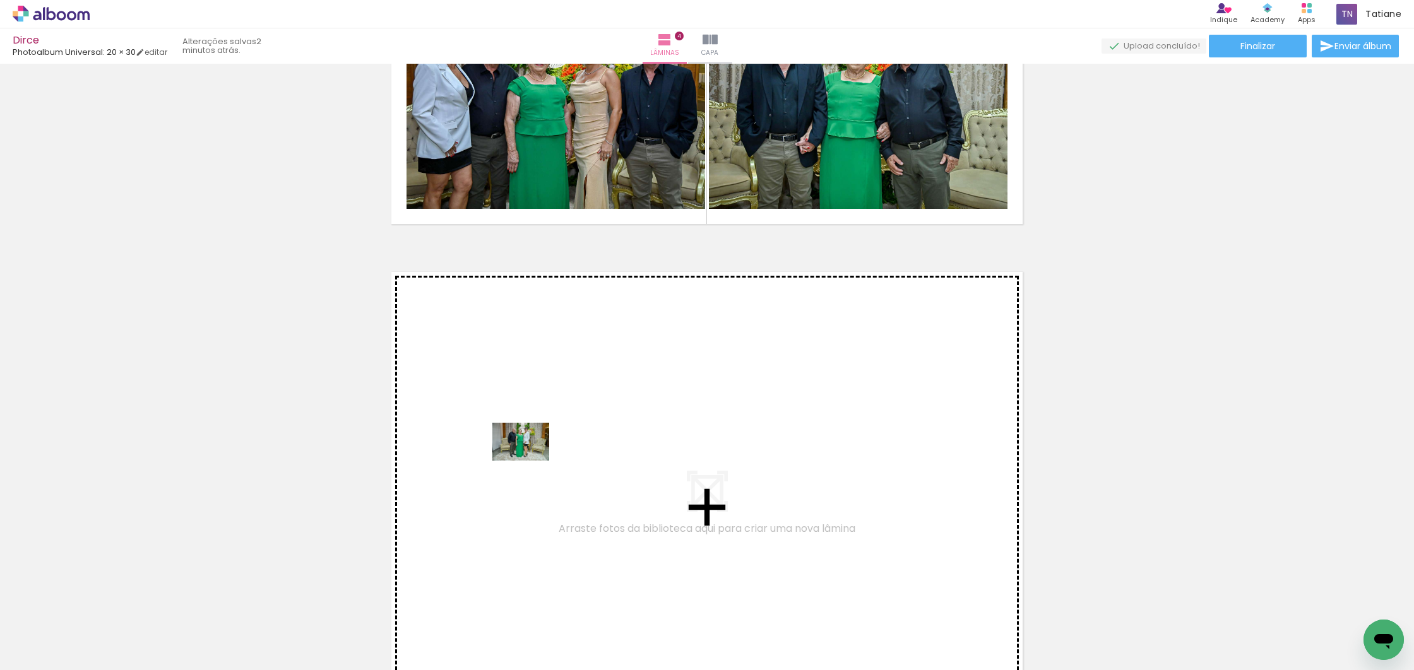
scroll to position [0, 0]
click at [529, 454] on quentale-workspace at bounding box center [707, 335] width 1414 height 670
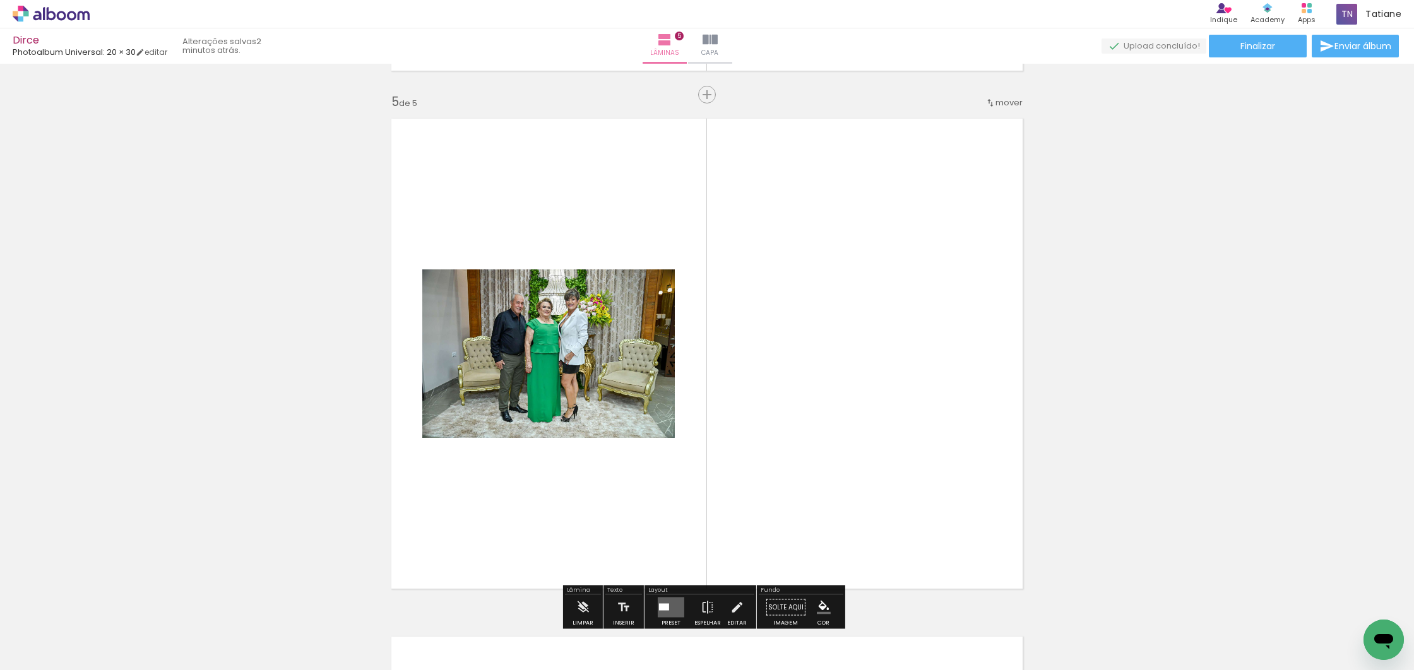
scroll to position [2089, 0]
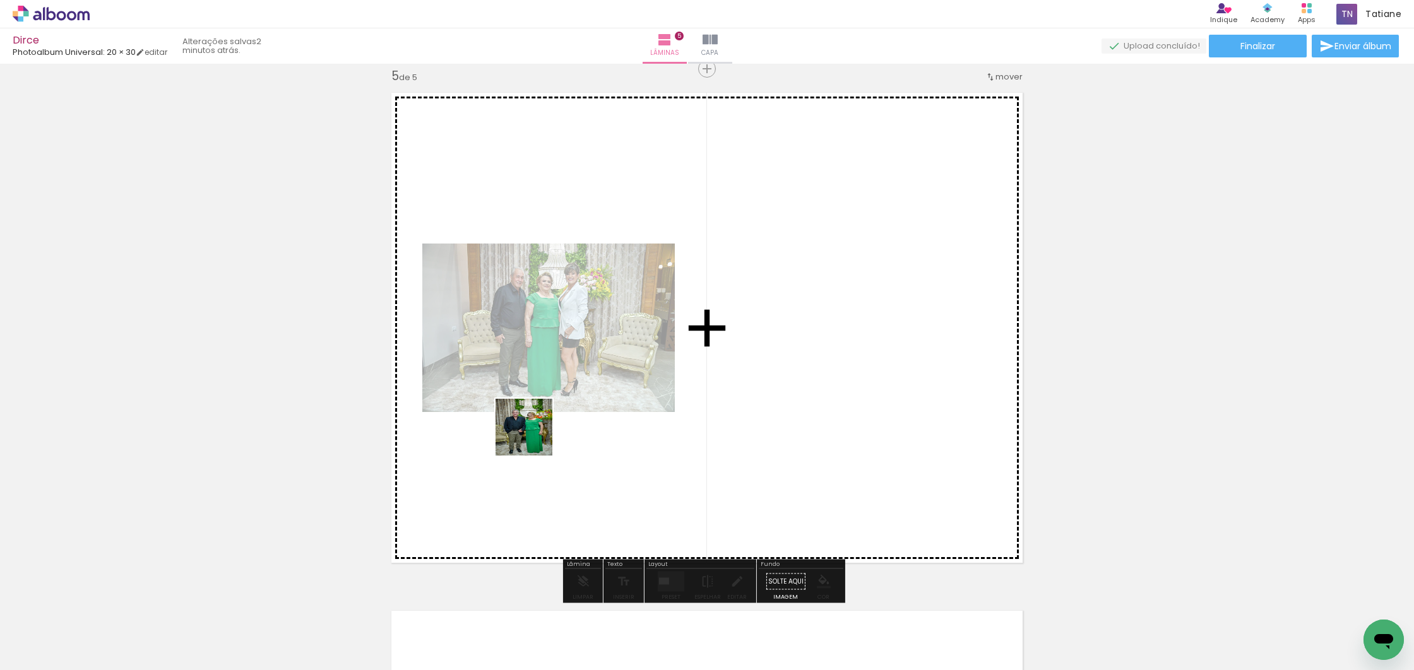
drag, startPoint x: 520, startPoint y: 559, endPoint x: 537, endPoint y: 432, distance: 127.3
click at [537, 432] on quentale-workspace at bounding box center [707, 335] width 1414 height 670
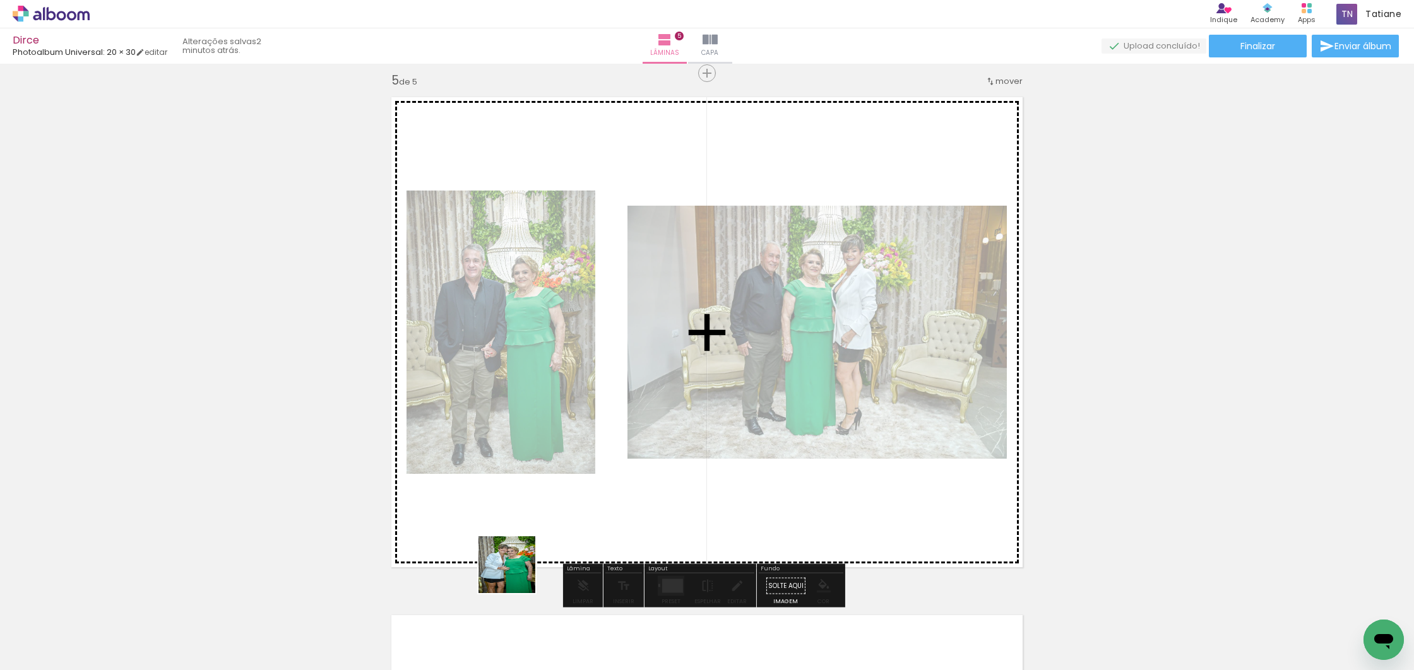
drag, startPoint x: 506, startPoint y: 595, endPoint x: 551, endPoint y: 528, distance: 80.9
click at [572, 471] on quentale-workspace at bounding box center [707, 335] width 1414 height 670
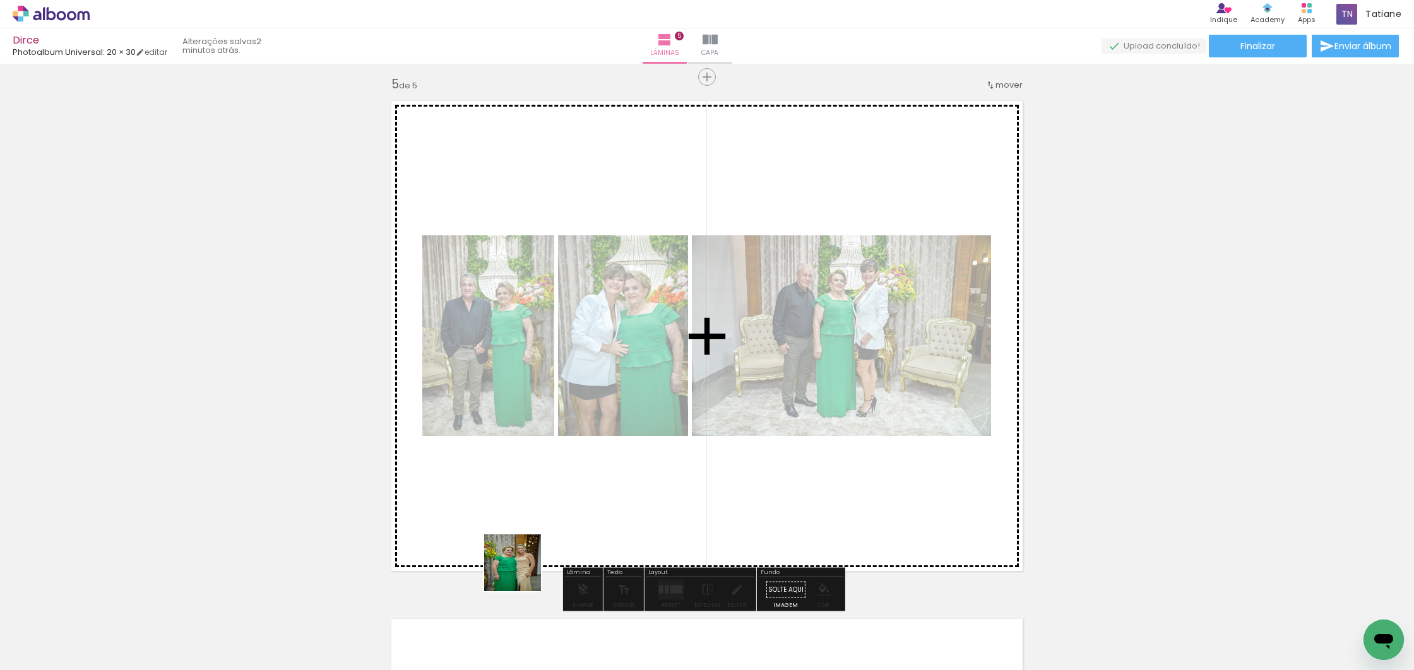
drag, startPoint x: 488, startPoint y: 629, endPoint x: 581, endPoint y: 501, distance: 158.6
click at [603, 441] on quentale-workspace at bounding box center [707, 335] width 1414 height 670
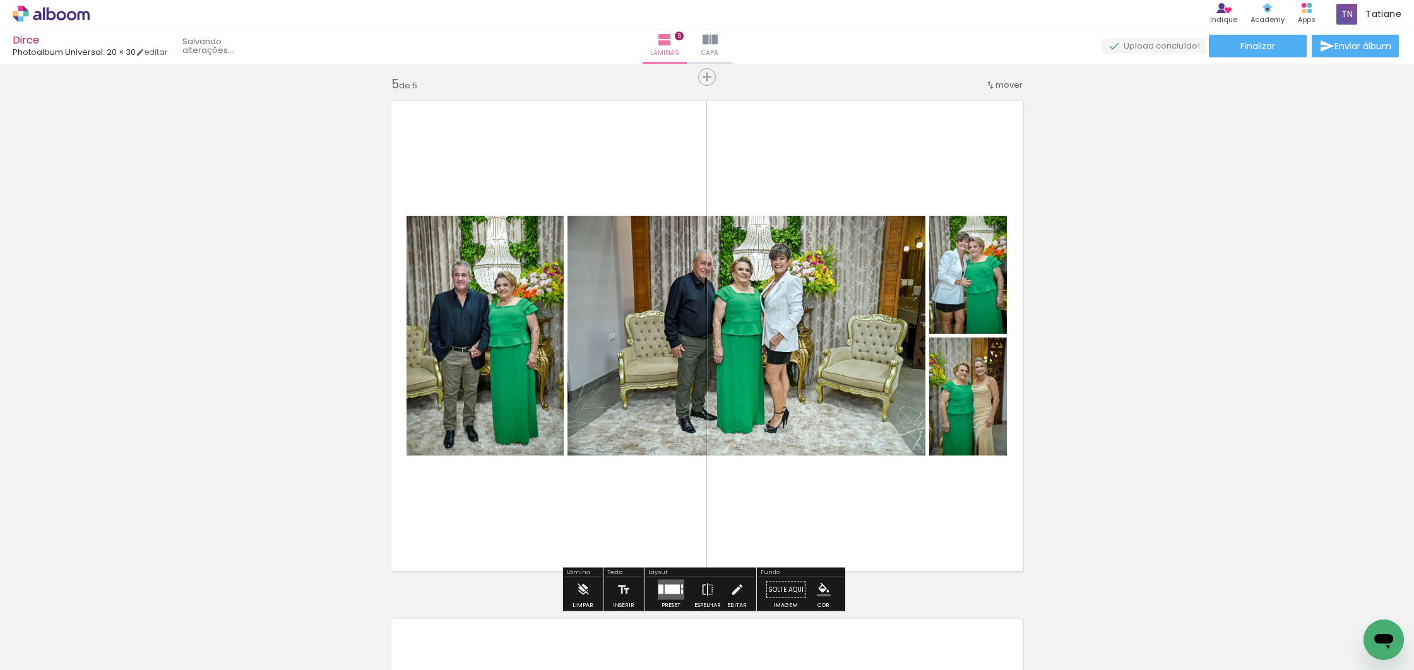
scroll to position [2080, 0]
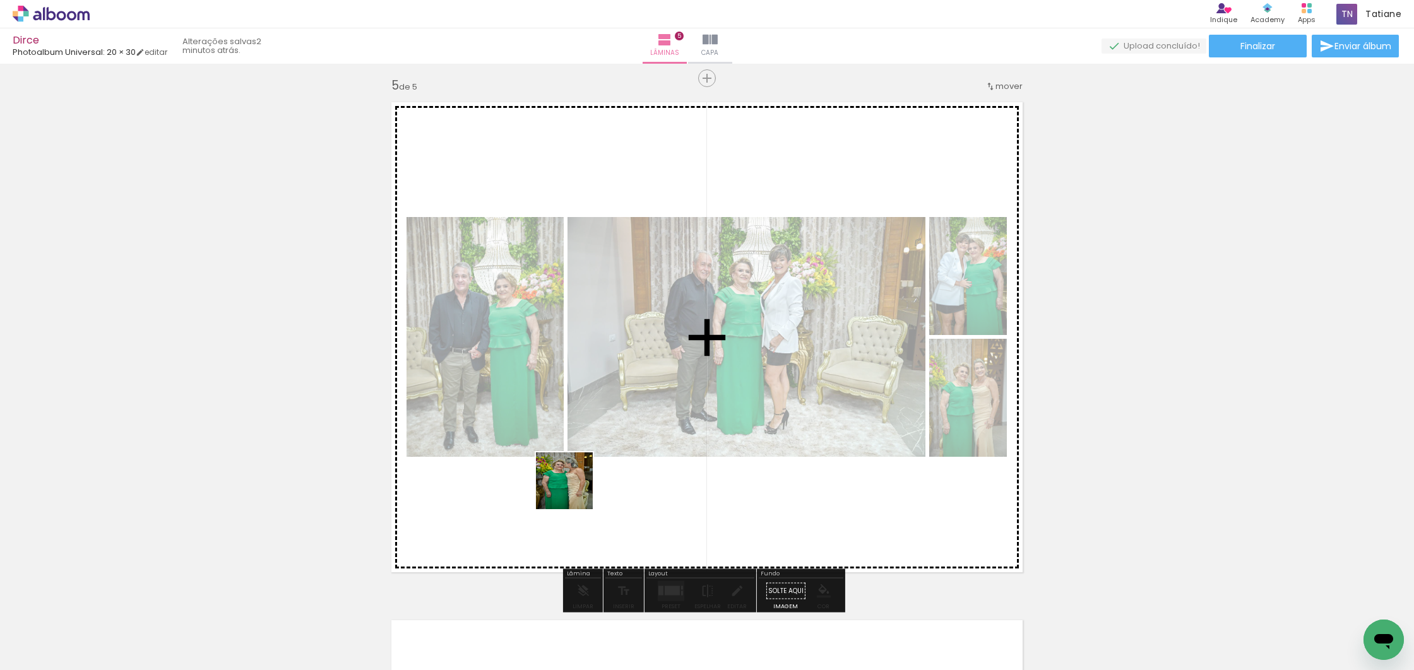
drag, startPoint x: 491, startPoint y: 631, endPoint x: 563, endPoint y: 530, distance: 123.7
click at [575, 489] on quentale-workspace at bounding box center [707, 335] width 1414 height 670
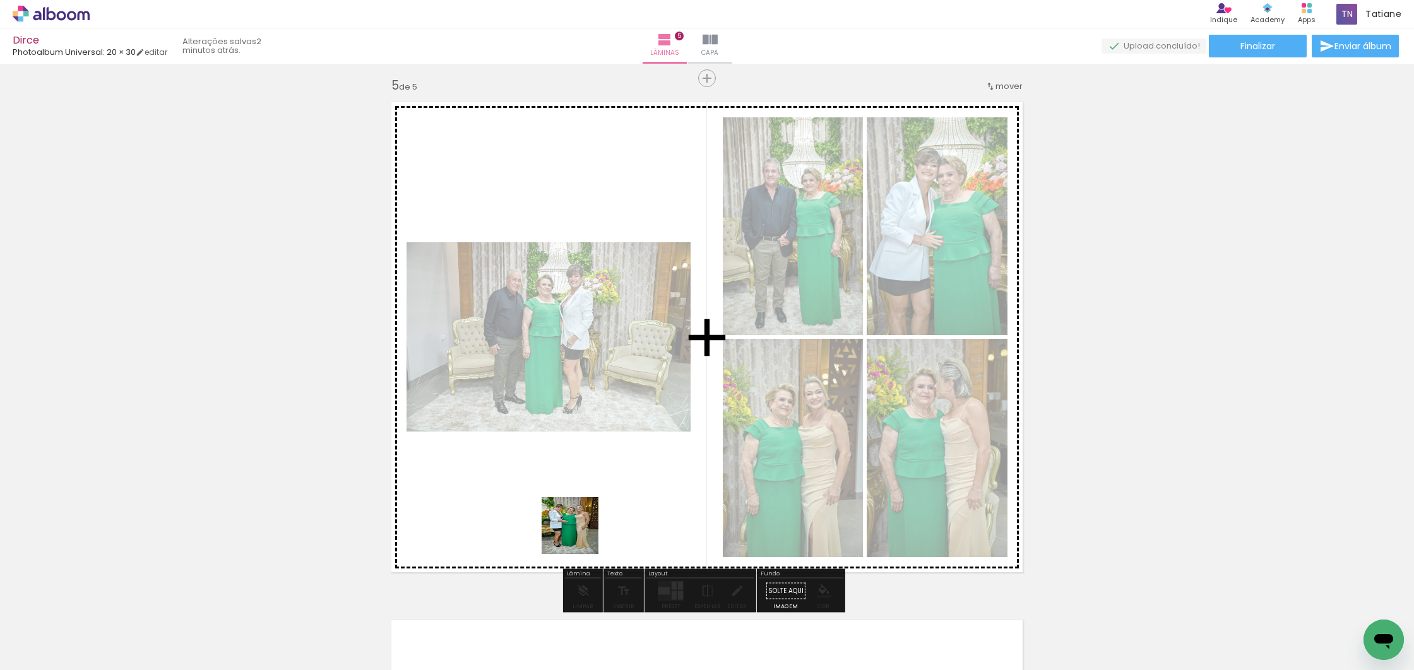
drag, startPoint x: 542, startPoint y: 581, endPoint x: 638, endPoint y: 432, distance: 177.4
click at [637, 433] on quentale-workspace at bounding box center [707, 335] width 1414 height 670
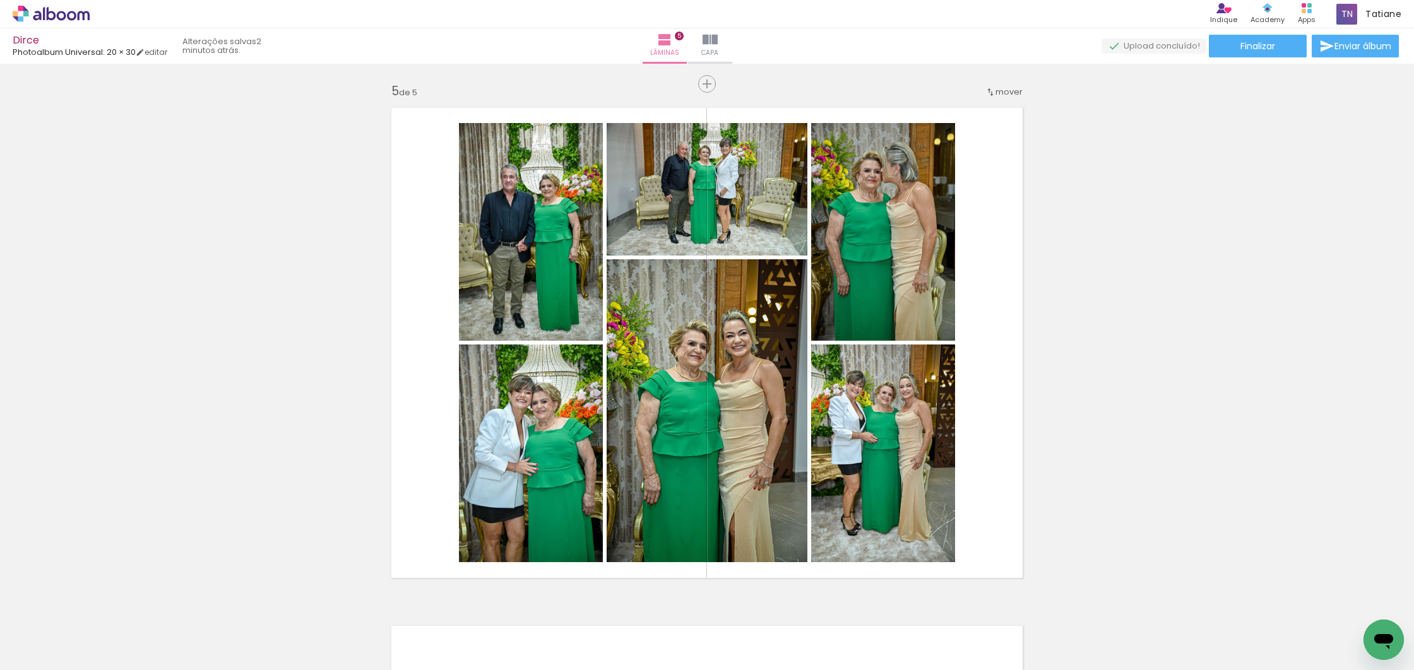
scroll to position [0, 550]
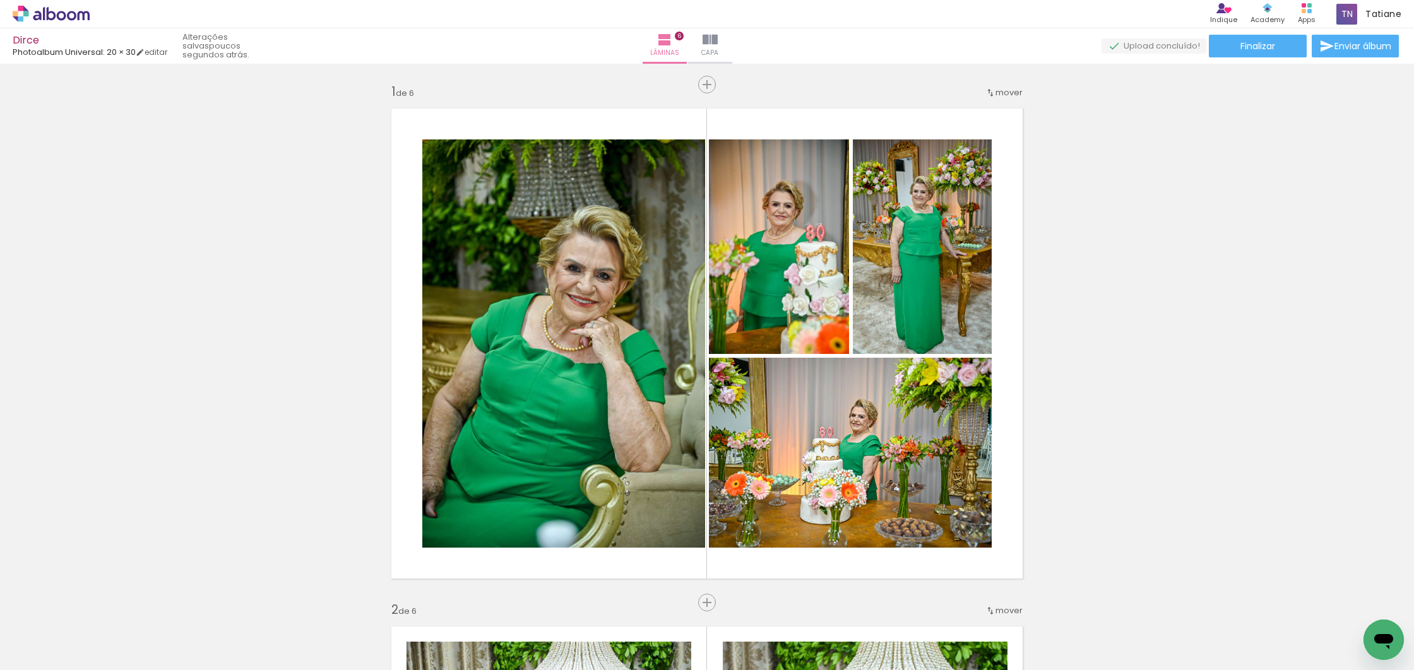
scroll to position [0, 3162]
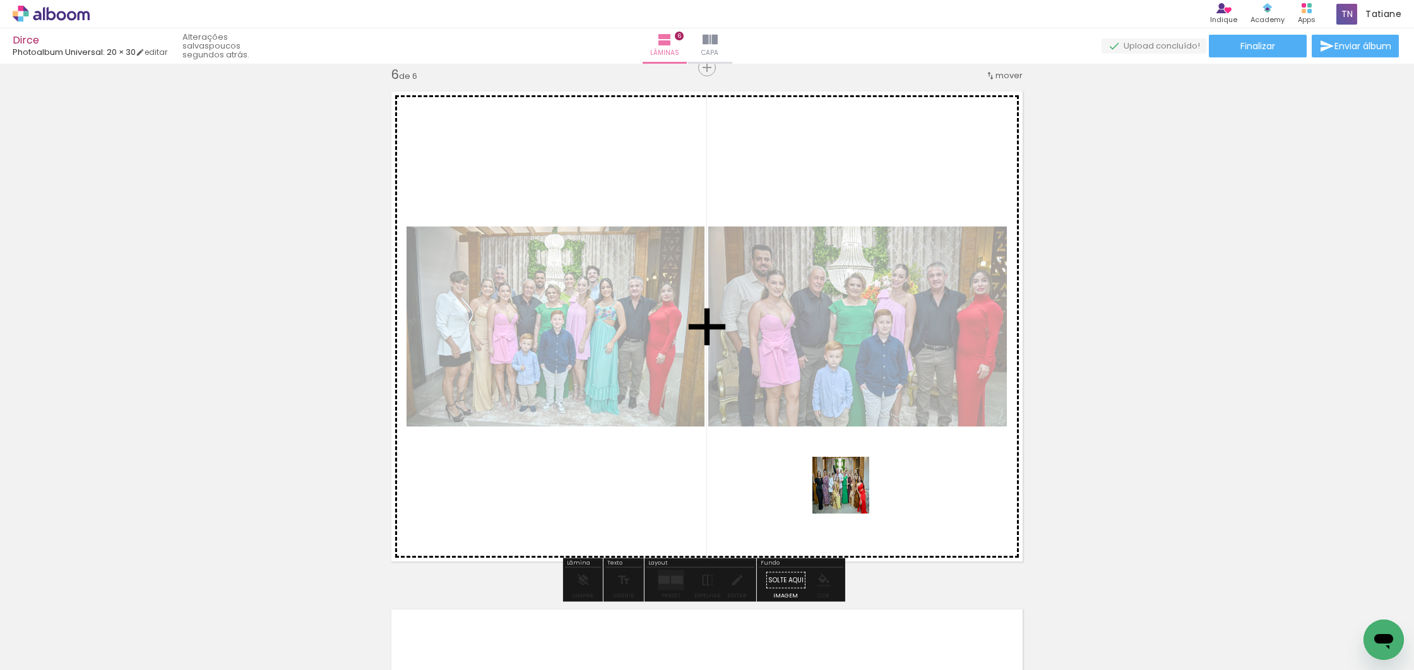
drag, startPoint x: 722, startPoint y: 630, endPoint x: 854, endPoint y: 492, distance: 191.1
click at [854, 492] on quentale-workspace at bounding box center [707, 335] width 1414 height 670
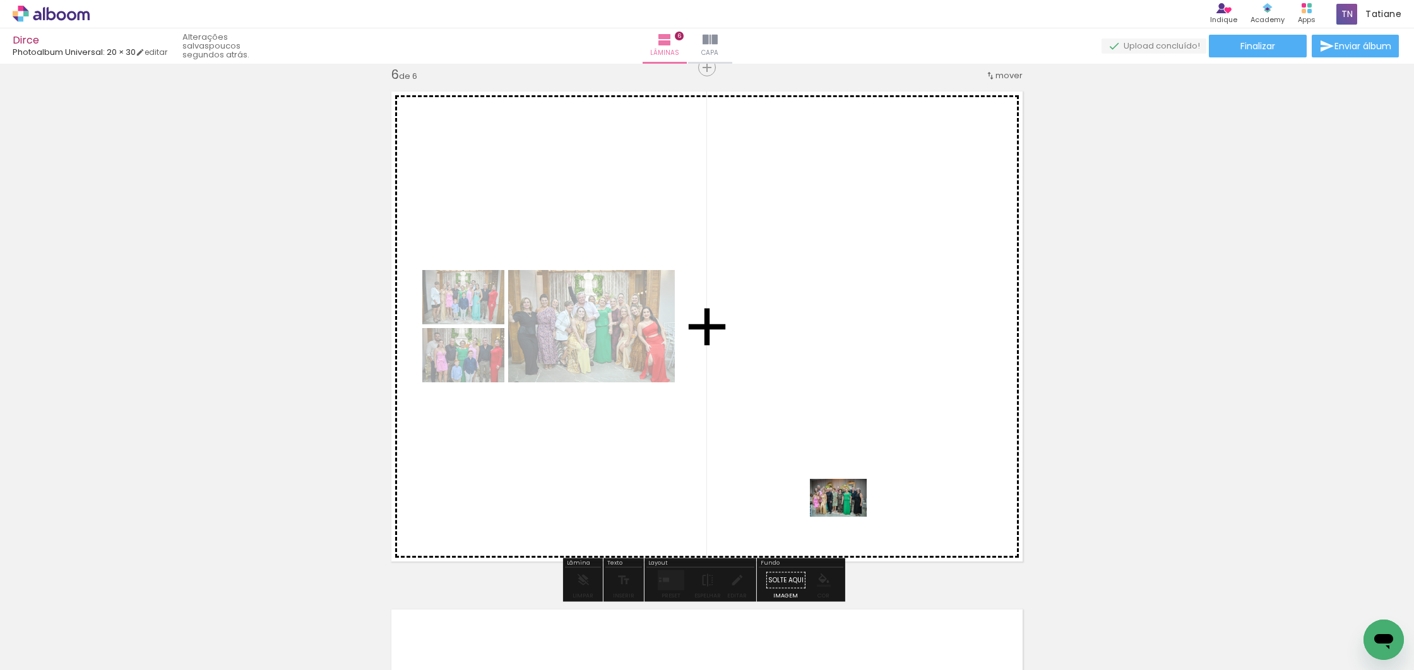
click at [845, 515] on quentale-workspace at bounding box center [707, 335] width 1414 height 670
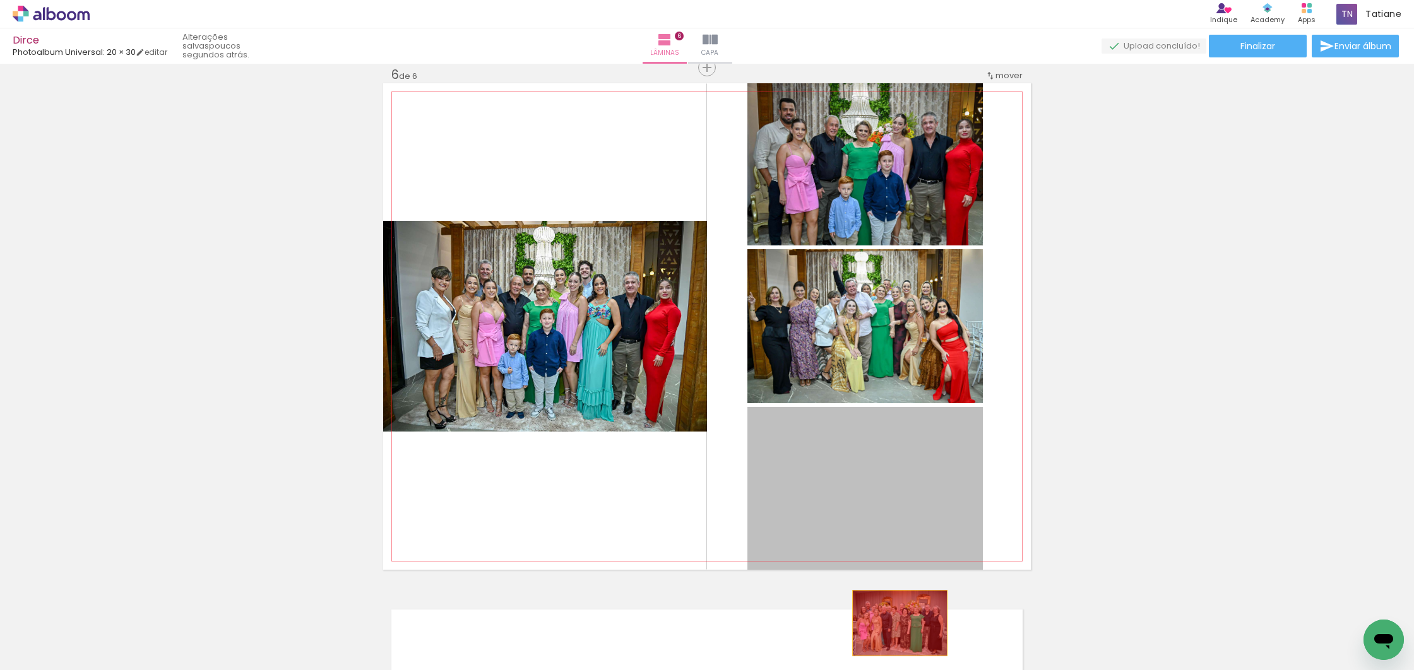
drag, startPoint x: 846, startPoint y: 507, endPoint x: 895, endPoint y: 623, distance: 126.2
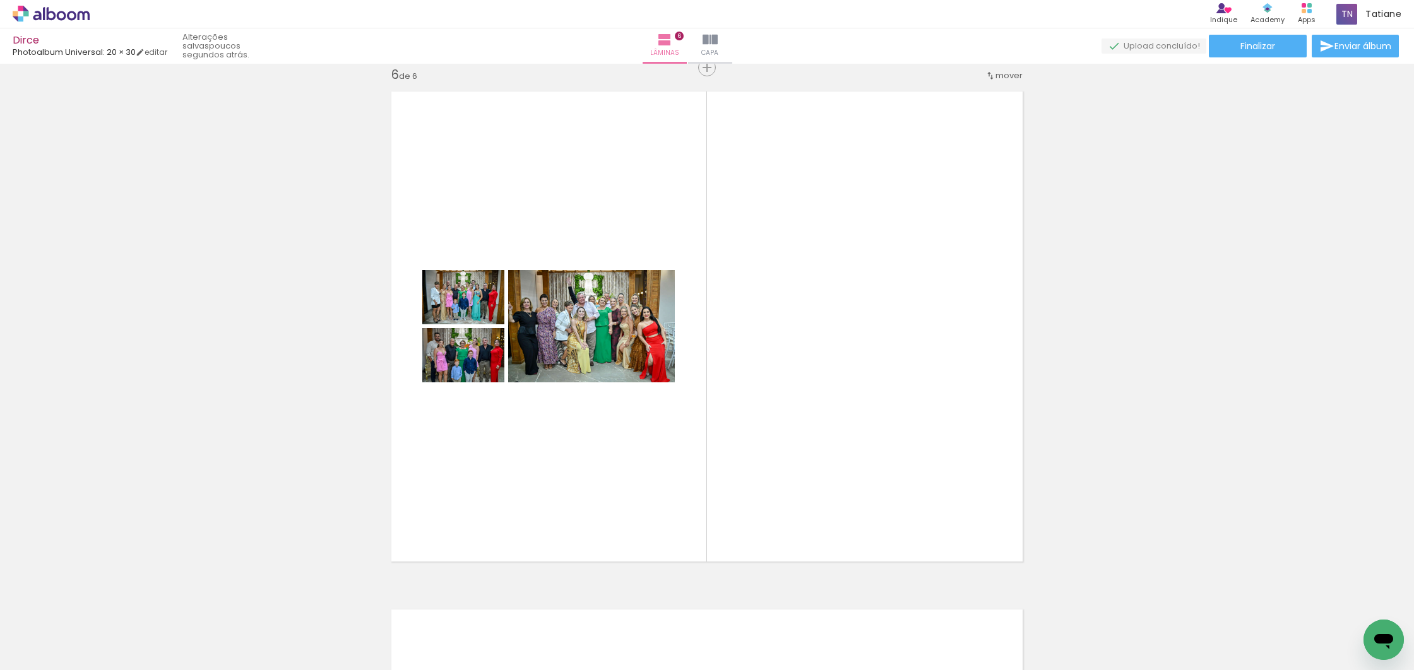
scroll to position [0, 2458]
click at [643, 350] on quentale-photo at bounding box center [591, 326] width 167 height 112
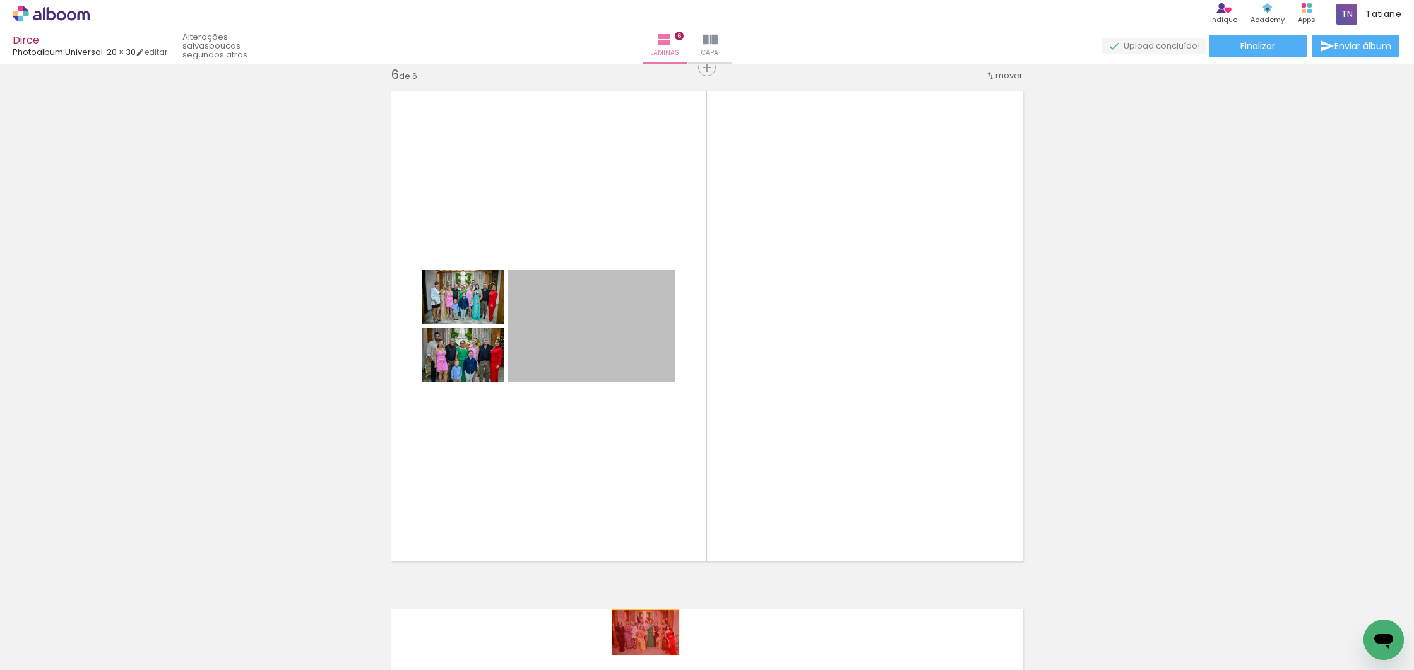
drag, startPoint x: 606, startPoint y: 341, endPoint x: 641, endPoint y: 632, distance: 293.2
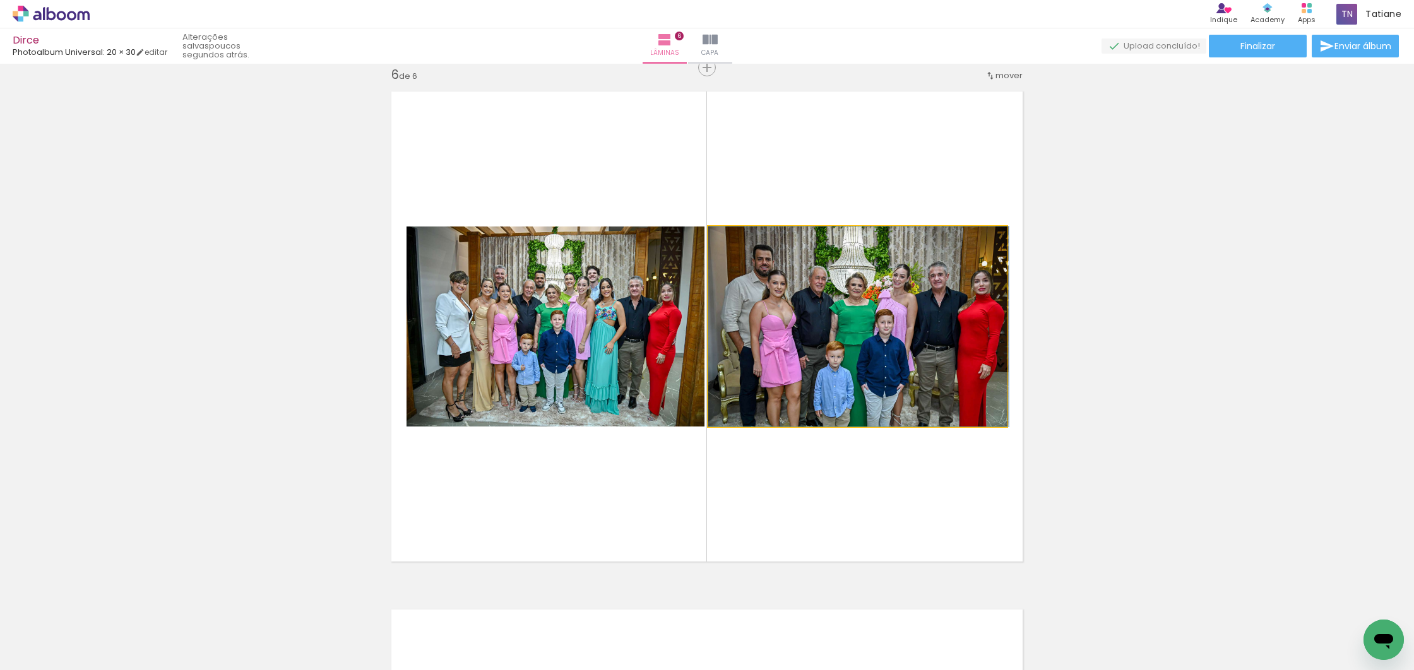
drag, startPoint x: 823, startPoint y: 347, endPoint x: 840, endPoint y: 313, distance: 38.4
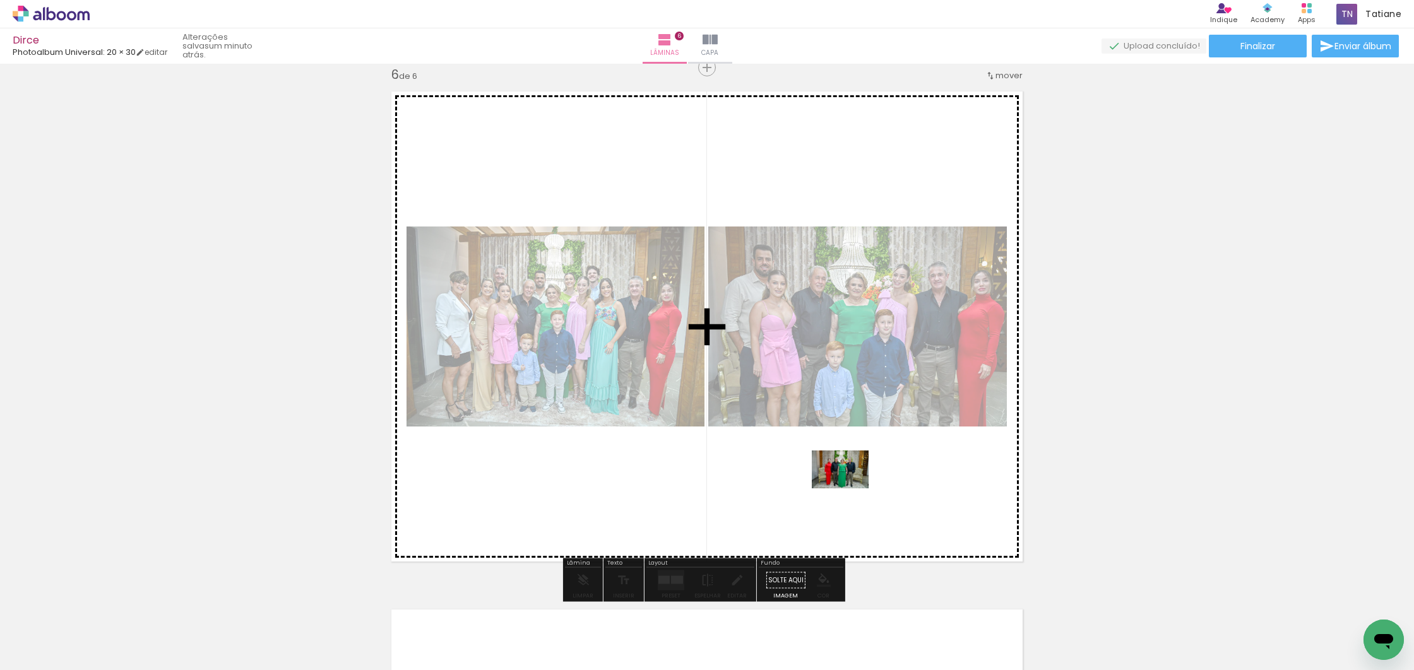
drag, startPoint x: 211, startPoint y: 633, endPoint x: 850, endPoint y: 489, distance: 654.9
click at [850, 489] on quentale-workspace at bounding box center [707, 335] width 1414 height 670
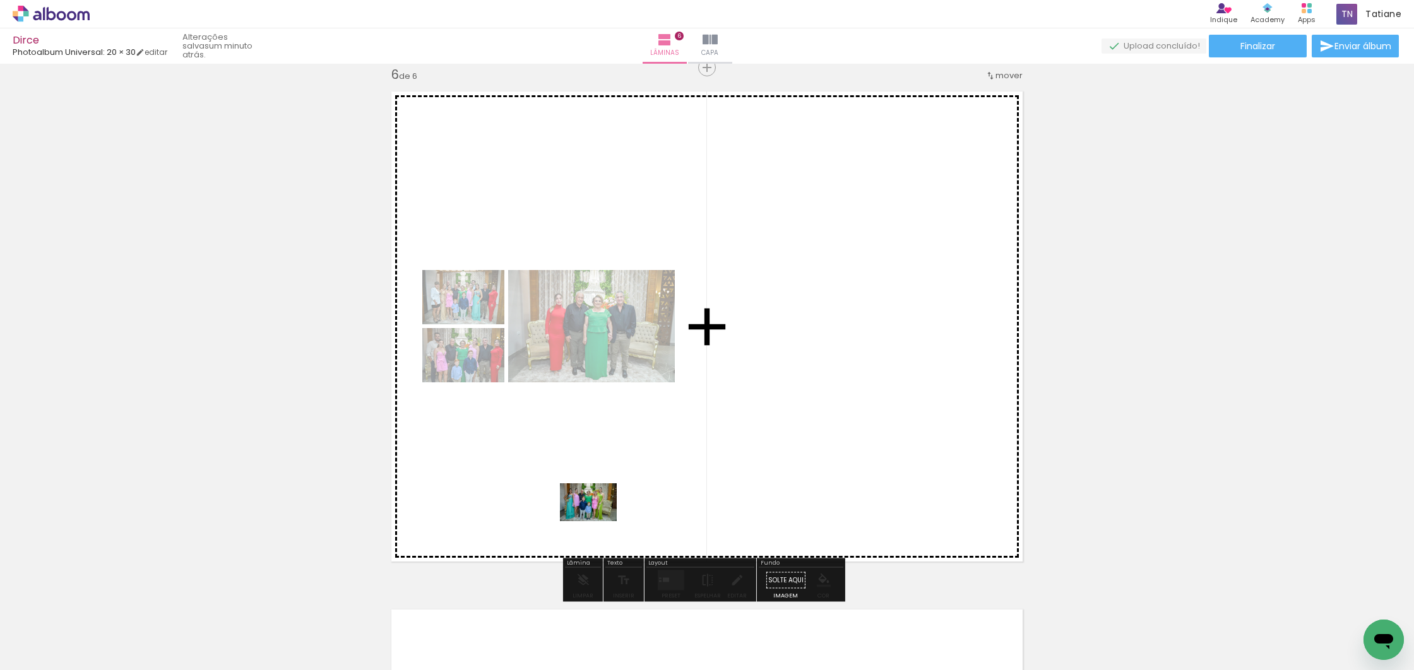
drag, startPoint x: 435, startPoint y: 621, endPoint x: 599, endPoint y: 519, distance: 193.1
click at [599, 520] on quentale-workspace at bounding box center [707, 335] width 1414 height 670
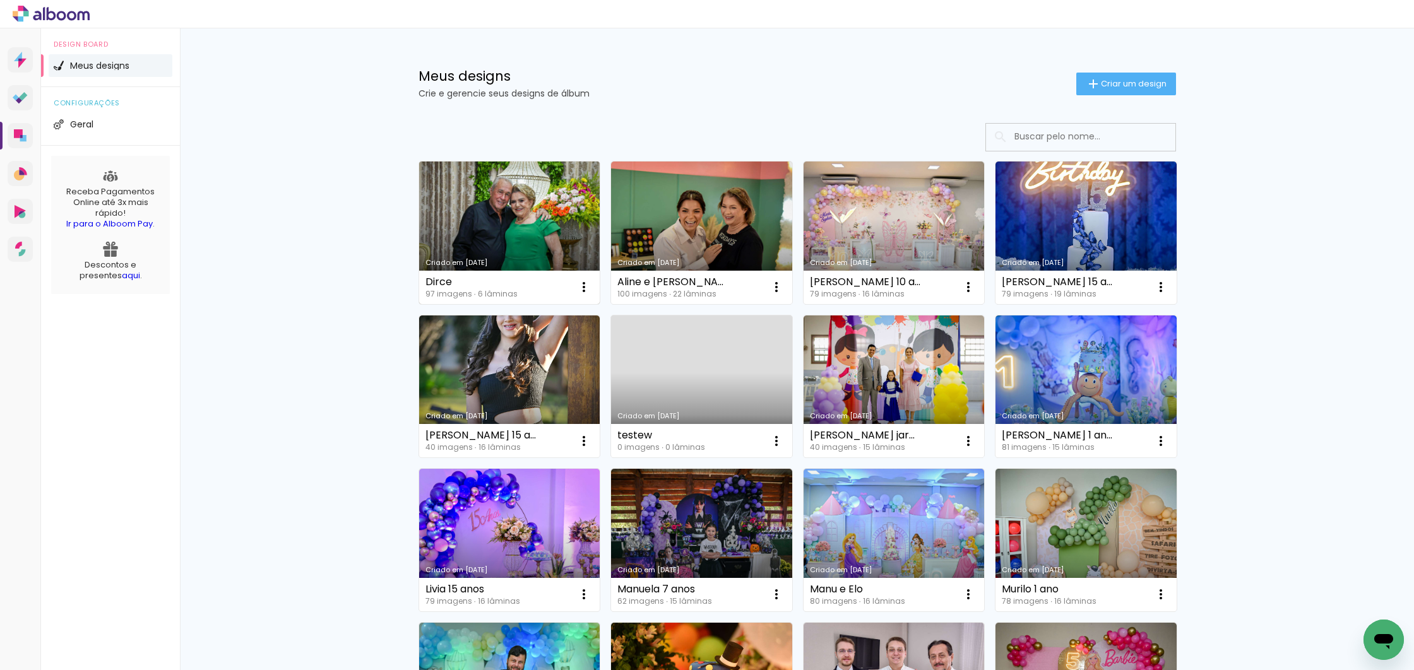
click at [547, 236] on link "Criado em 12/08/25" at bounding box center [509, 233] width 181 height 143
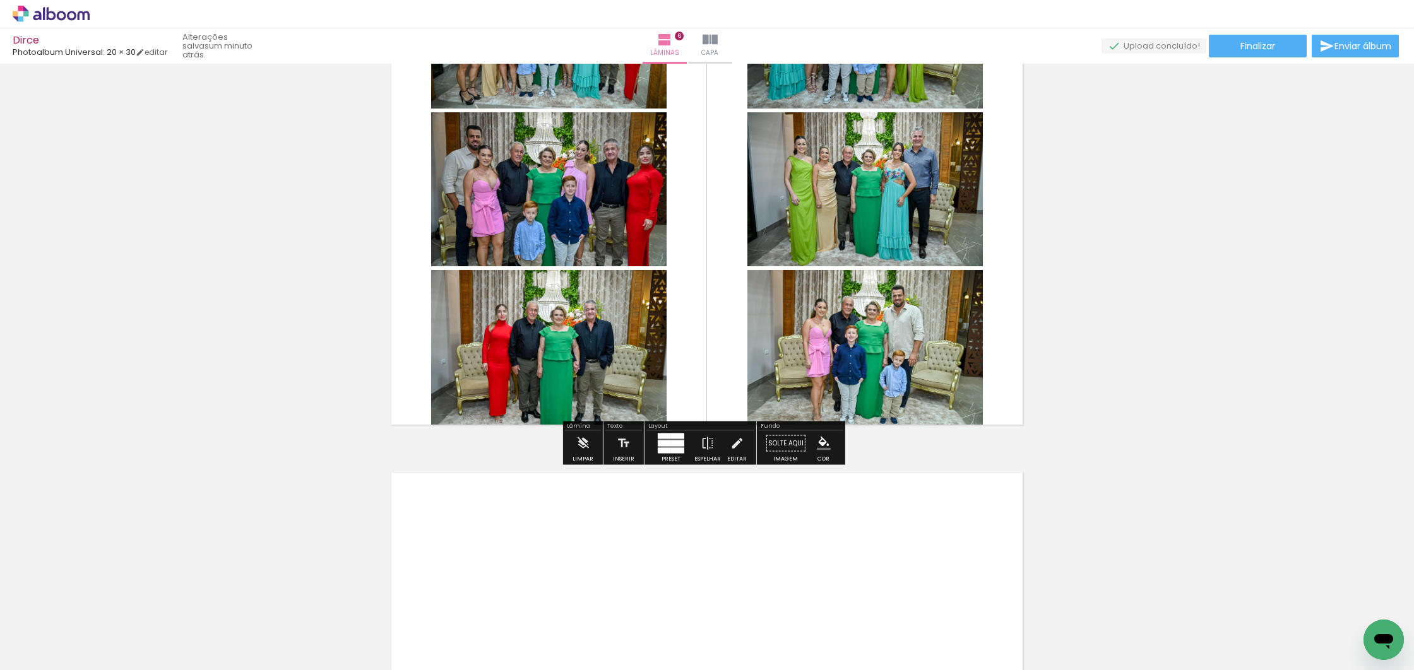
scroll to position [2747, 0]
click at [68, 630] on iron-icon at bounding box center [64, 633] width 10 height 10
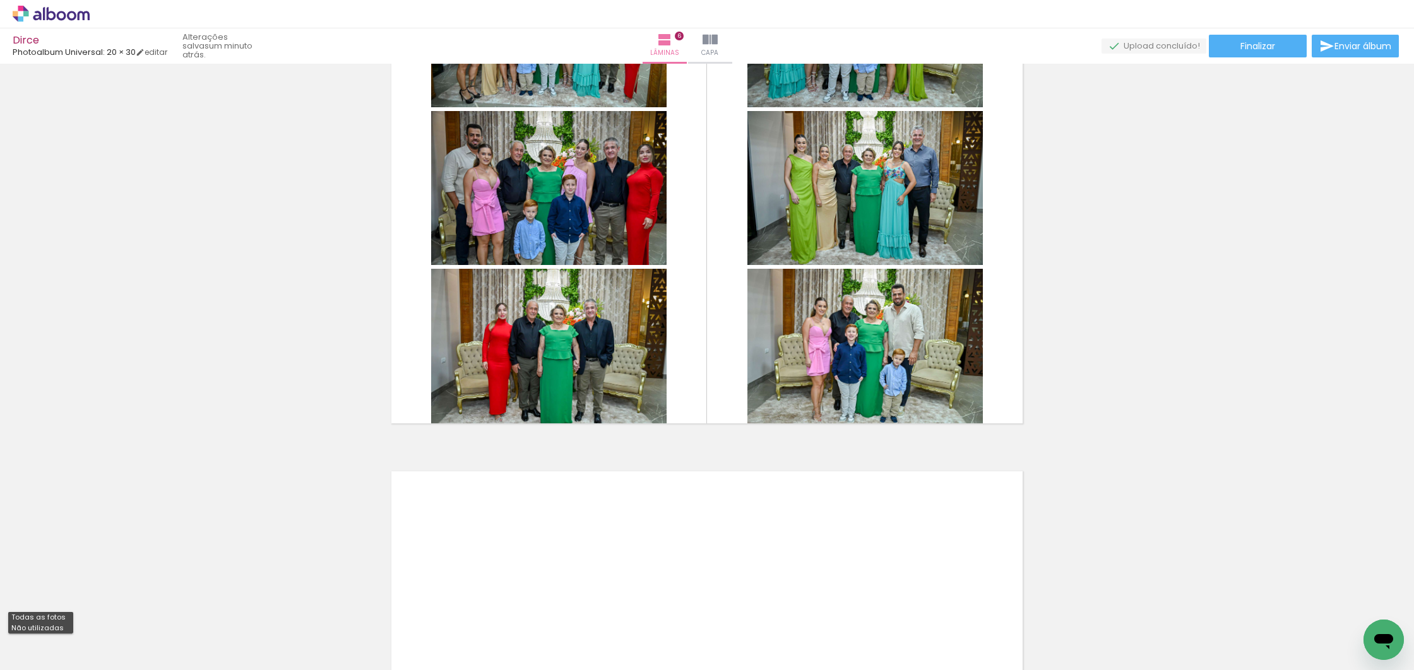
click at [0, 0] on slot "Não utilizadas" at bounding box center [0, 0] width 0 height 0
type input "Não utilizadas"
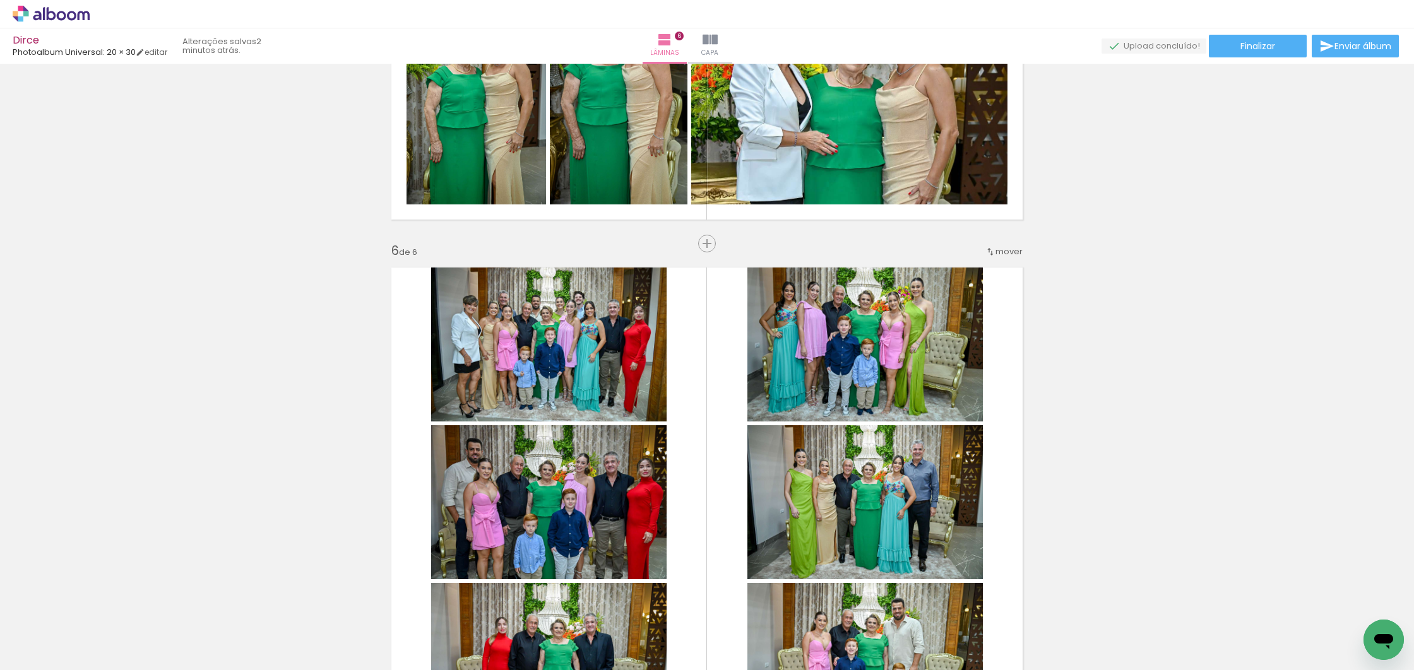
scroll to position [2428, 0]
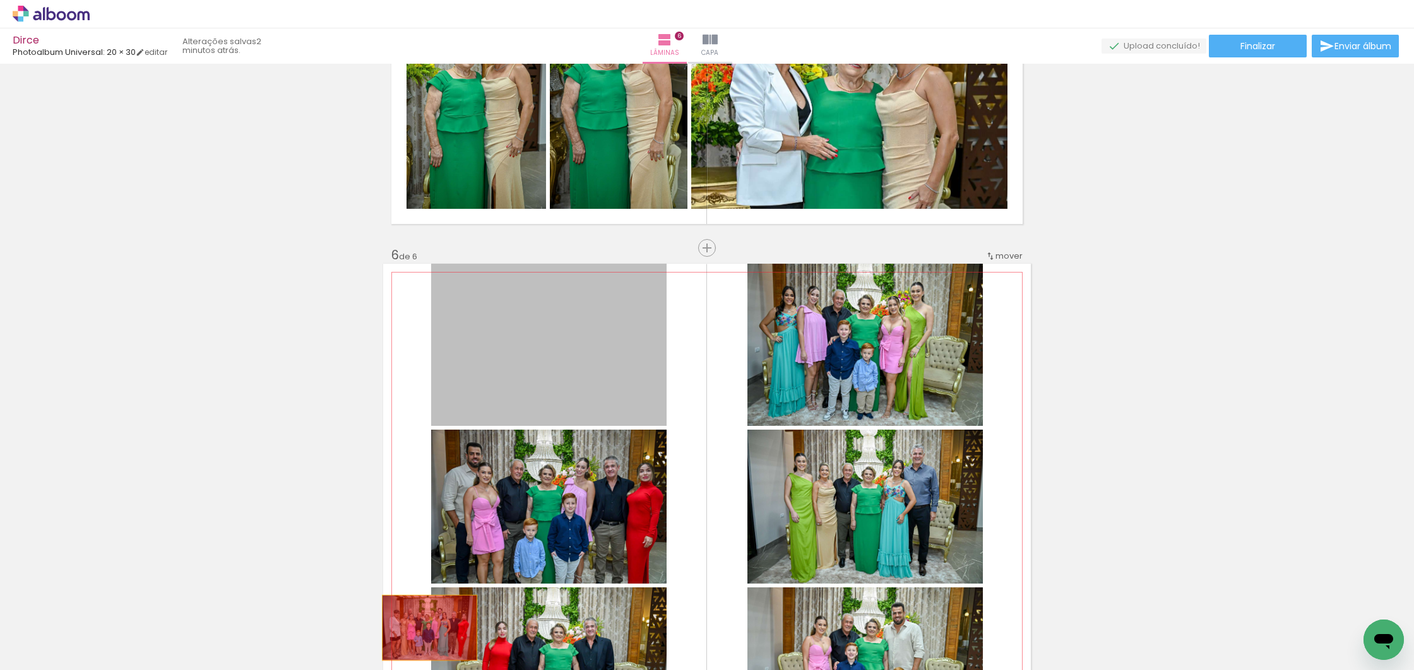
drag, startPoint x: 609, startPoint y: 366, endPoint x: 425, endPoint y: 628, distance: 320.5
click at [425, 628] on quentale-workspace at bounding box center [707, 335] width 1414 height 670
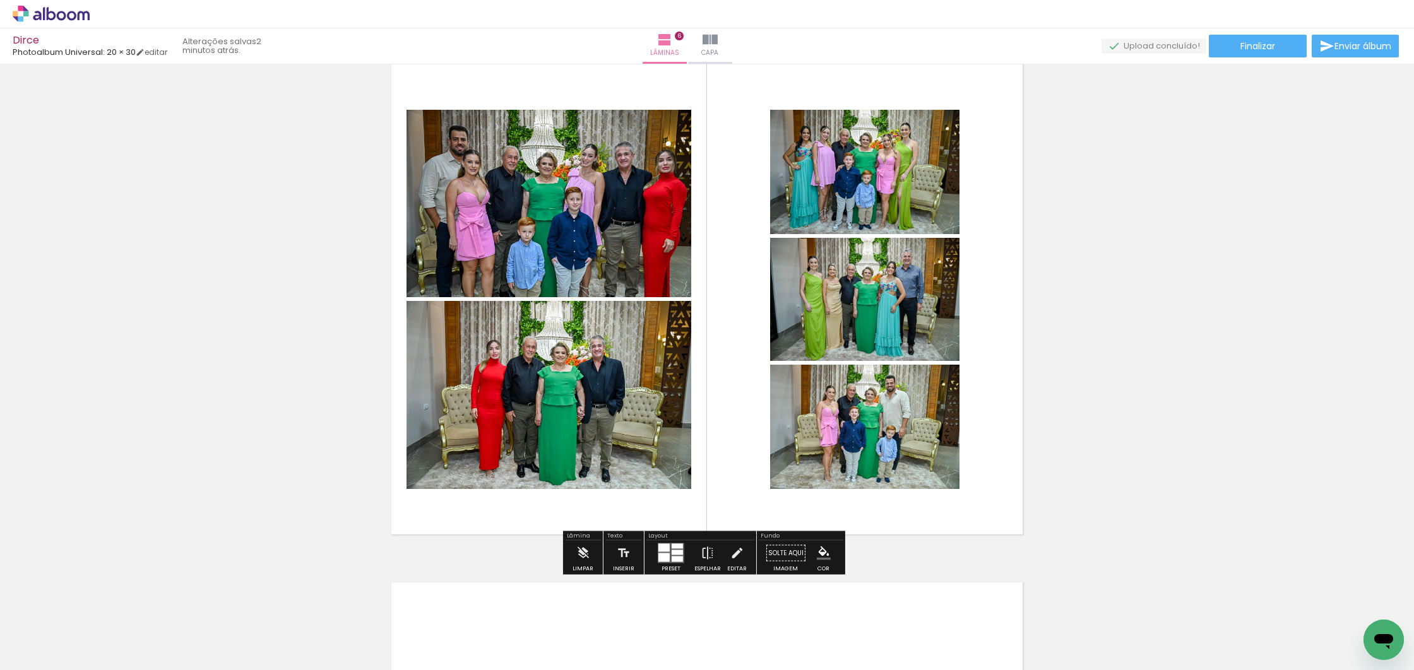
scroll to position [2633, 0]
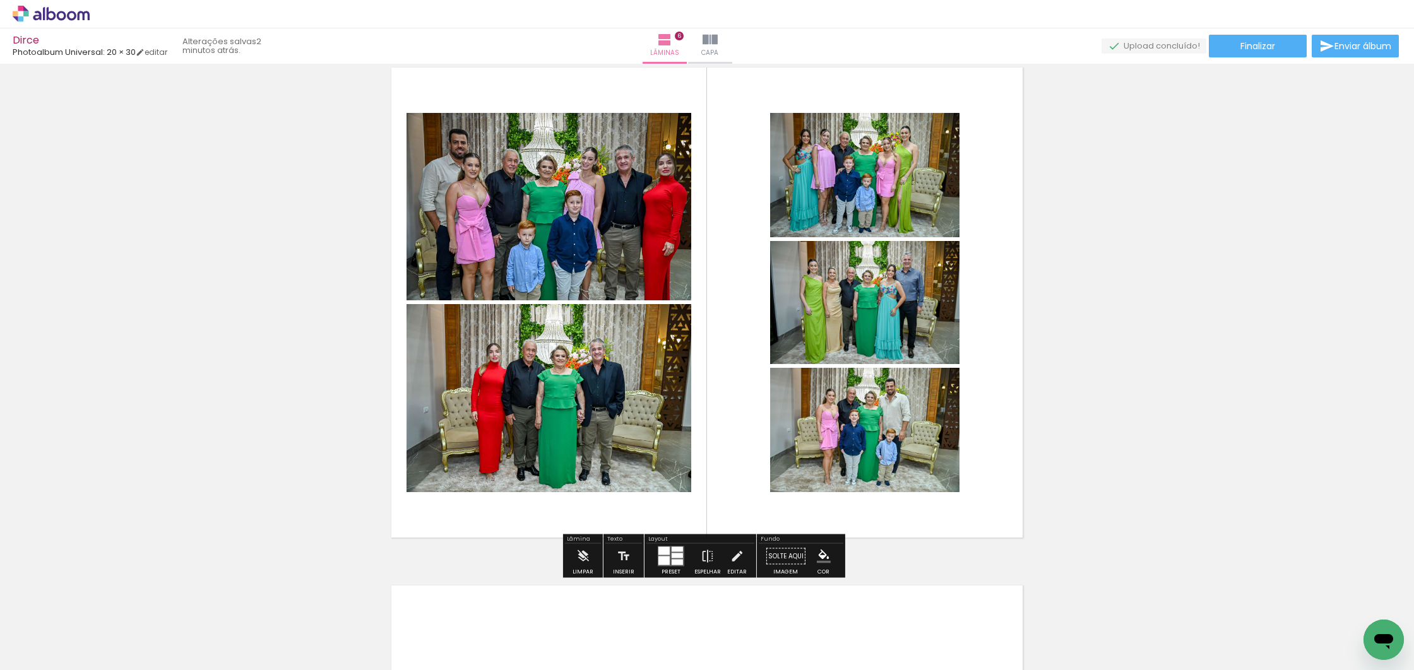
click at [663, 560] on div at bounding box center [663, 561] width 11 height 9
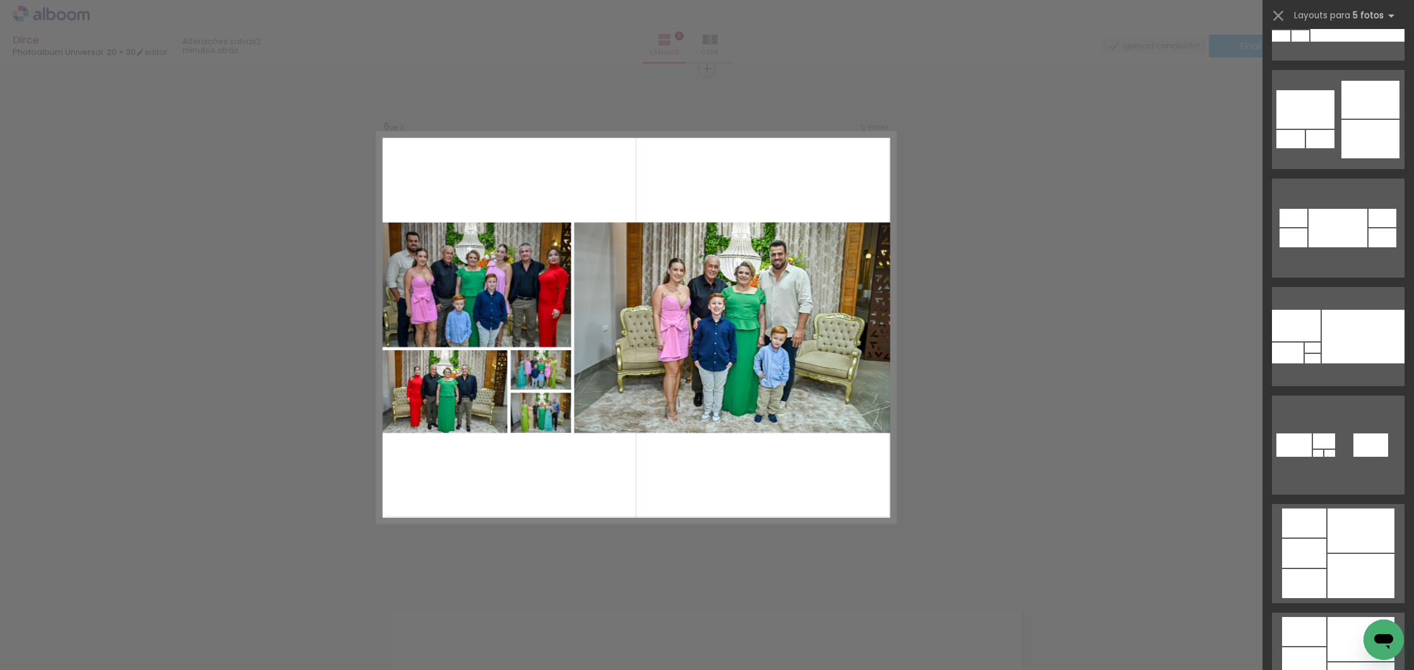
scroll to position [241, 0]
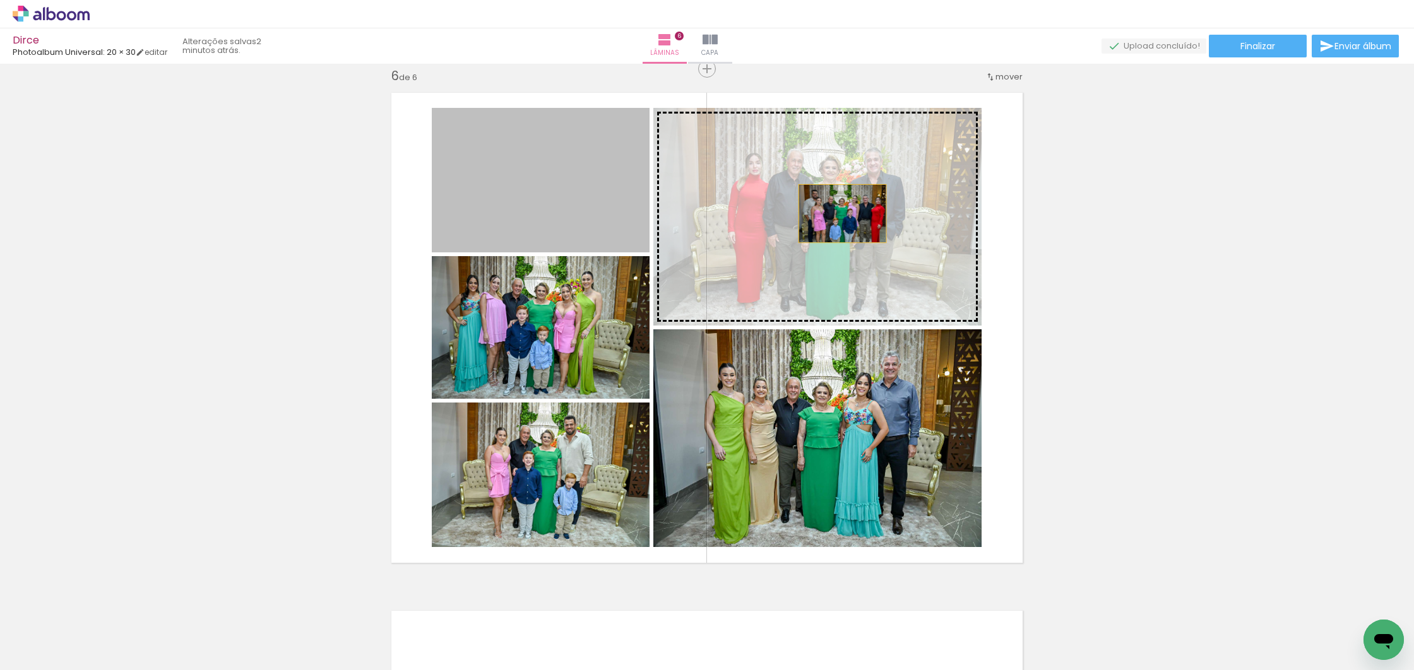
drag, startPoint x: 608, startPoint y: 210, endPoint x: 838, endPoint y: 213, distance: 229.8
click at [0, 0] on slot at bounding box center [0, 0] width 0 height 0
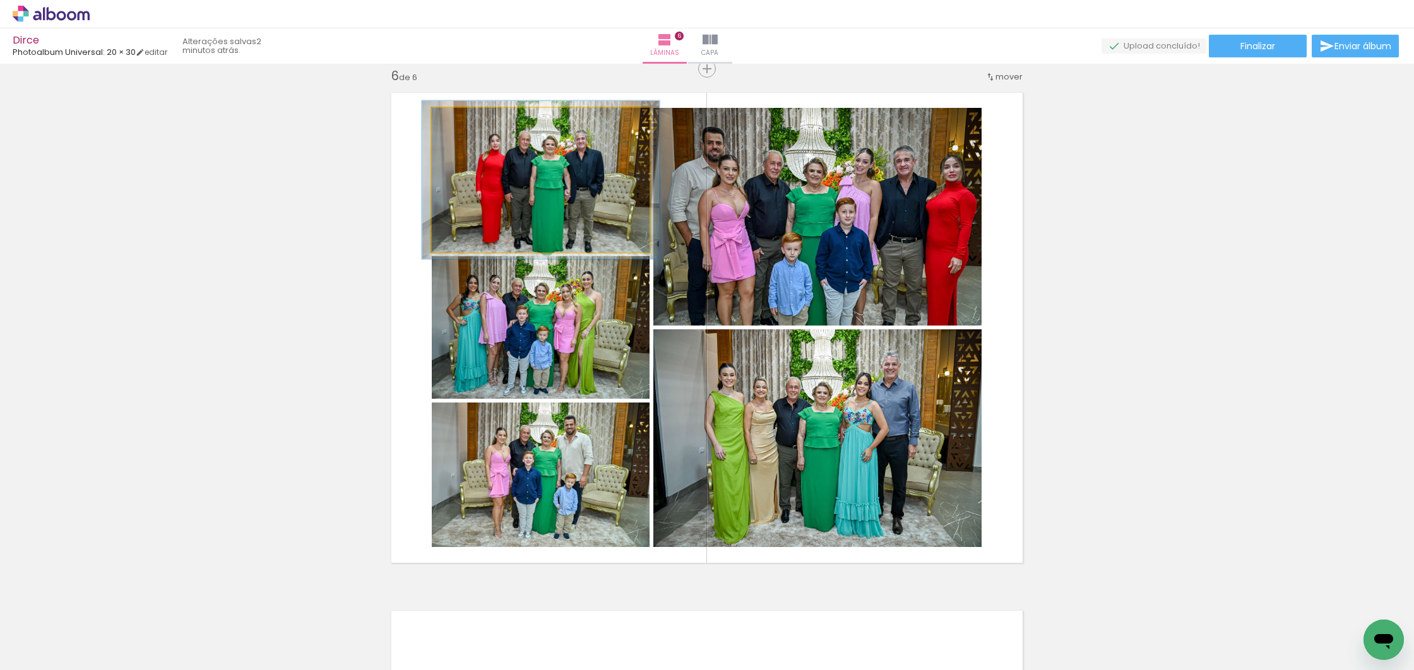
type paper-slider "109"
click at [460, 119] on div at bounding box center [465, 121] width 11 height 11
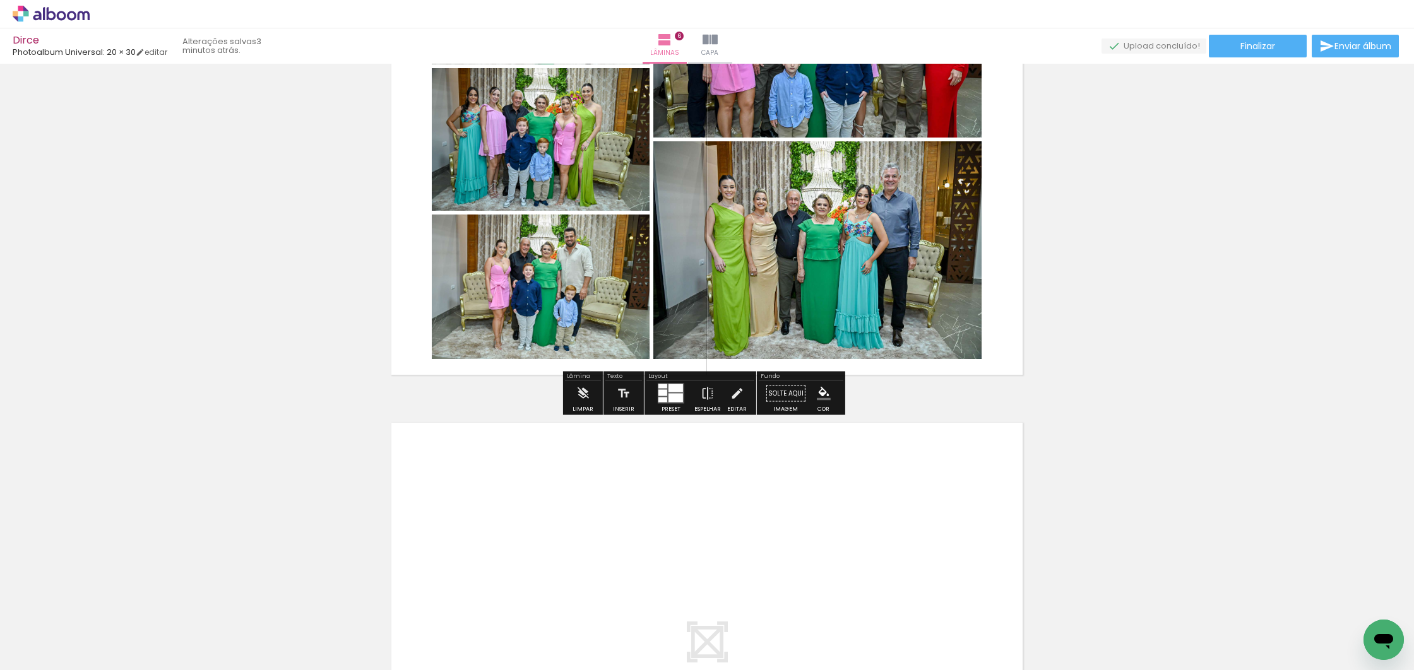
scroll to position [2799, 0]
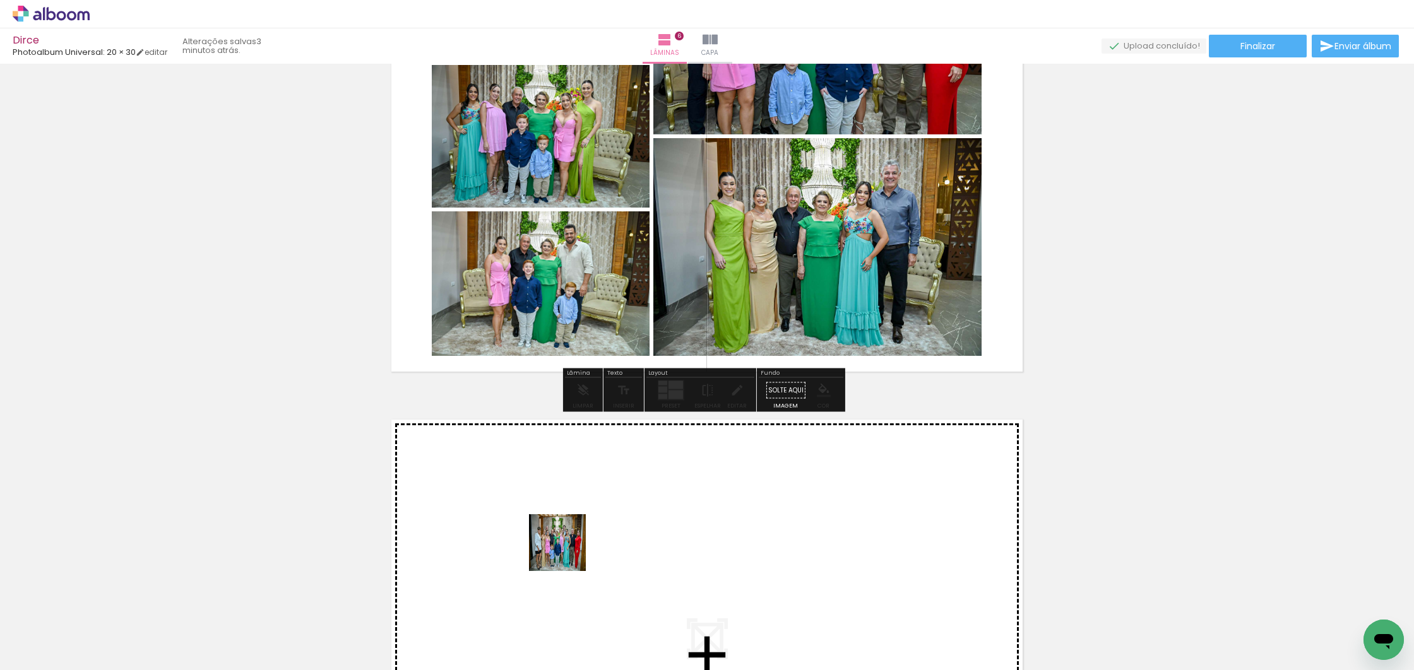
drag, startPoint x: 349, startPoint y: 633, endPoint x: 568, endPoint y: 550, distance: 234.4
click at [568, 550] on quentale-workspace at bounding box center [707, 335] width 1414 height 670
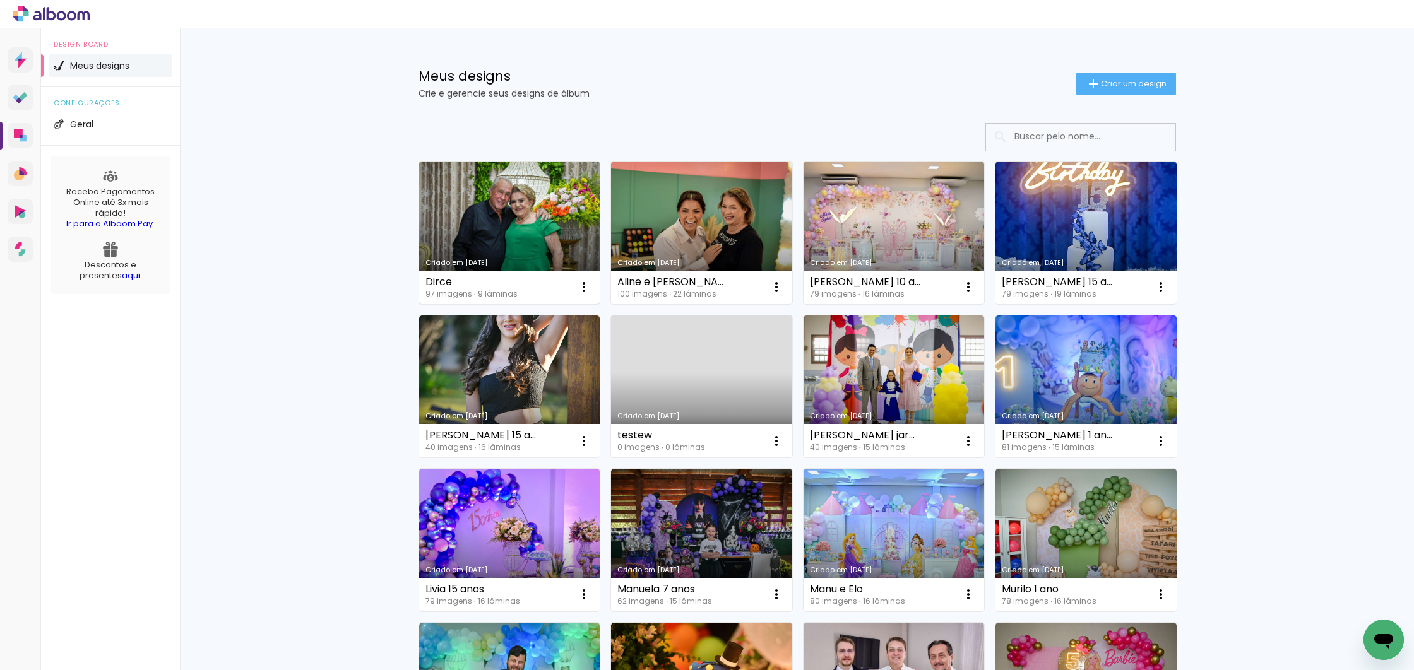
click at [522, 211] on link "Criado em [DATE]" at bounding box center [509, 233] width 181 height 143
